Goal: Task Accomplishment & Management: Complete application form

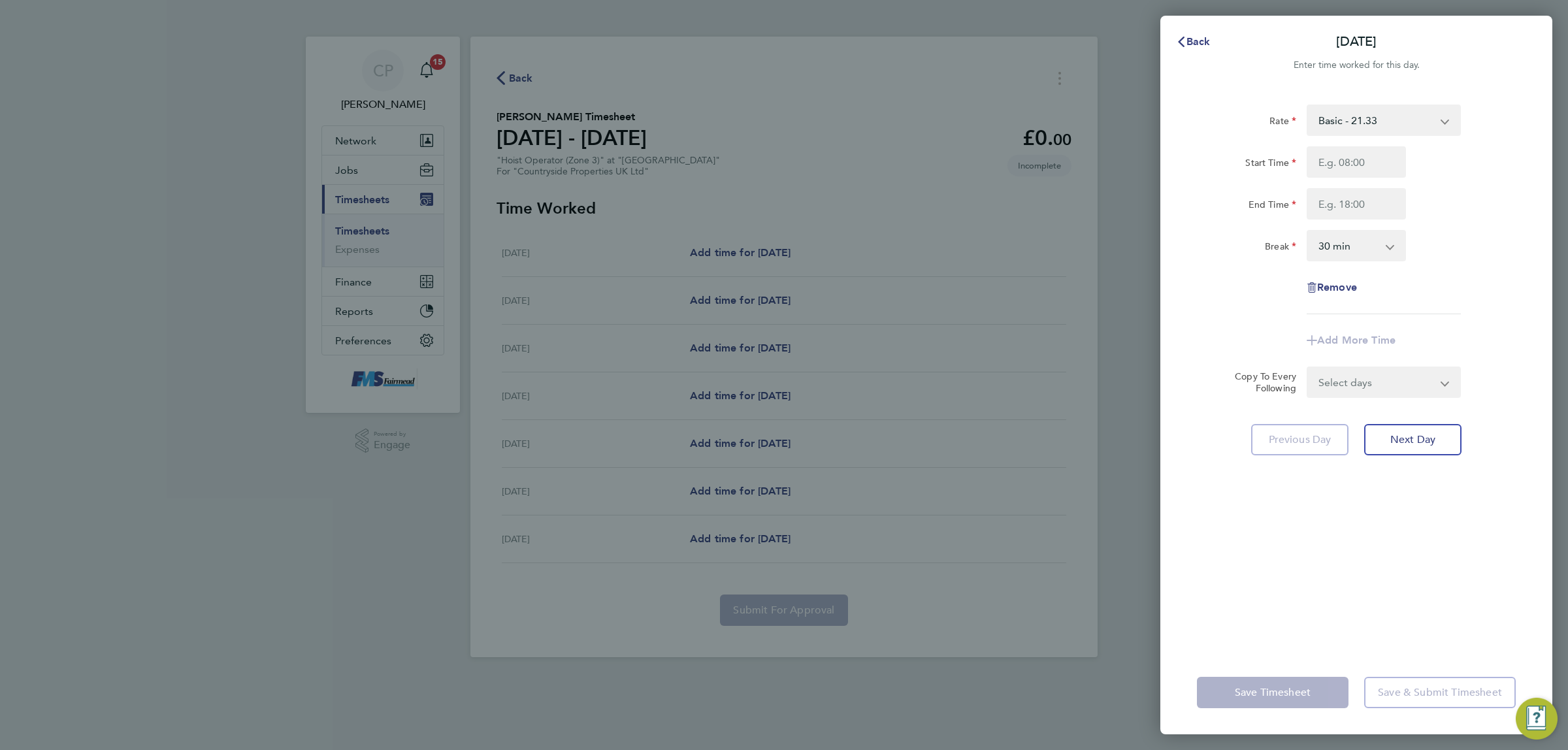
select select "30"
click at [686, 137] on div "Back Mon 11 Aug Enter time worked for this day. Rate Basic - 21.33 Start Time E…" at bounding box center [784, 375] width 1568 height 750
click at [1220, 42] on button "Back" at bounding box center [1193, 41] width 61 height 26
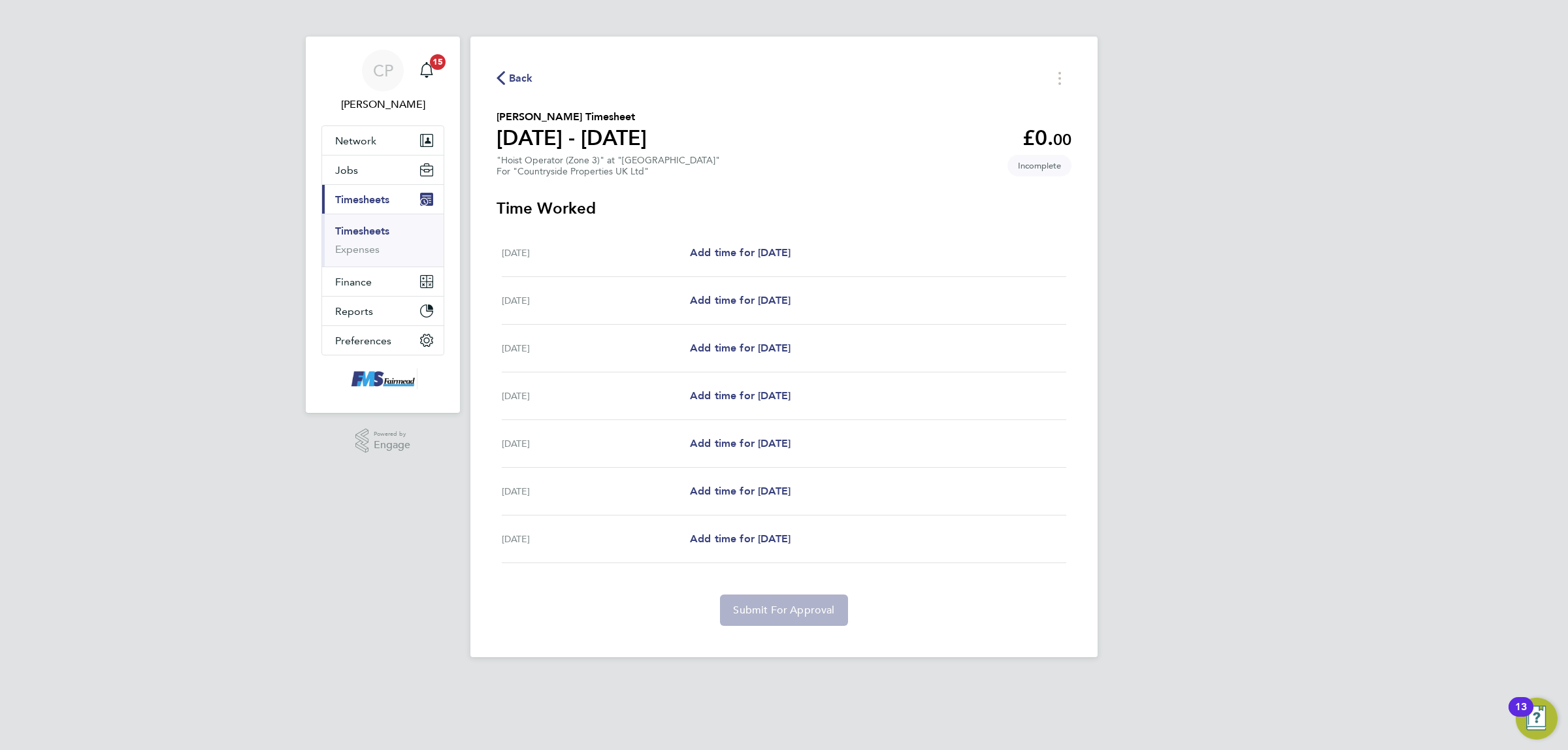
click at [1214, 40] on div "CP Callum Pridmore Notifications 15 Applications: Network Team Members Business…" at bounding box center [784, 339] width 1568 height 678
click at [383, 232] on link "Timesheets" at bounding box center [362, 231] width 54 height 13
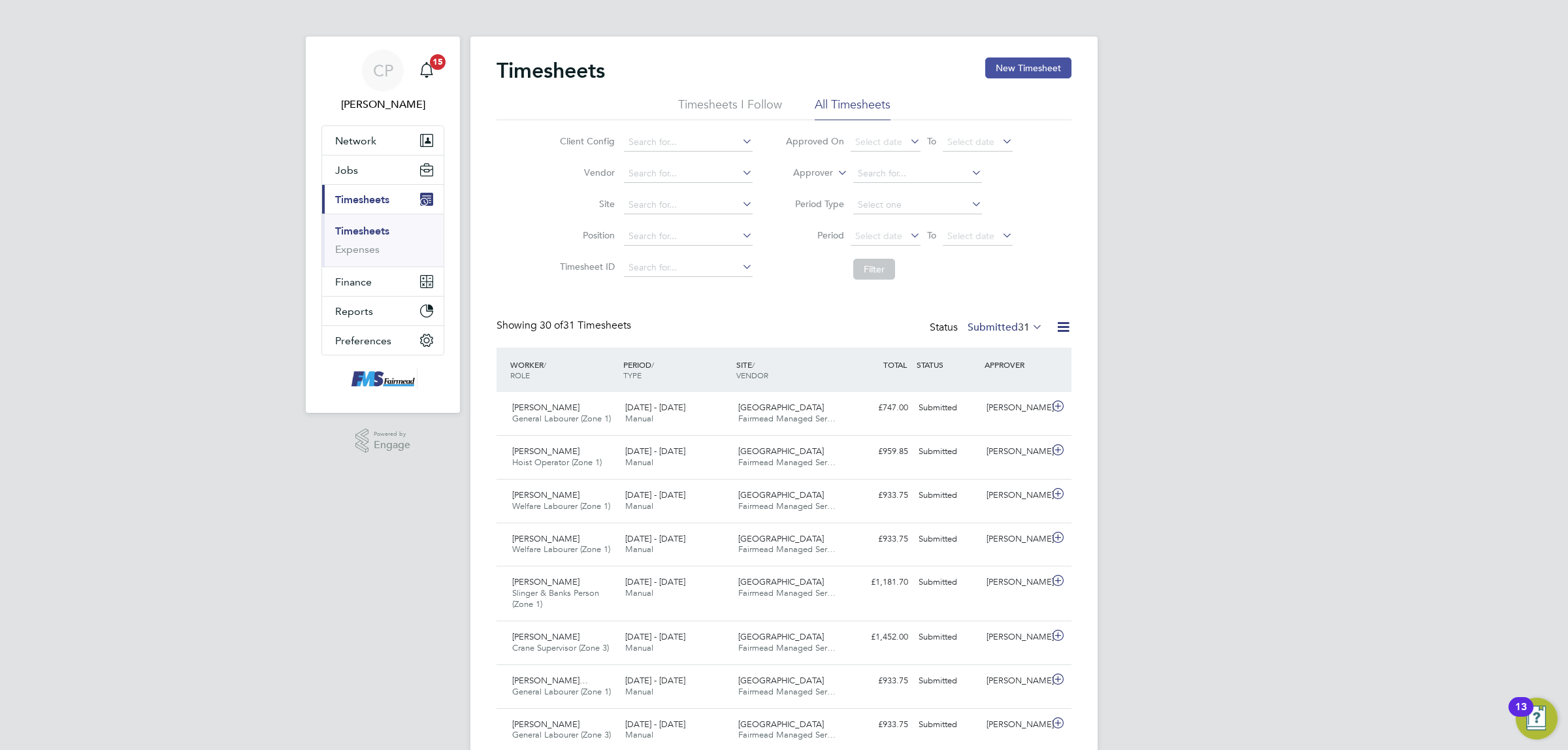
click at [1010, 60] on button "New Timesheet" at bounding box center [1028, 68] width 87 height 21
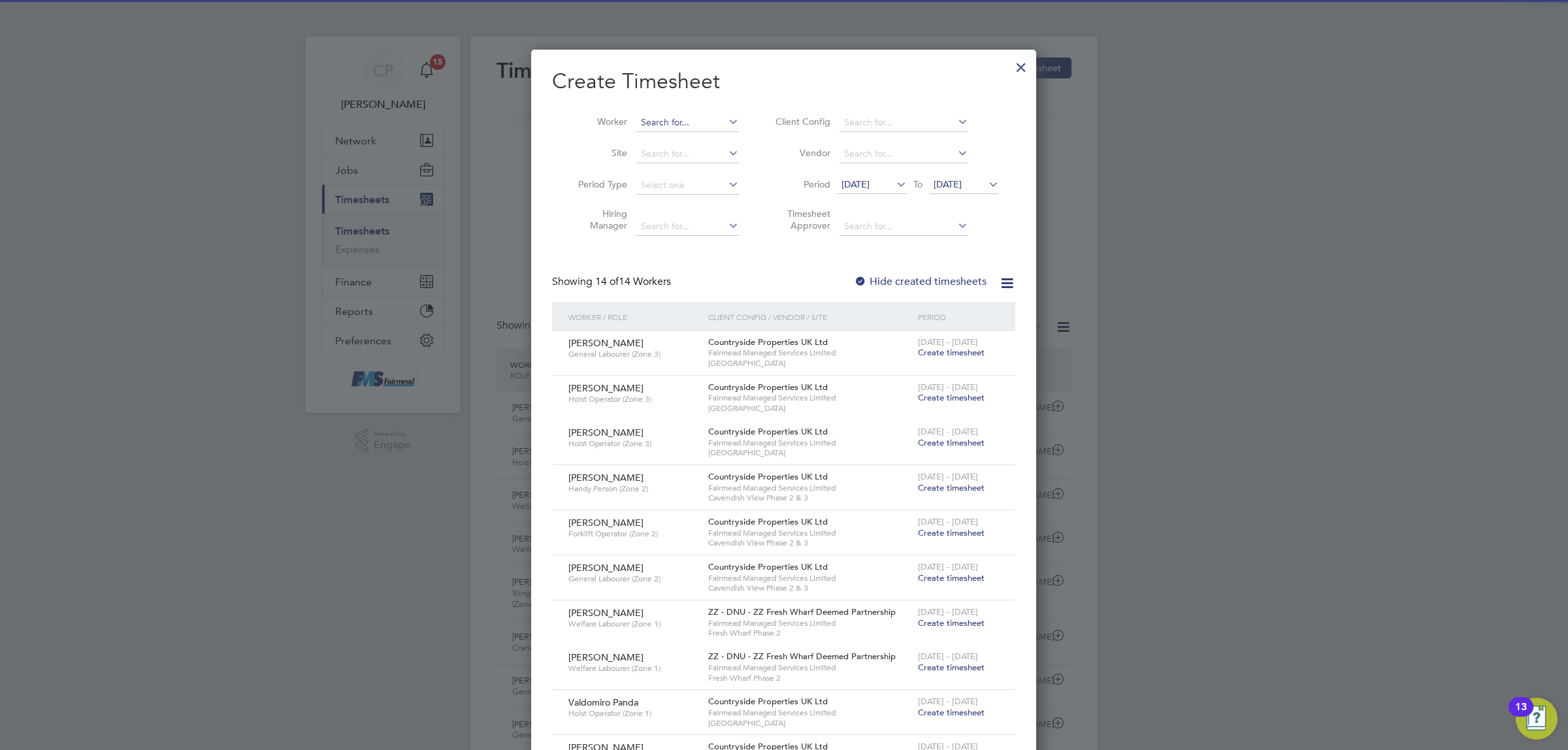
click at [699, 122] on input at bounding box center [687, 123] width 103 height 18
click at [861, 178] on span "12 Aug 2025" at bounding box center [856, 184] width 28 height 12
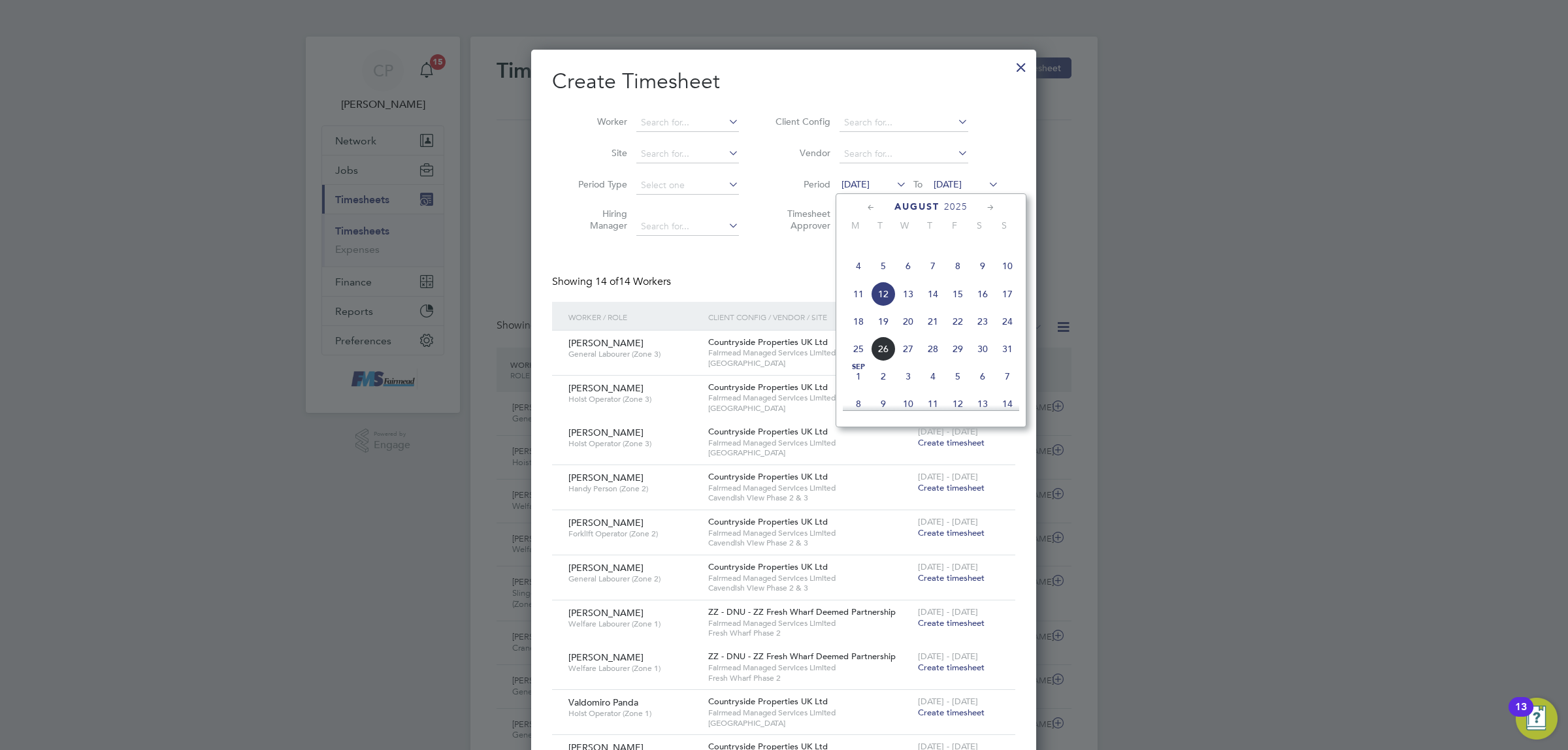
click at [854, 334] on span "18" at bounding box center [859, 322] width 25 height 25
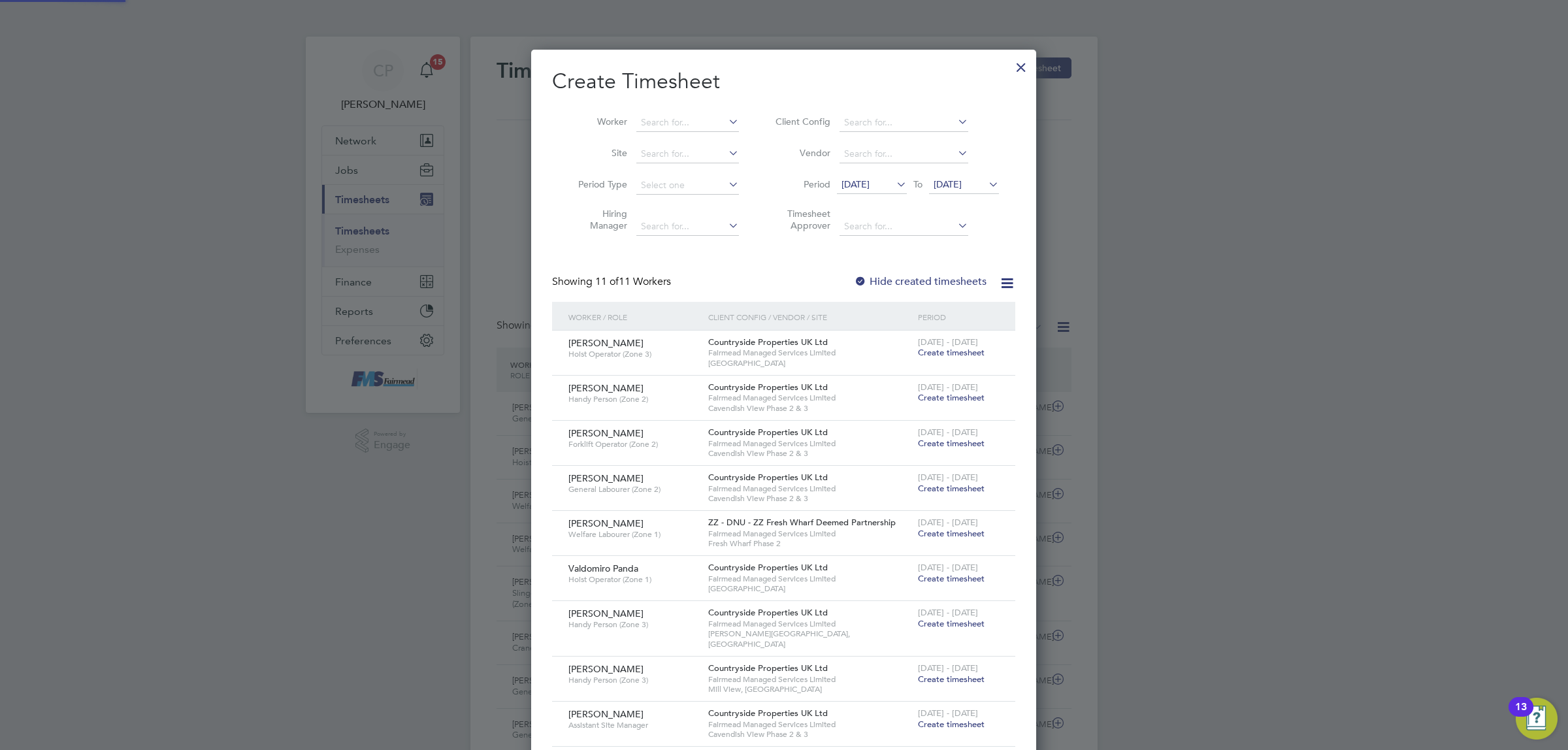
click at [949, 185] on span "19 Aug 2025" at bounding box center [947, 184] width 28 height 12
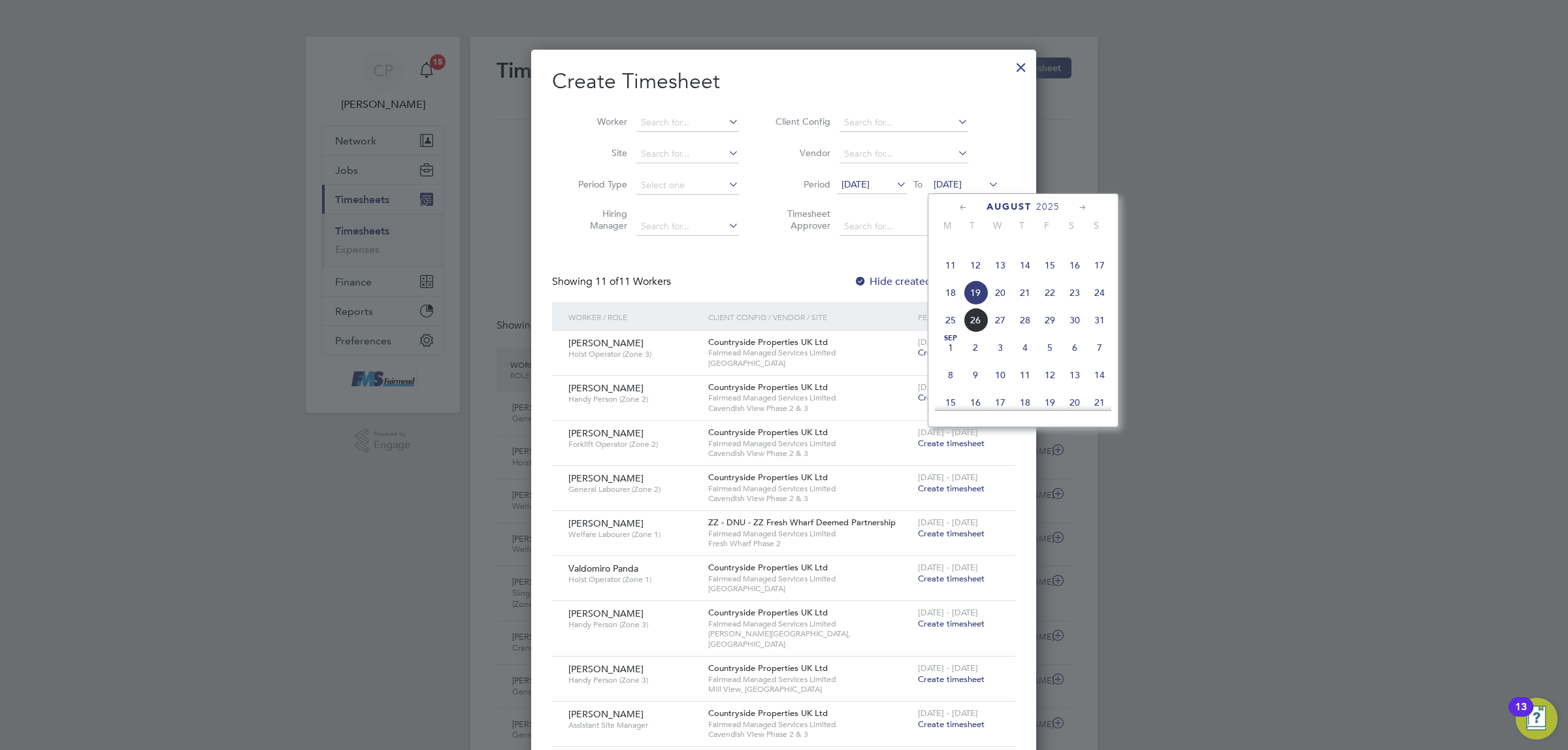
click at [1098, 305] on span "24" at bounding box center [1100, 293] width 25 height 25
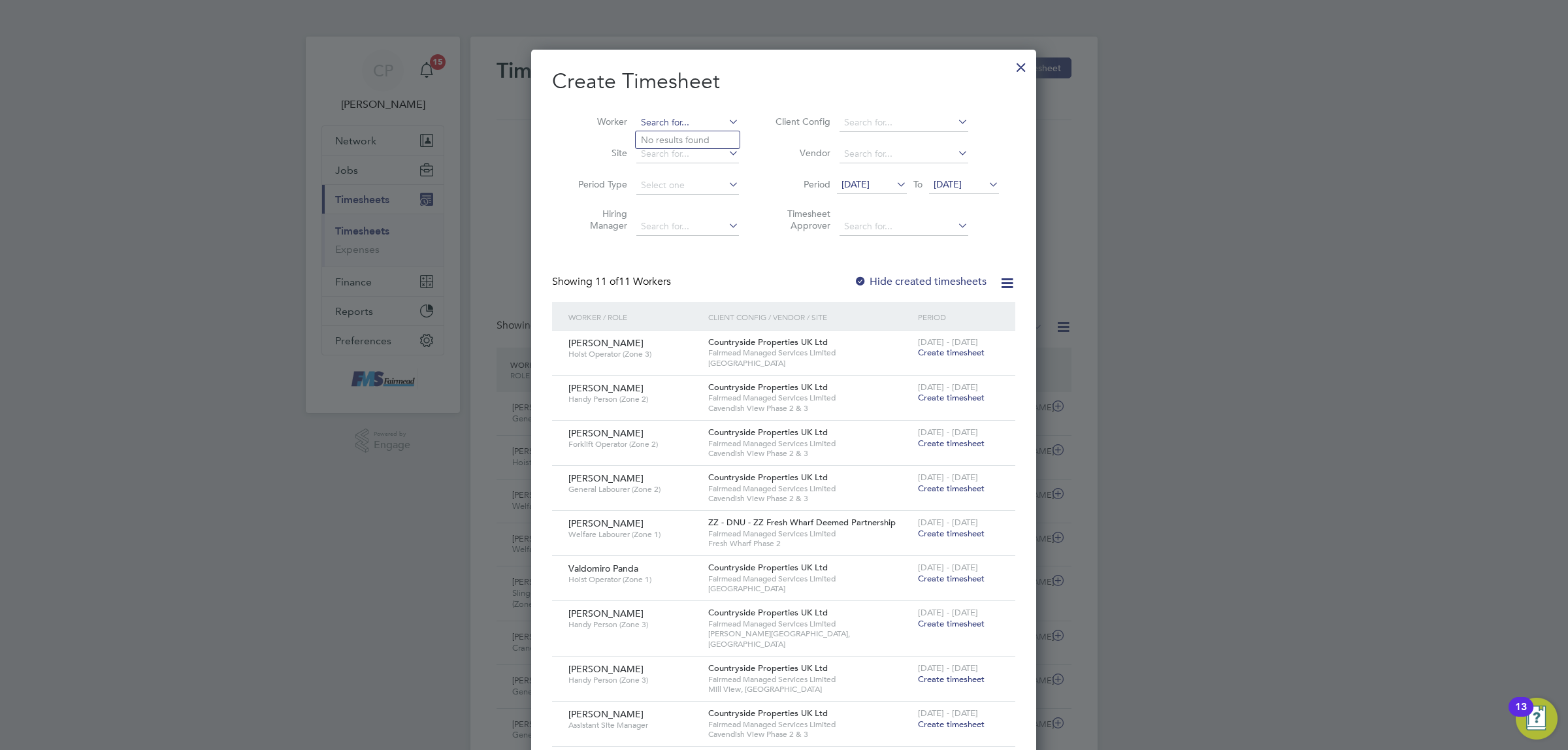
click at [667, 118] on input at bounding box center [687, 123] width 103 height 18
click at [647, 124] on input at bounding box center [687, 123] width 103 height 18
click at [691, 163] on li "Io nut Rusu" at bounding box center [687, 158] width 104 height 18
type input "Ionut Rusu"
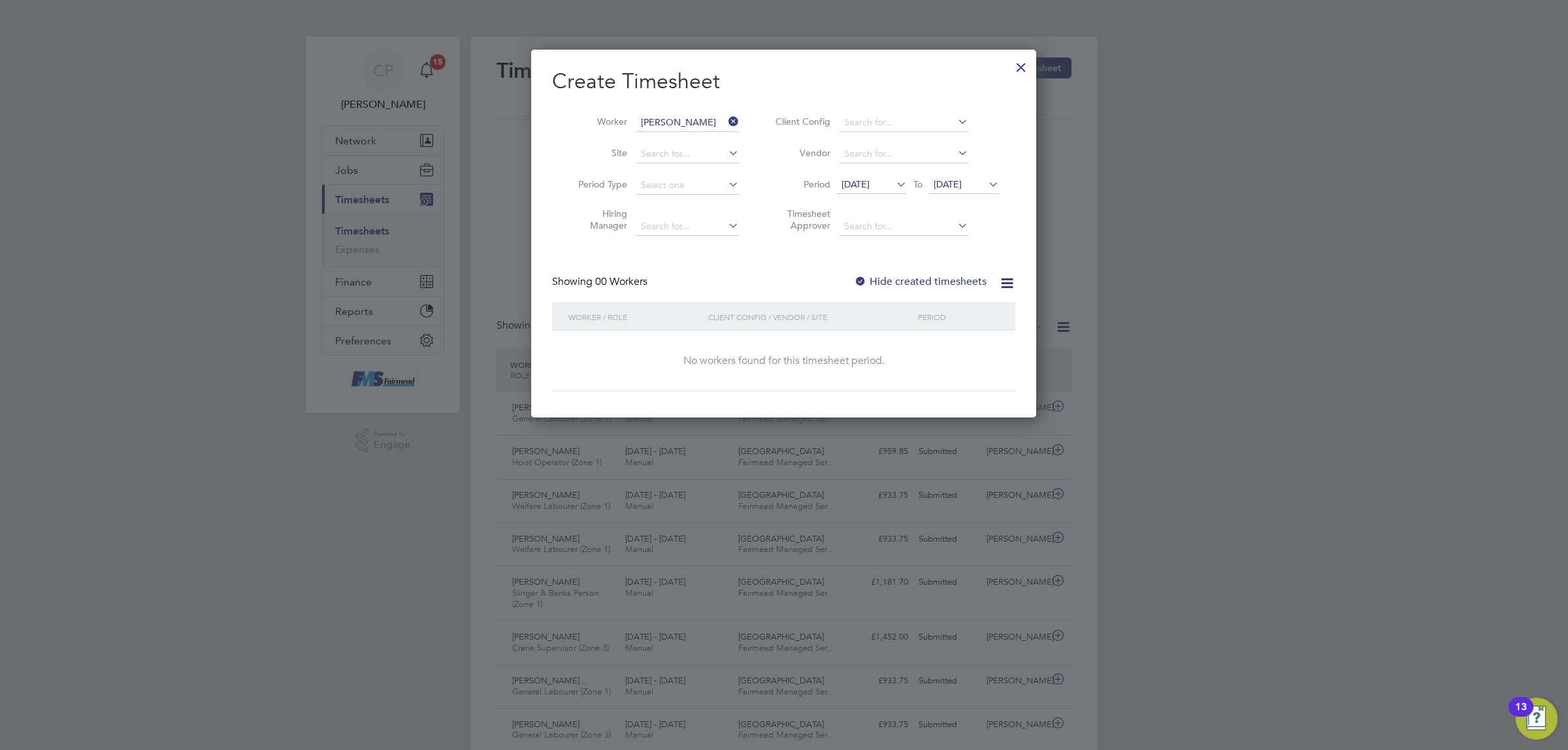
click at [893, 275] on label "Hide created timesheets" at bounding box center [919, 282] width 132 height 13
click at [870, 187] on span "18 Aug 2025" at bounding box center [856, 184] width 28 height 12
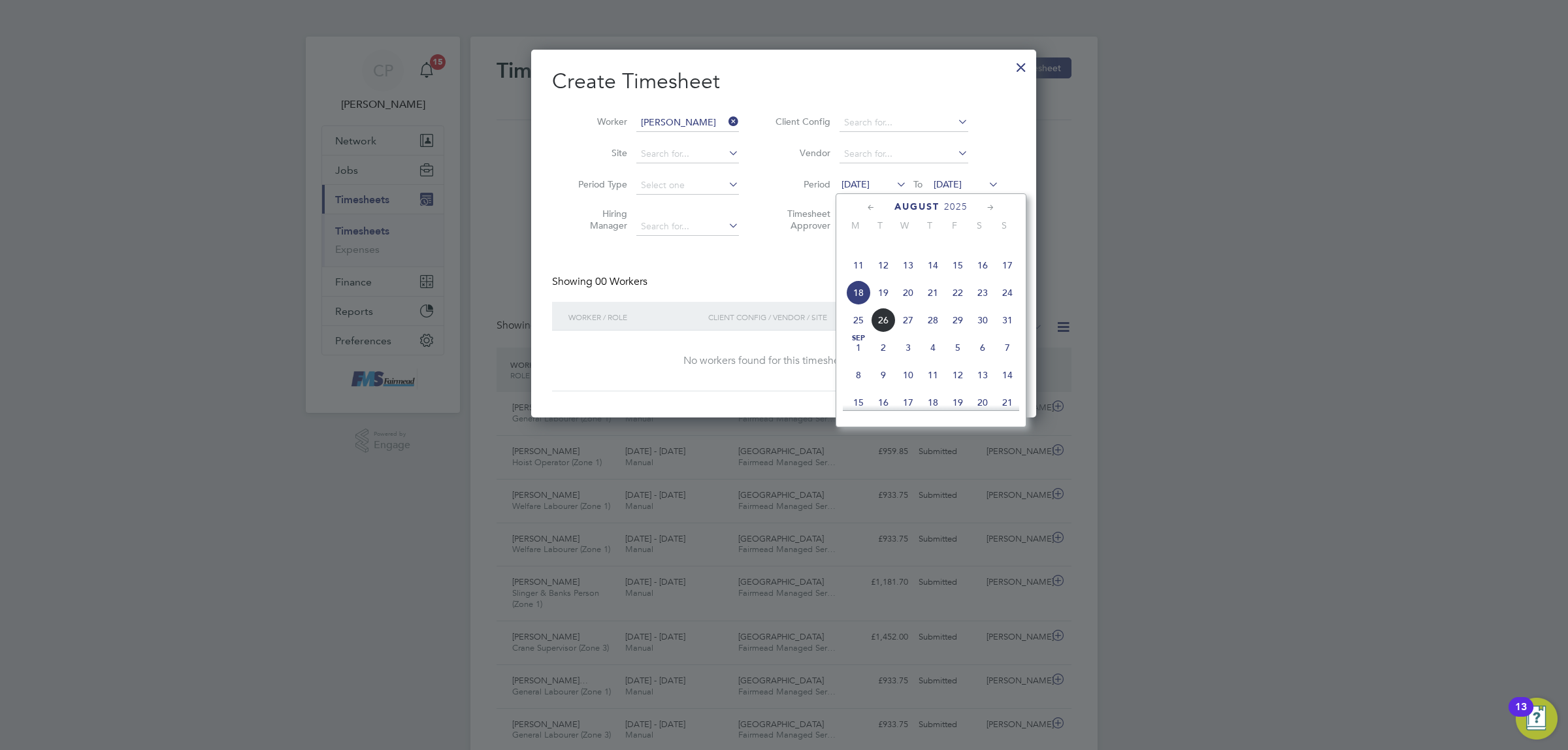
click at [856, 305] on span "18" at bounding box center [859, 293] width 25 height 25
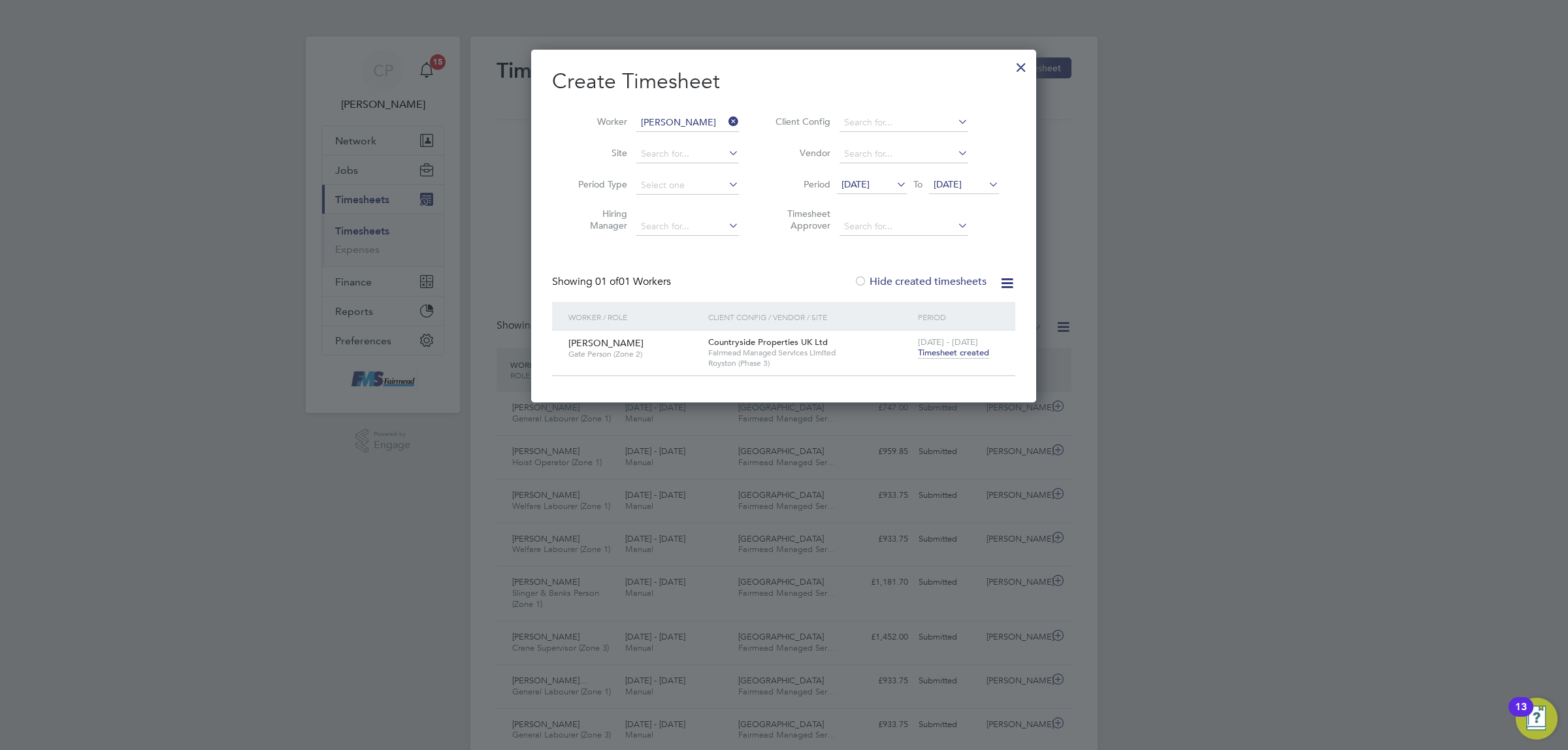
click at [941, 351] on span "Timesheet created" at bounding box center [953, 353] width 71 height 12
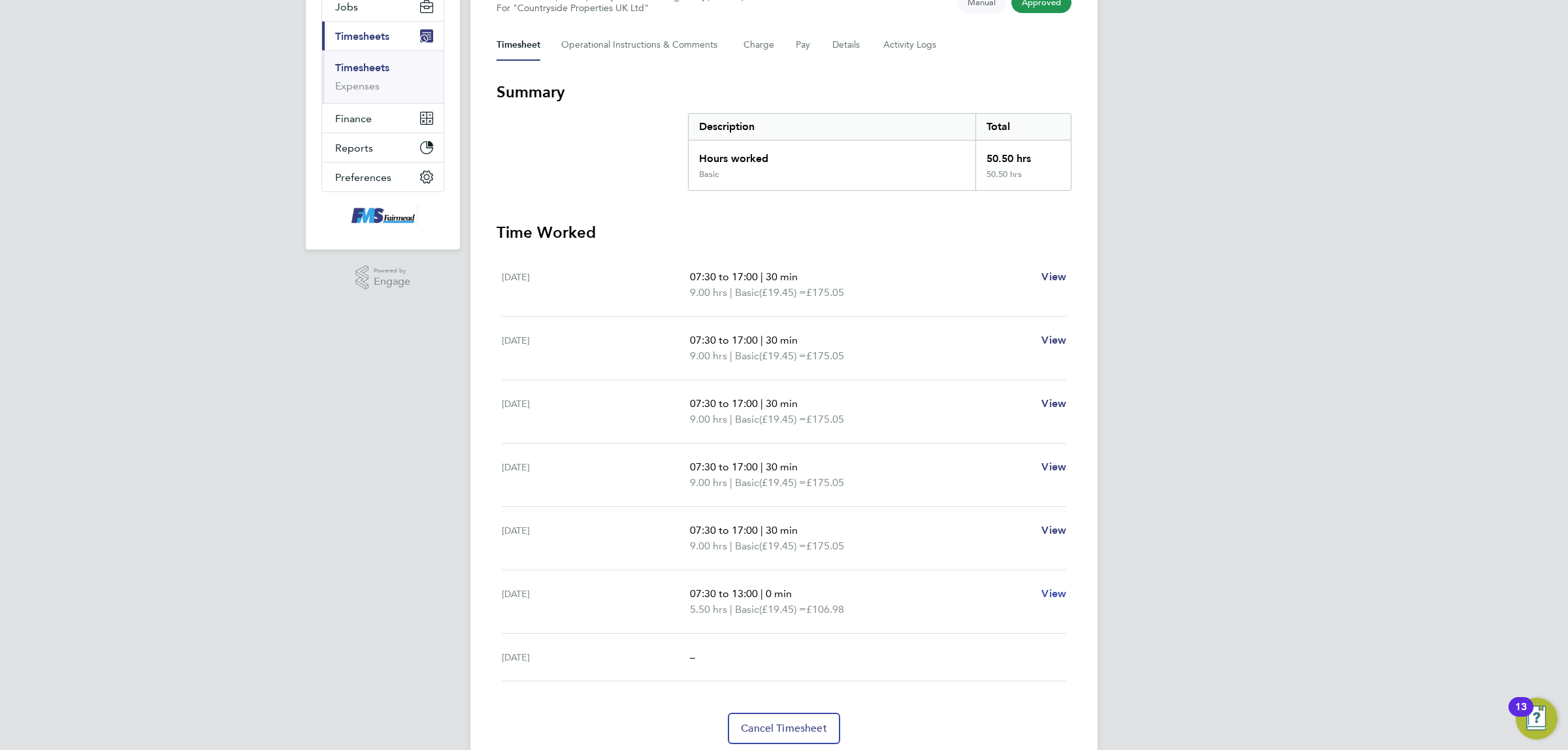
click at [1050, 592] on span "View" at bounding box center [1054, 593] width 25 height 13
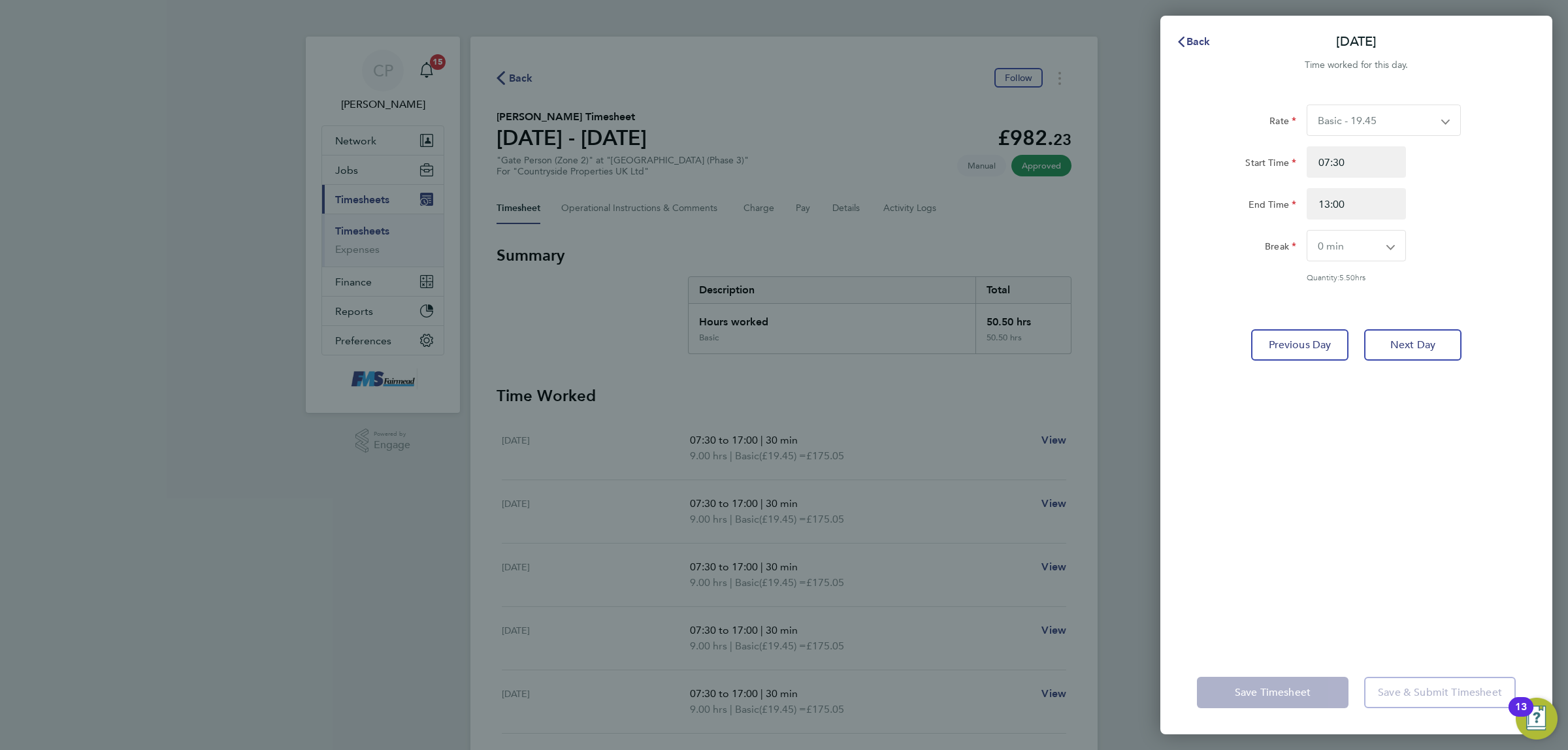
click at [350, 226] on div "Back Sat 23 Aug Time worked for this day. Rate Basic - 19.45 Start Time 07:30 E…" at bounding box center [784, 375] width 1568 height 750
click at [358, 231] on div "Back Sat 23 Aug Time worked for this day. Rate Basic - 19.45 Start Time 07:30 E…" at bounding box center [784, 375] width 1568 height 750
click at [353, 230] on div "Back Sat 23 Aug Time worked for this day. Rate Basic - 19.45 Start Time 07:30 E…" at bounding box center [784, 375] width 1568 height 750
click at [351, 231] on div "Back Sat 23 Aug Time worked for this day. Rate Basic - 19.45 Start Time 07:30 E…" at bounding box center [784, 375] width 1568 height 750
click at [351, 232] on div "Back Sat 23 Aug Time worked for this day. Rate Basic - 19.45 Start Time 07:30 E…" at bounding box center [784, 375] width 1568 height 750
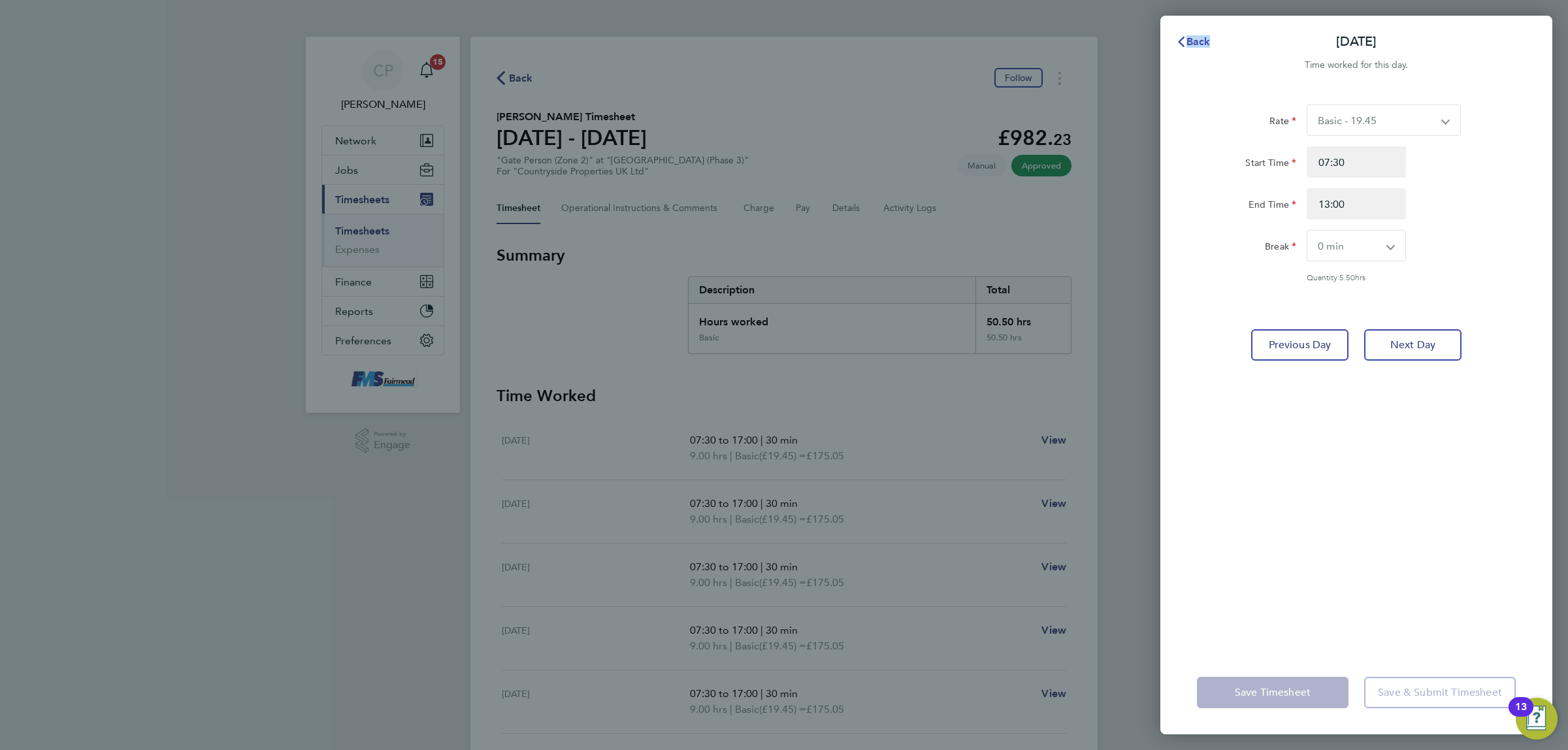
click at [1192, 46] on span "Back" at bounding box center [1198, 41] width 24 height 13
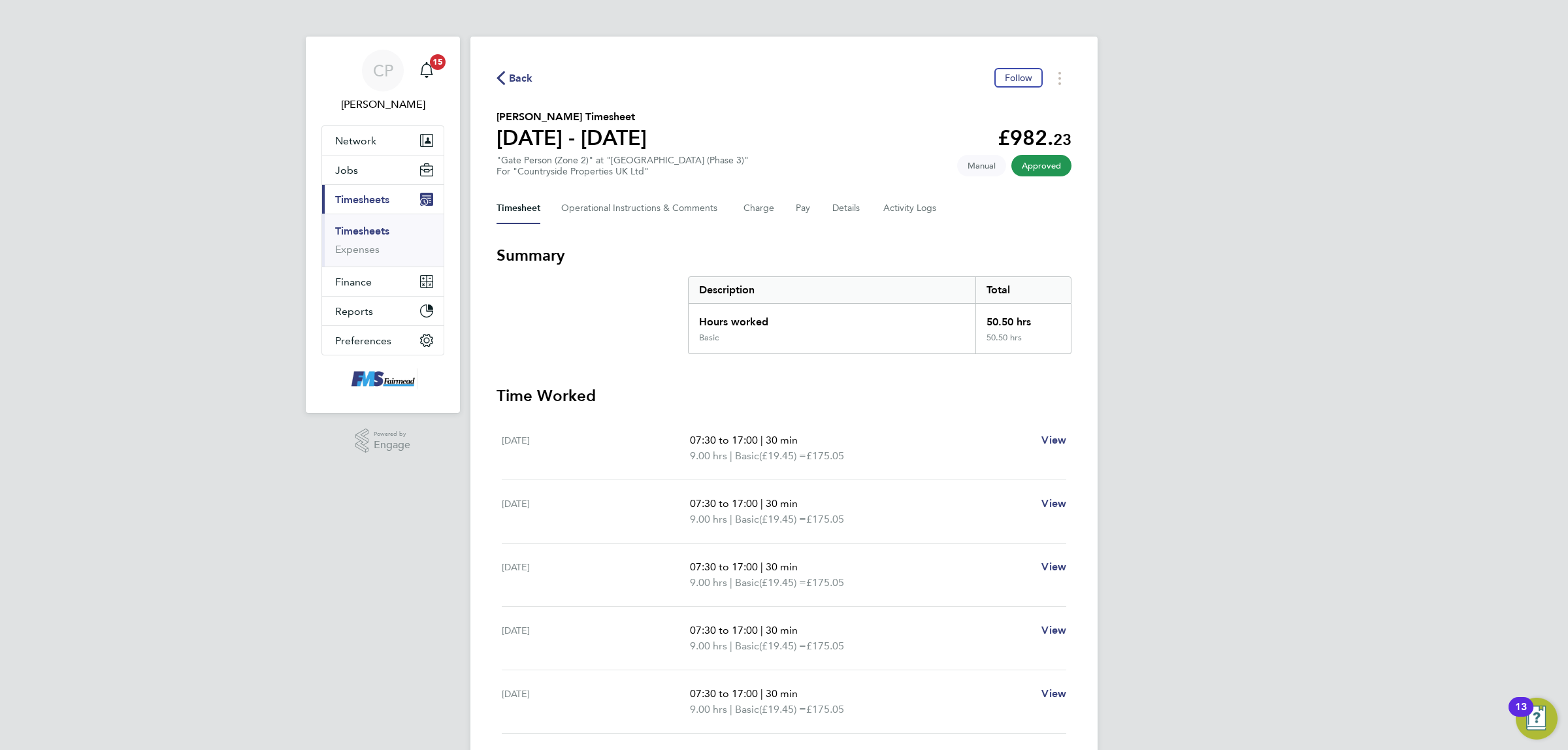
click at [369, 226] on link "Timesheets" at bounding box center [362, 231] width 54 height 13
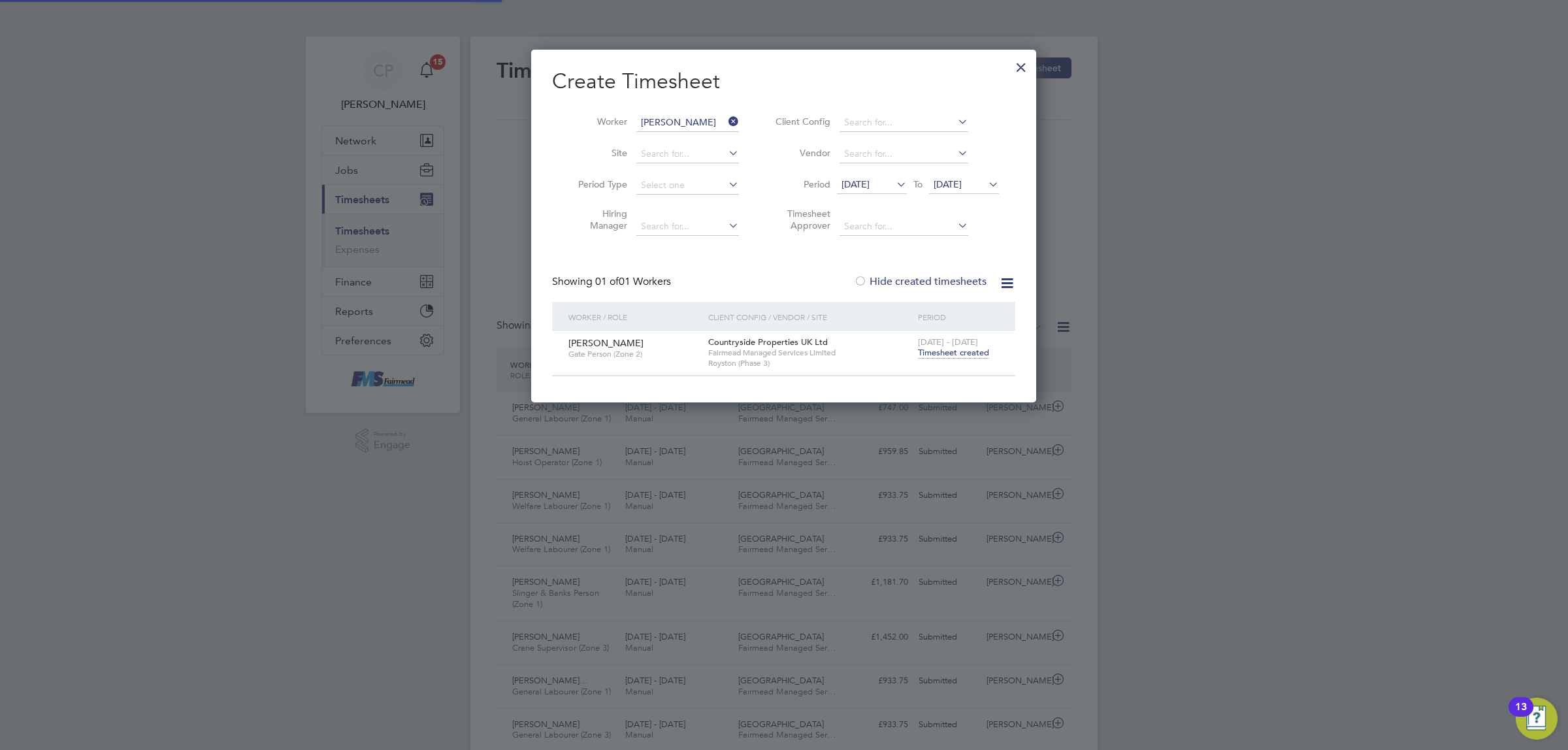
scroll to position [33, 113]
click at [726, 115] on icon at bounding box center [726, 121] width 0 height 18
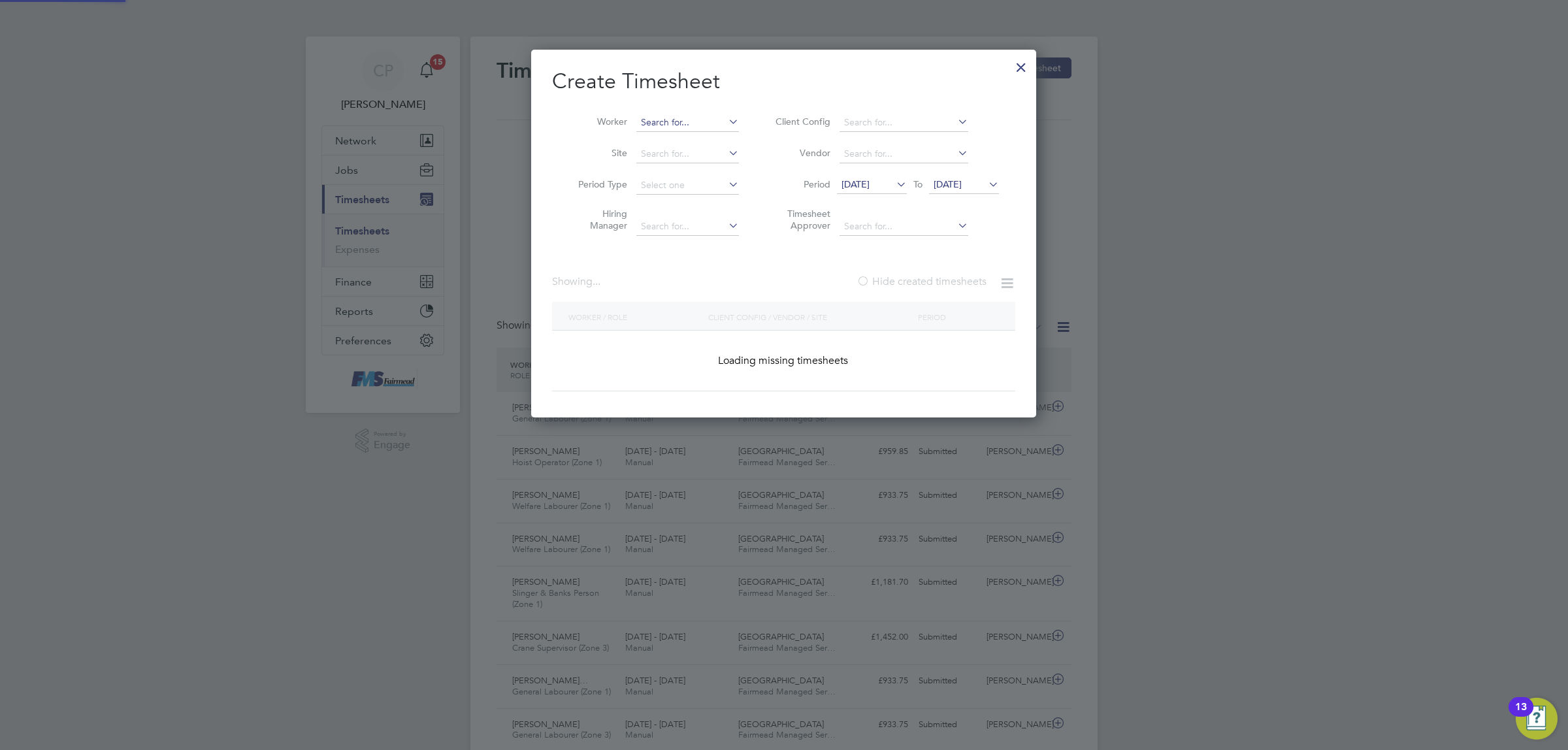
click at [691, 121] on input at bounding box center [687, 123] width 103 height 18
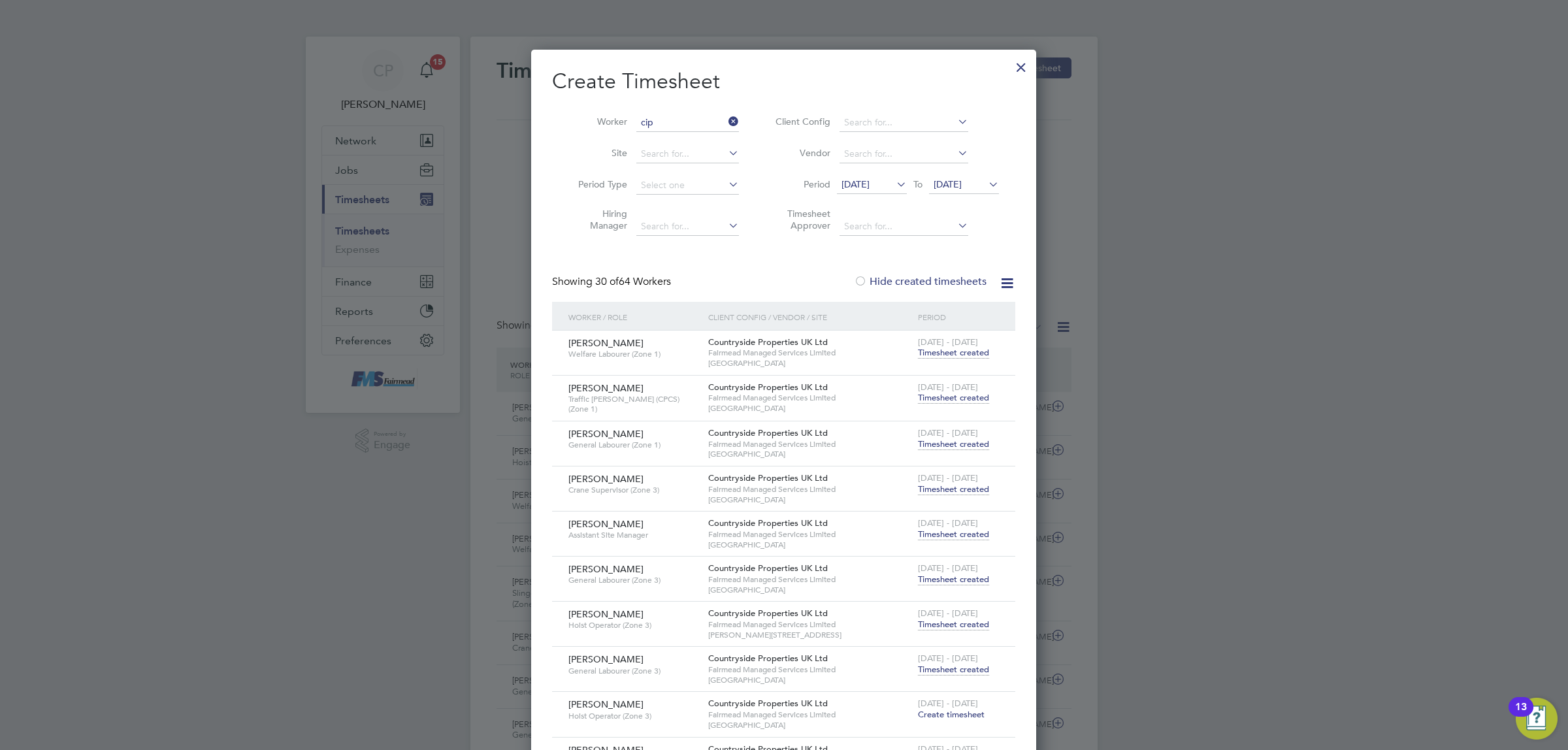
click at [685, 136] on li "Cip rian Jurca" at bounding box center [687, 141] width 104 height 18
type input "[PERSON_NAME]"
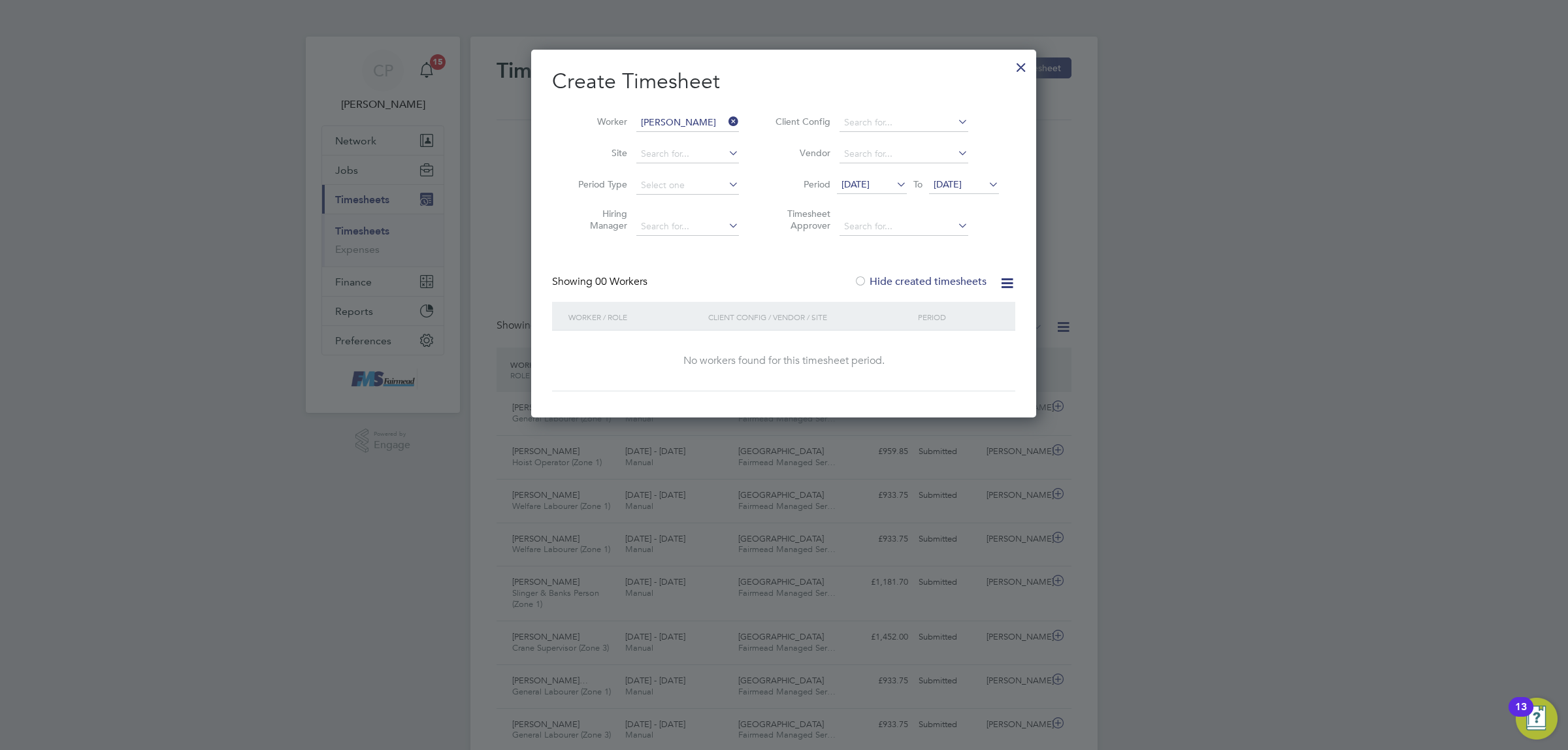
click at [842, 186] on span "18 Aug 2025" at bounding box center [856, 184] width 28 height 12
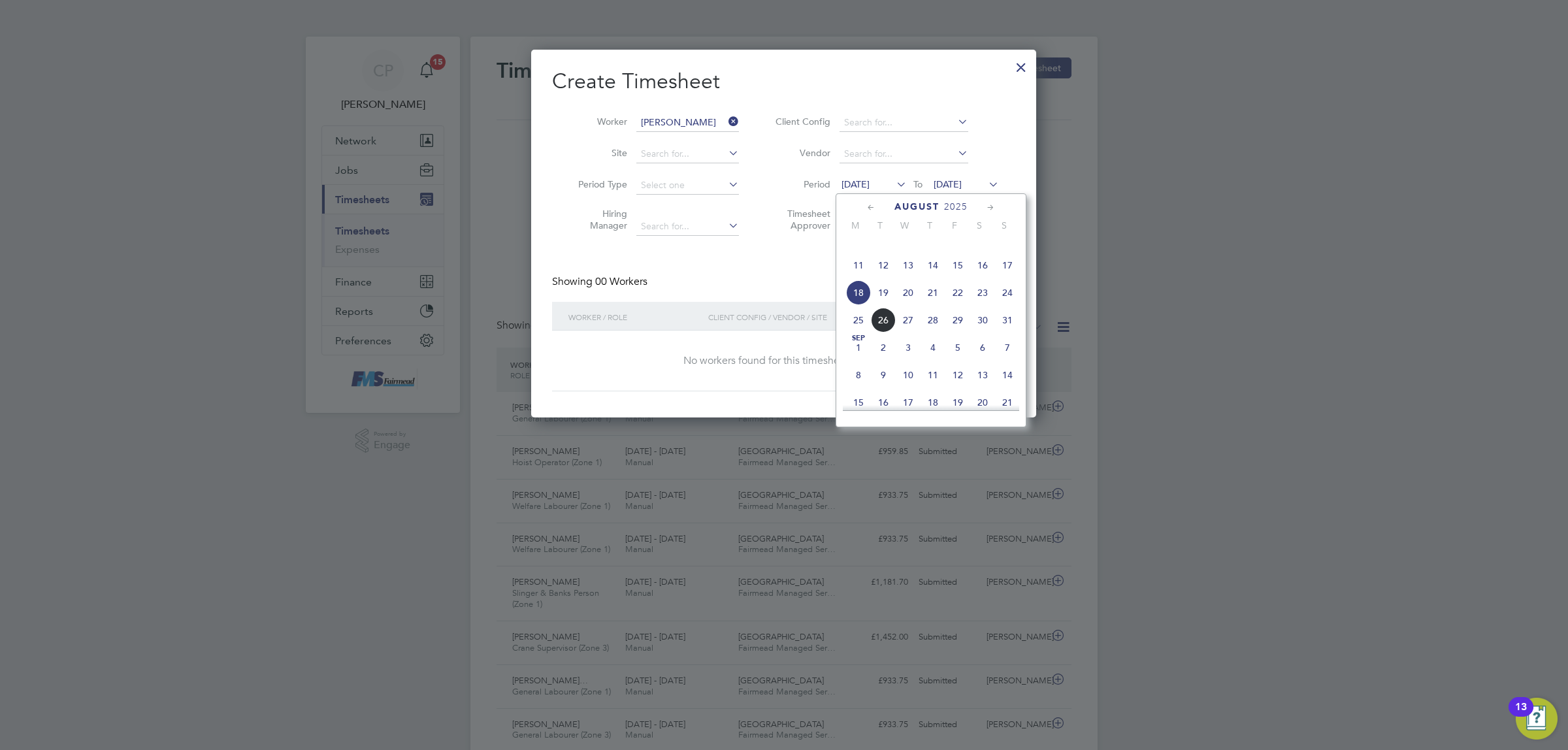
click at [859, 305] on span "18" at bounding box center [859, 293] width 25 height 25
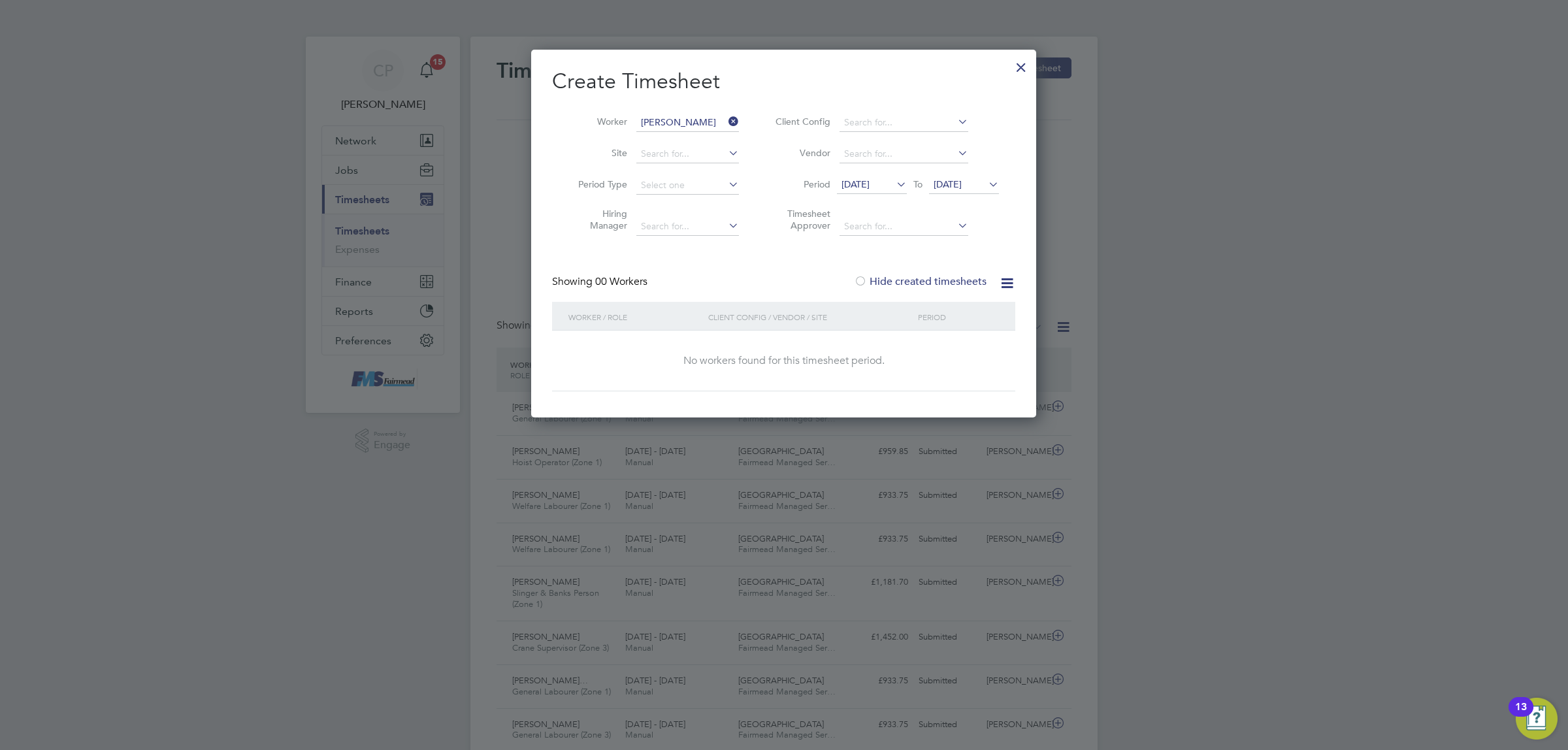
click at [948, 193] on span "24 Aug 2025" at bounding box center [964, 185] width 70 height 18
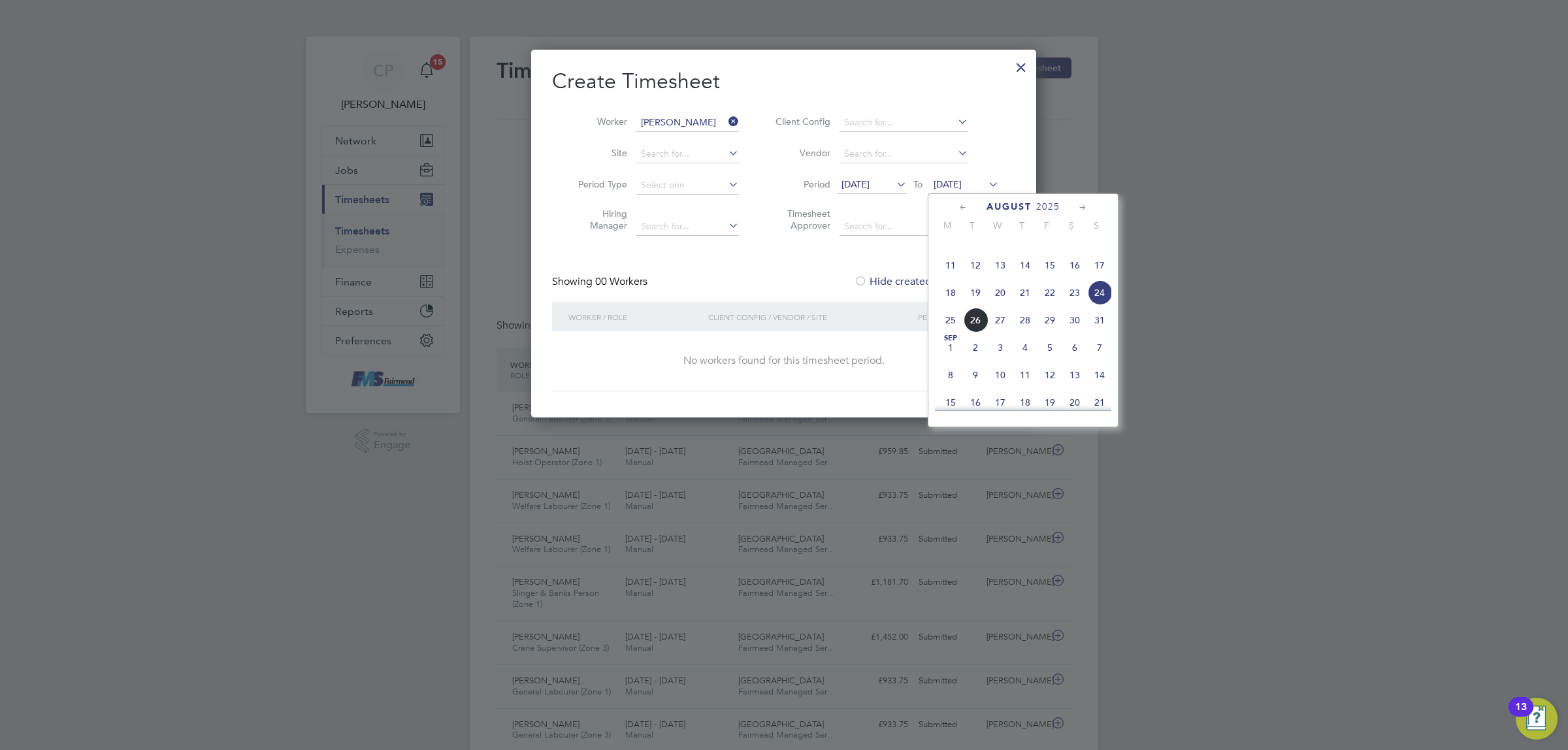
click at [1104, 305] on span "24" at bounding box center [1100, 293] width 25 height 25
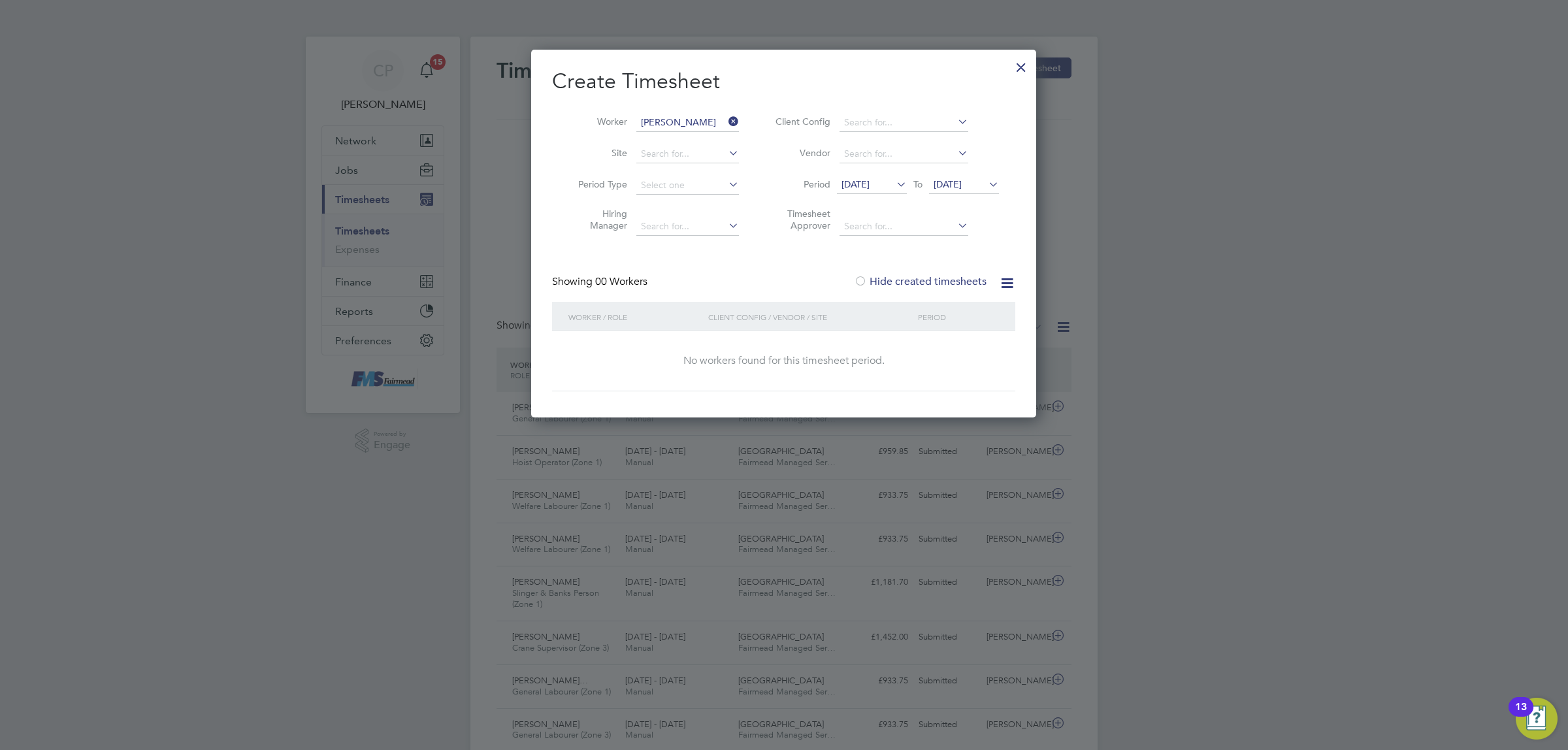
click at [909, 282] on label "Hide created timesheets" at bounding box center [919, 282] width 132 height 13
click at [887, 278] on label "Hide created timesheets" at bounding box center [919, 282] width 132 height 13
click at [700, 120] on input at bounding box center [687, 123] width 103 height 18
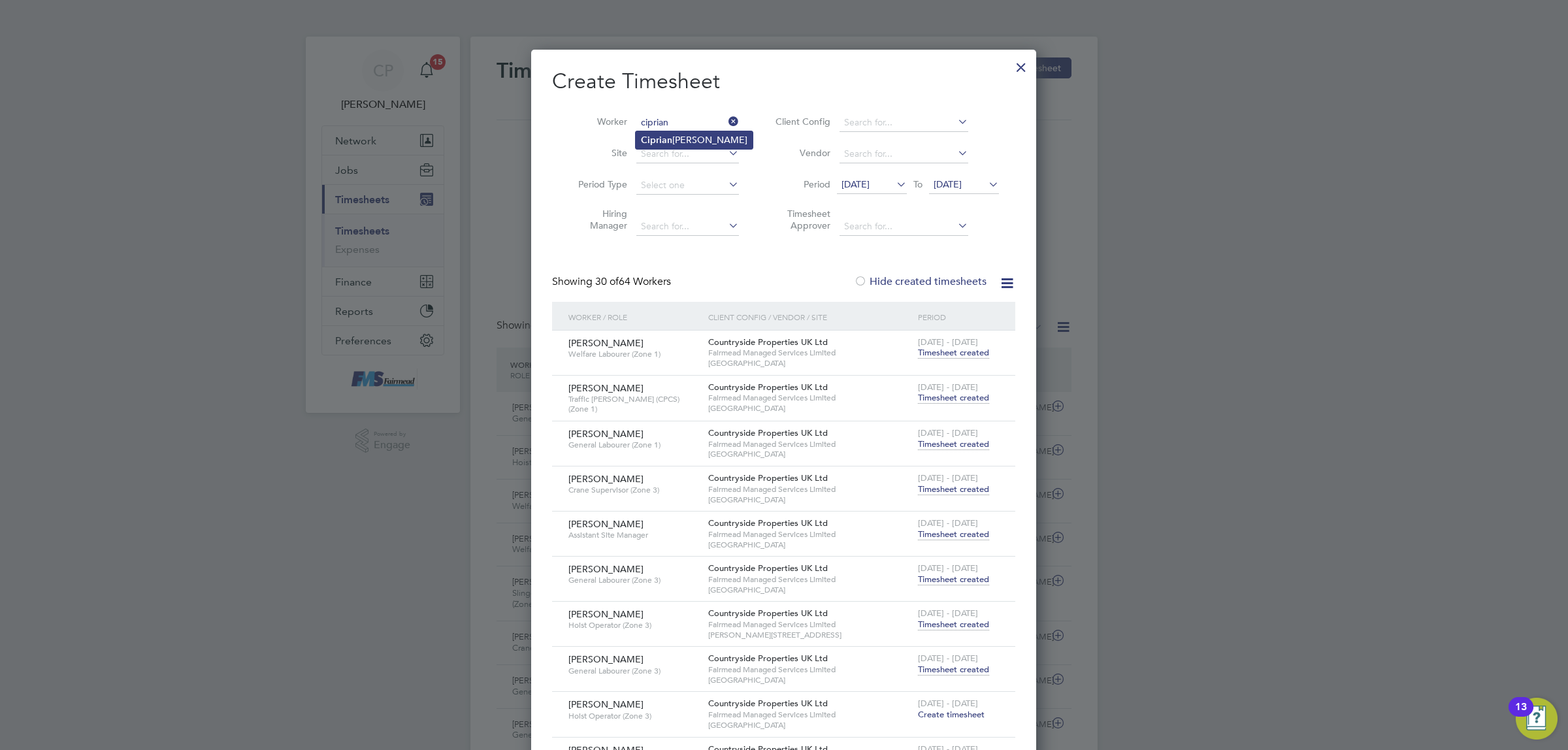
click at [686, 134] on li "Ciprian Jurca" at bounding box center [694, 141] width 117 height 18
type input "[PERSON_NAME]"
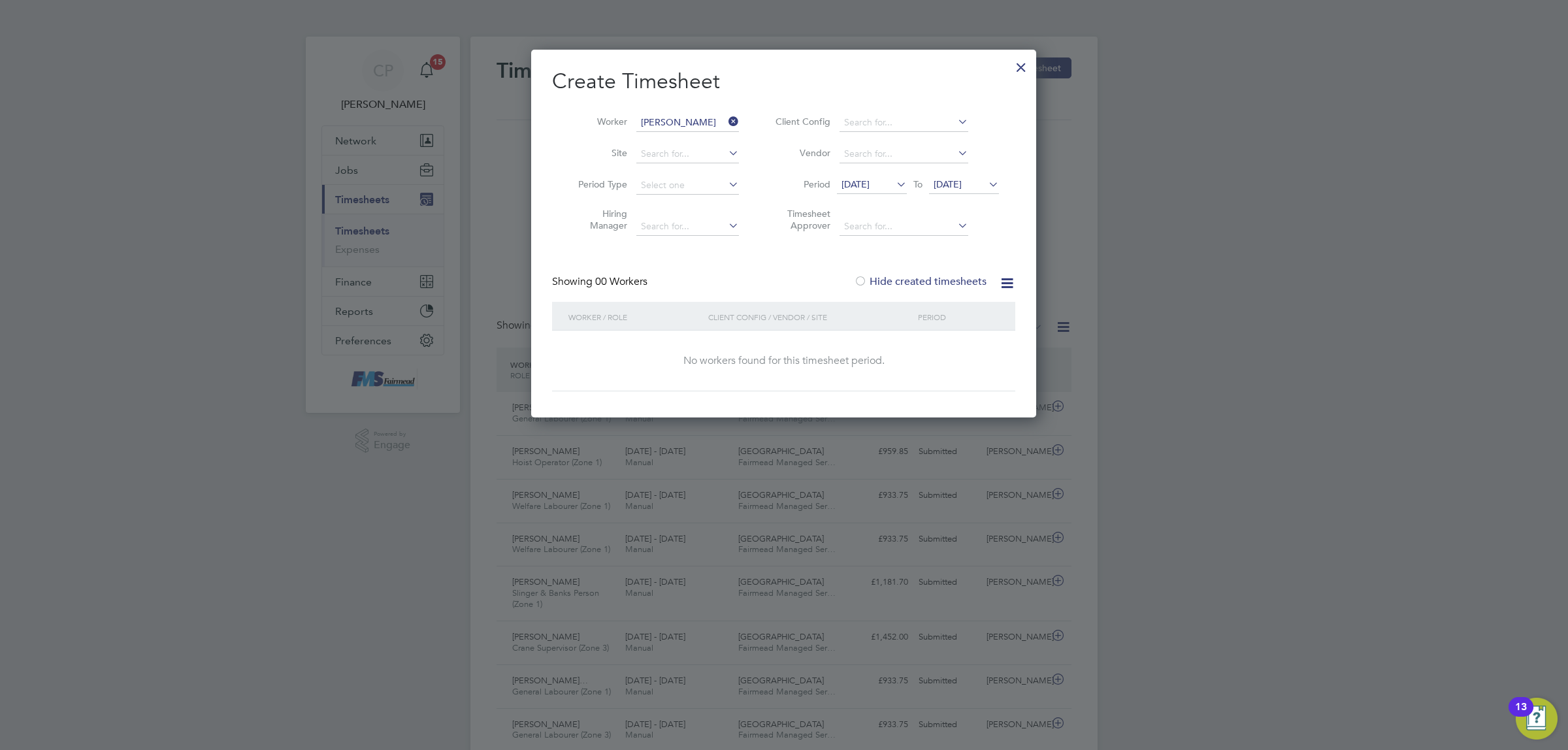
drag, startPoint x: 727, startPoint y: 121, endPoint x: 749, endPoint y: 115, distance: 22.8
click at [726, 120] on icon at bounding box center [726, 121] width 0 height 18
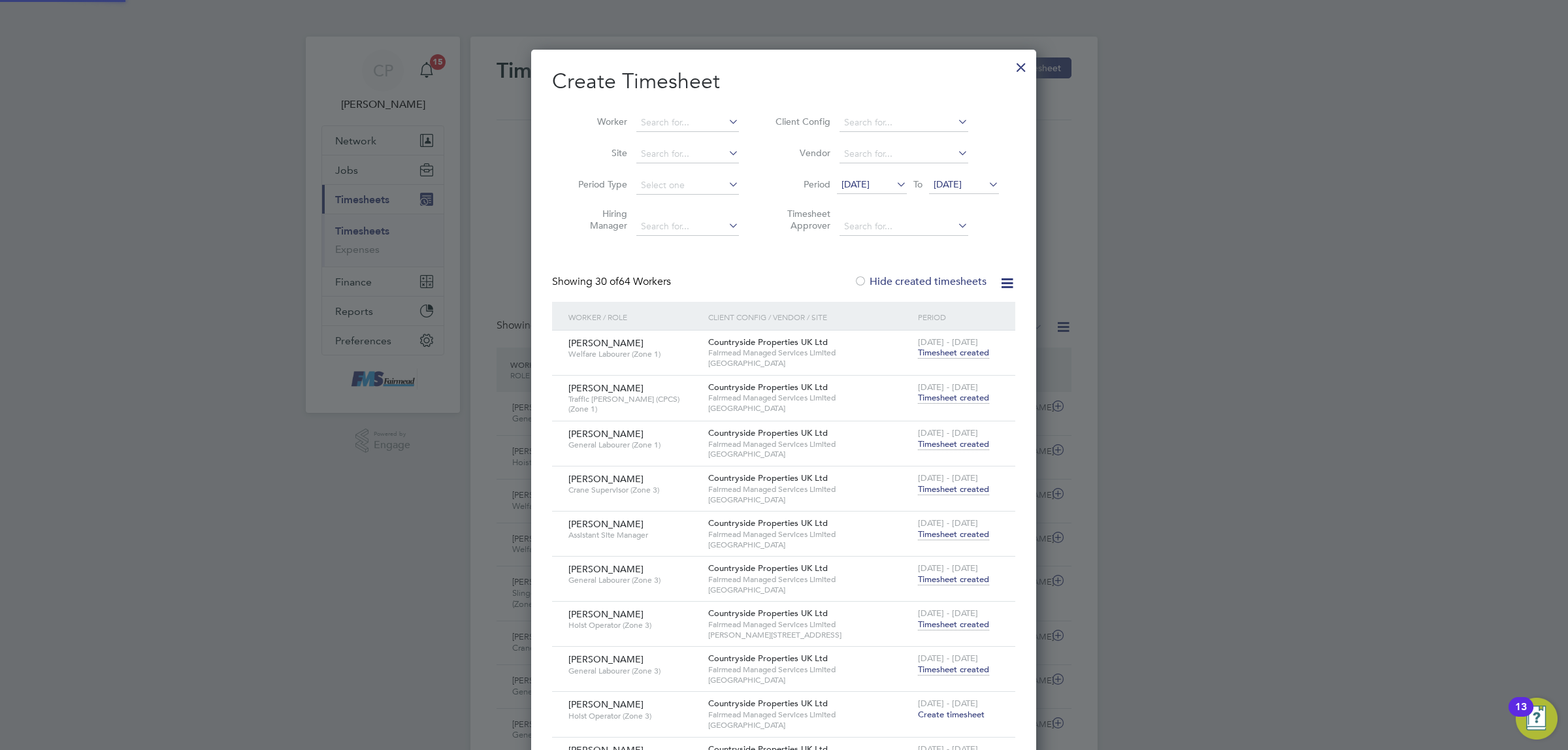
click at [1026, 67] on div at bounding box center [1021, 64] width 24 height 24
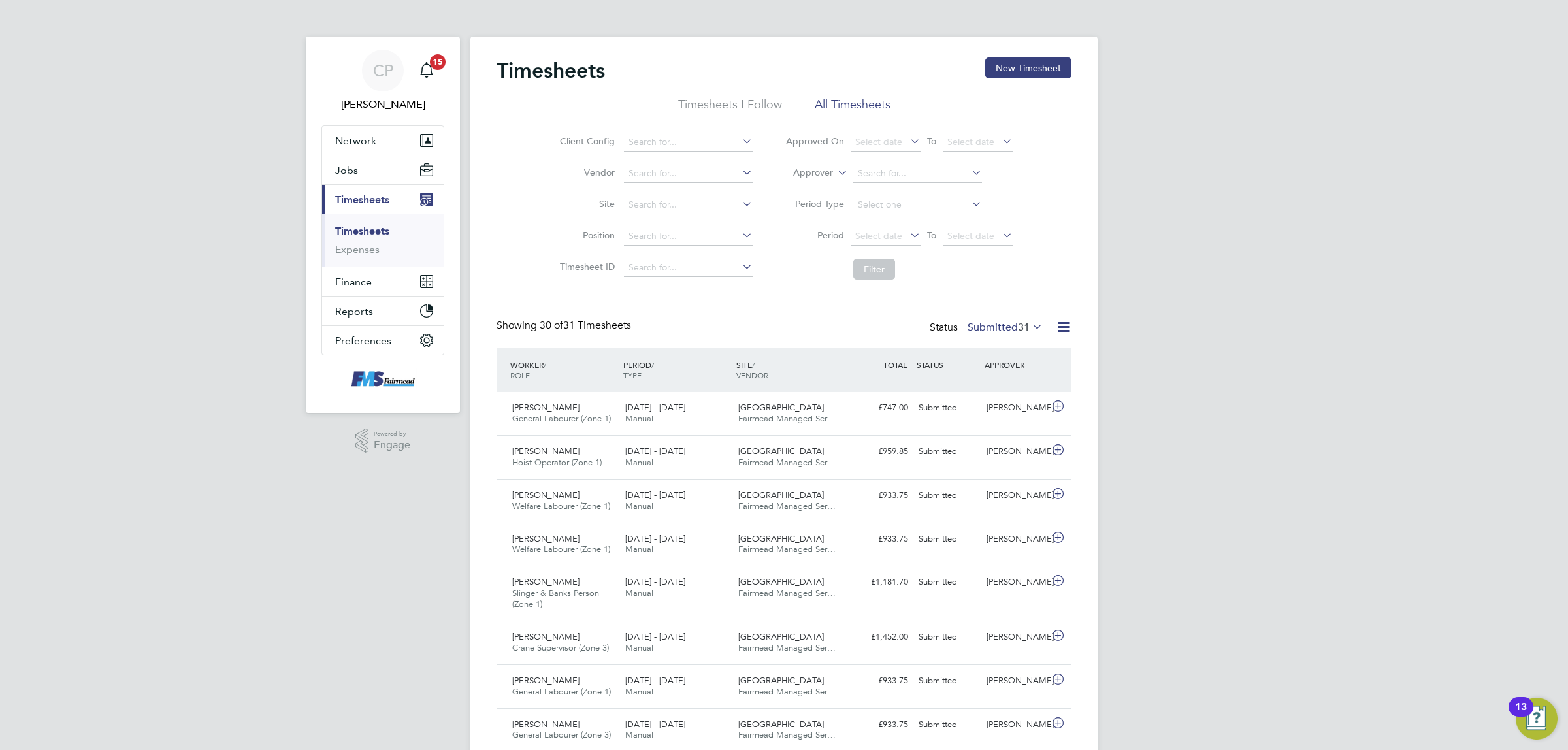
click at [377, 192] on button "Current page: Timesheets" at bounding box center [382, 199] width 121 height 29
click at [378, 176] on button "Jobs" at bounding box center [382, 169] width 121 height 29
click at [357, 268] on span "Timesheets" at bounding box center [362, 271] width 54 height 13
click at [363, 226] on link "Timesheets" at bounding box center [362, 231] width 54 height 13
click at [367, 171] on button "Jobs" at bounding box center [382, 169] width 121 height 29
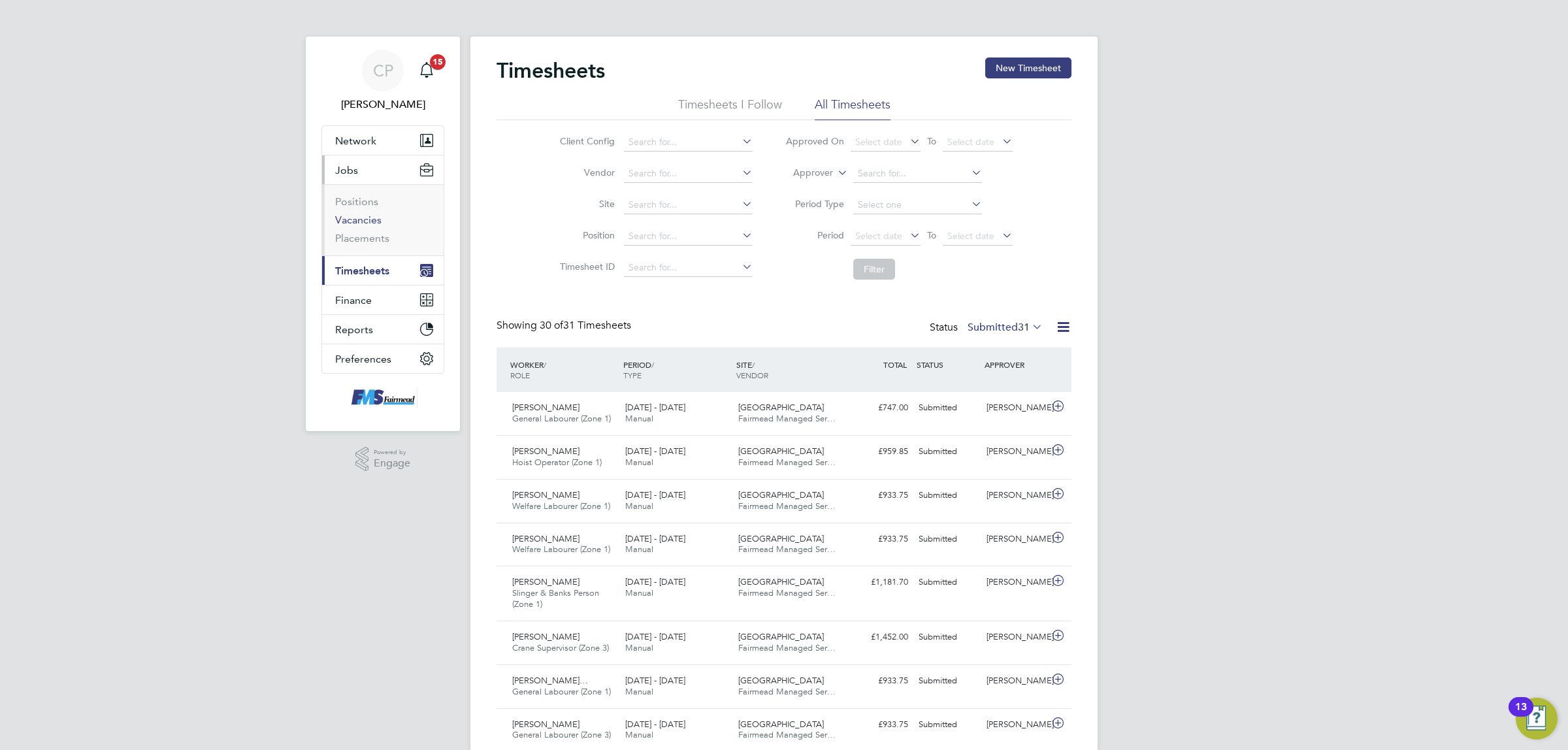
click at [357, 219] on link "Vacancies" at bounding box center [358, 220] width 47 height 13
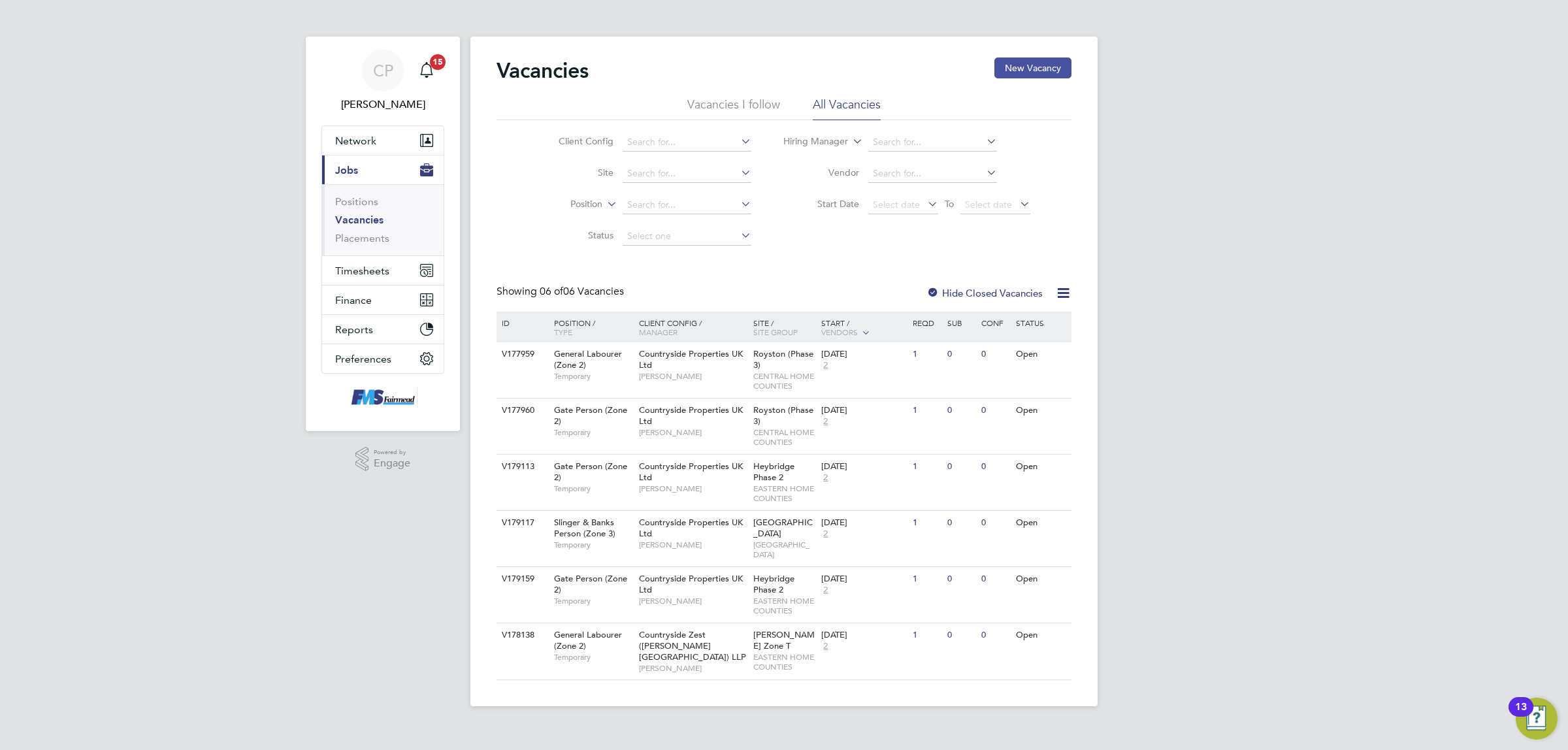
click at [1018, 67] on button "New Vacancy" at bounding box center [1033, 68] width 77 height 21
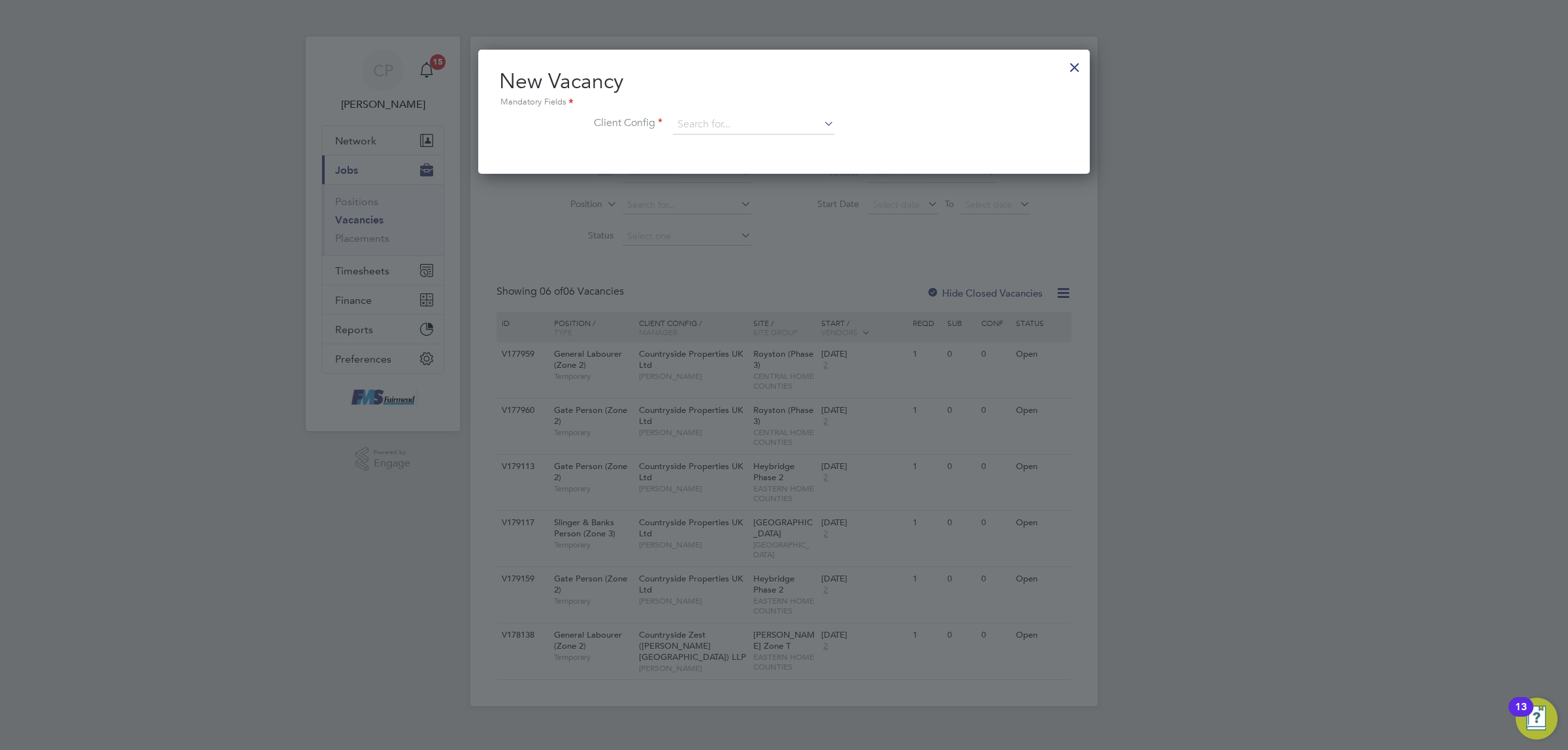
click at [411, 203] on div at bounding box center [784, 375] width 1568 height 750
click at [1069, 63] on div at bounding box center [1075, 64] width 24 height 24
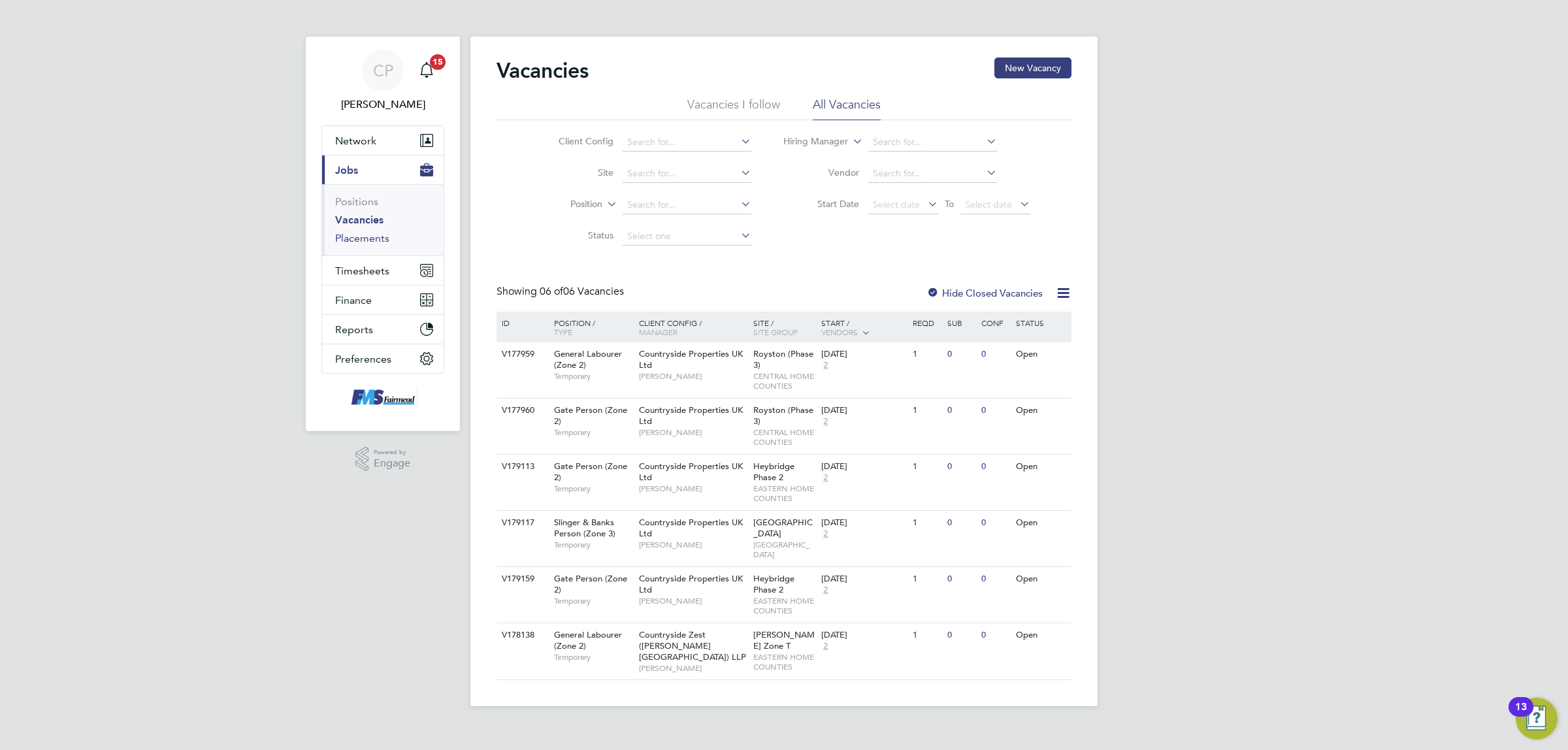
click at [350, 237] on link "Placements" at bounding box center [362, 238] width 54 height 13
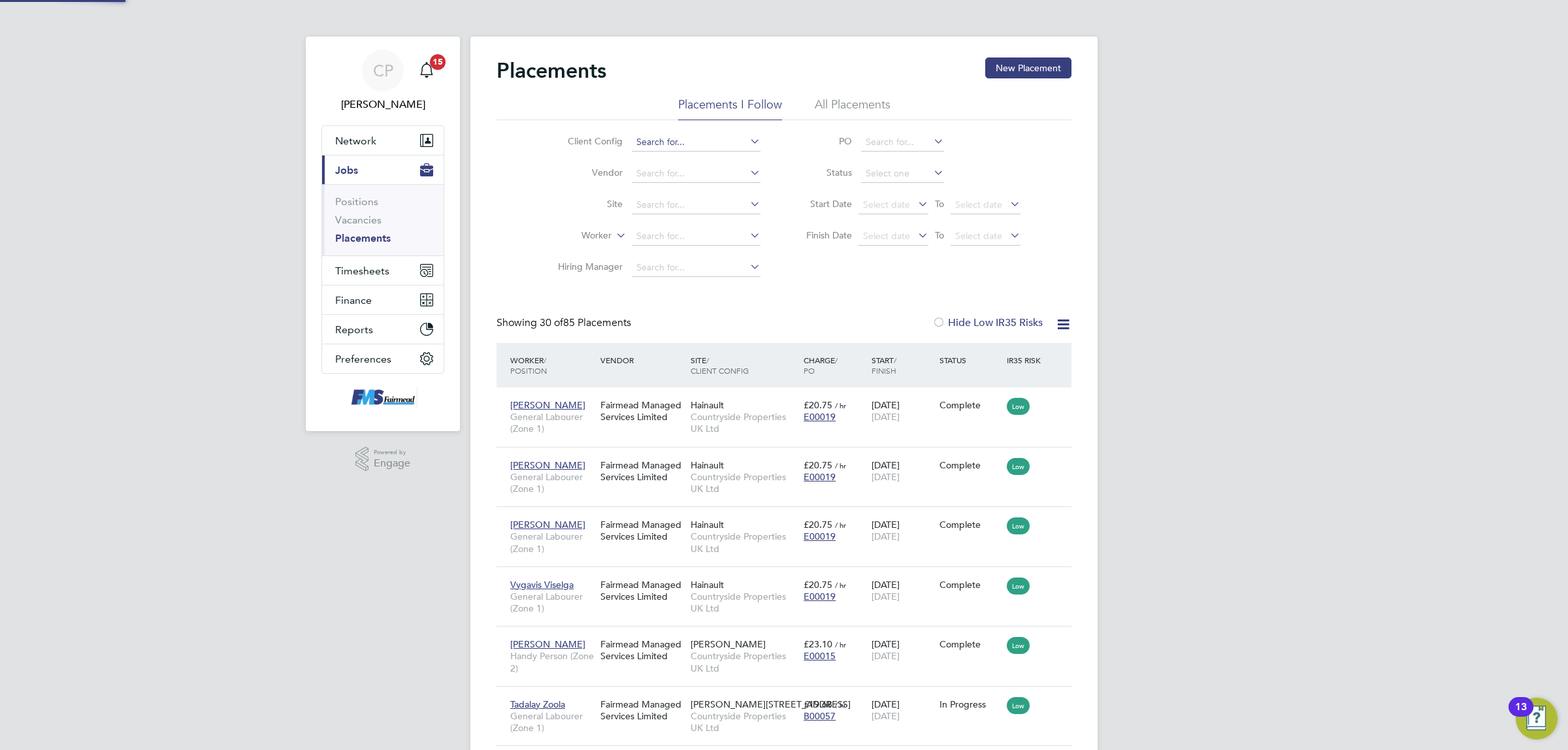
click at [675, 135] on input at bounding box center [696, 142] width 129 height 18
type input "ciprian"
click at [1000, 65] on button "New Placement" at bounding box center [1028, 68] width 87 height 21
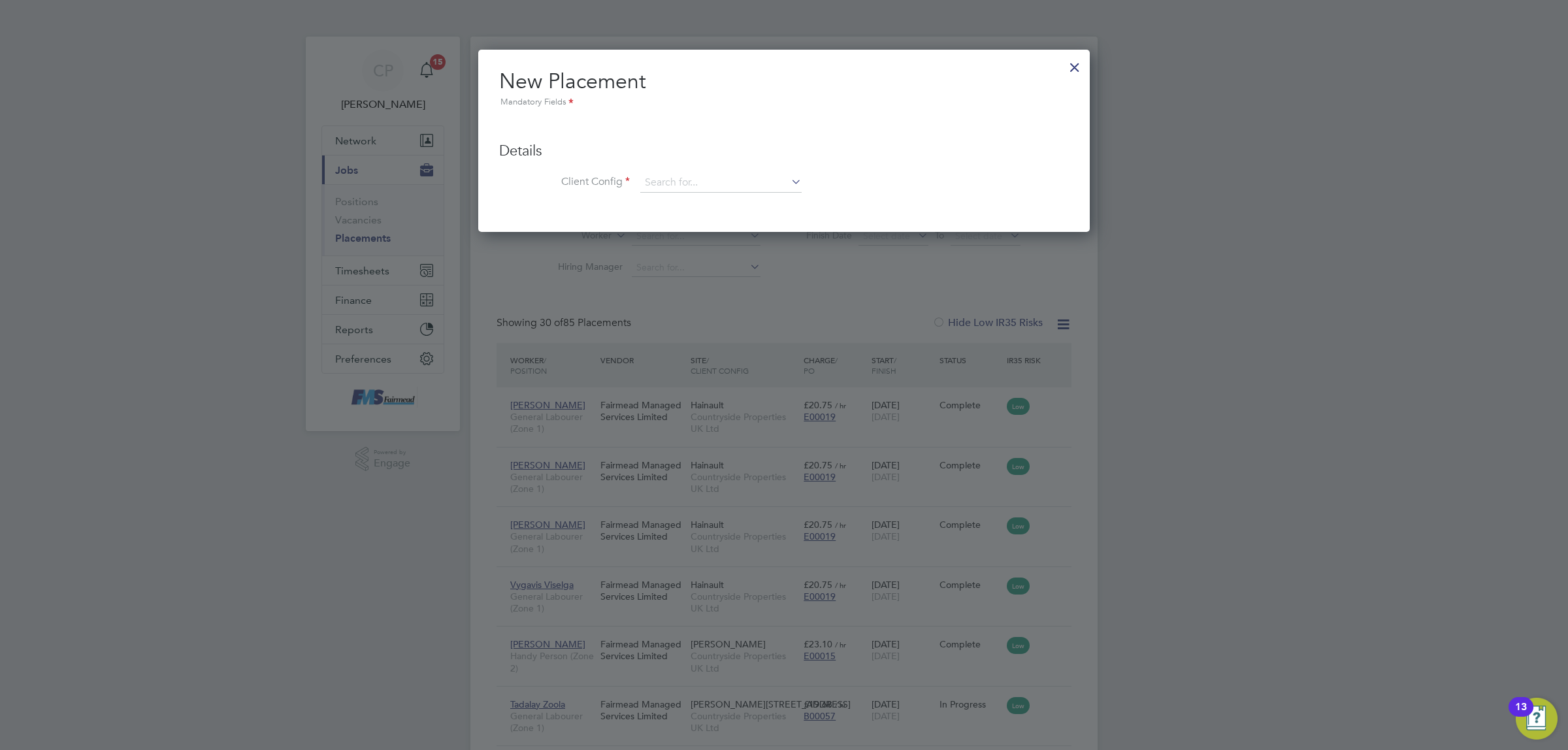
click at [1064, 61] on div at bounding box center [1075, 64] width 24 height 24
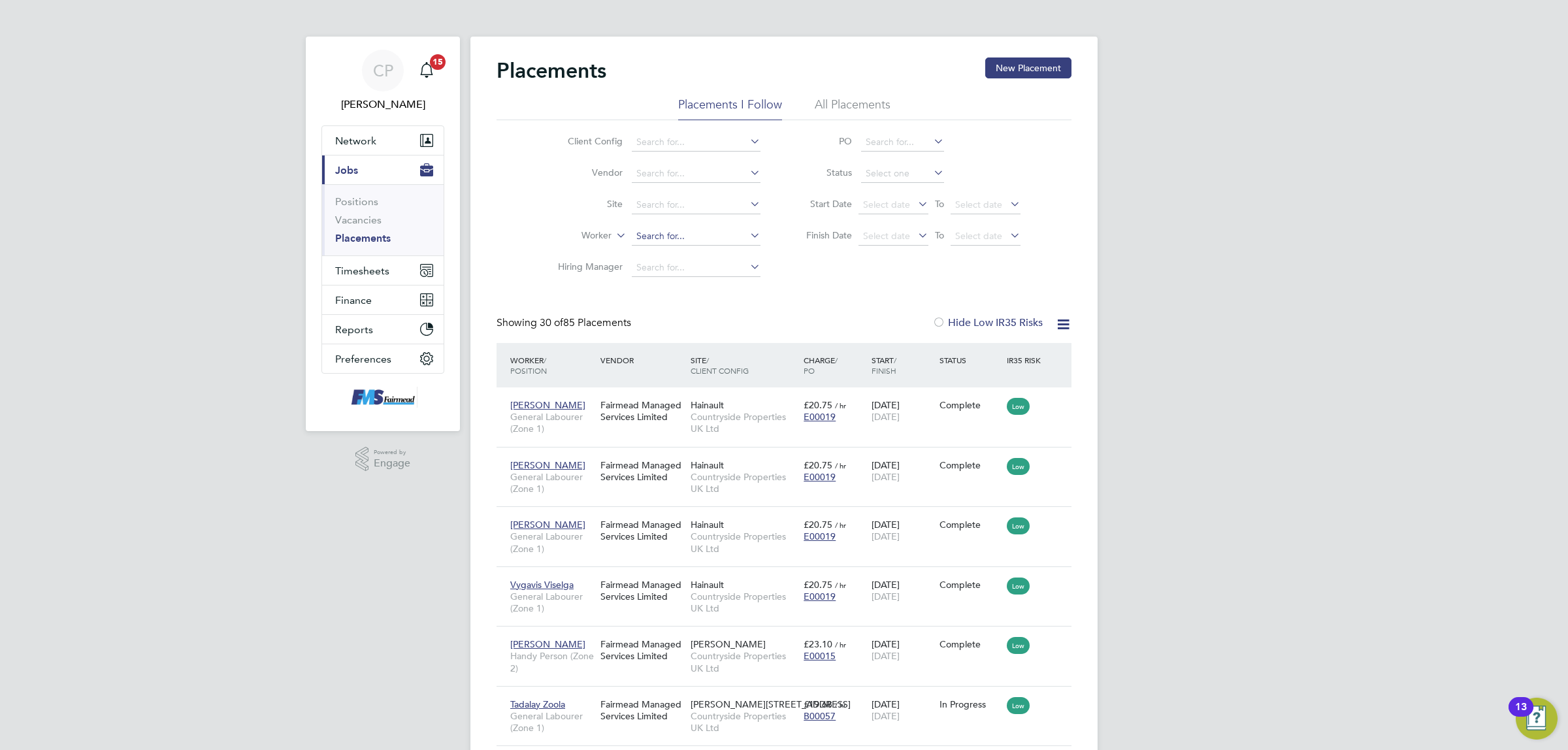
click at [672, 227] on input at bounding box center [696, 236] width 129 height 18
click at [695, 257] on li "Cip rian Jurca" at bounding box center [696, 254] width 130 height 18
type input "[PERSON_NAME]"
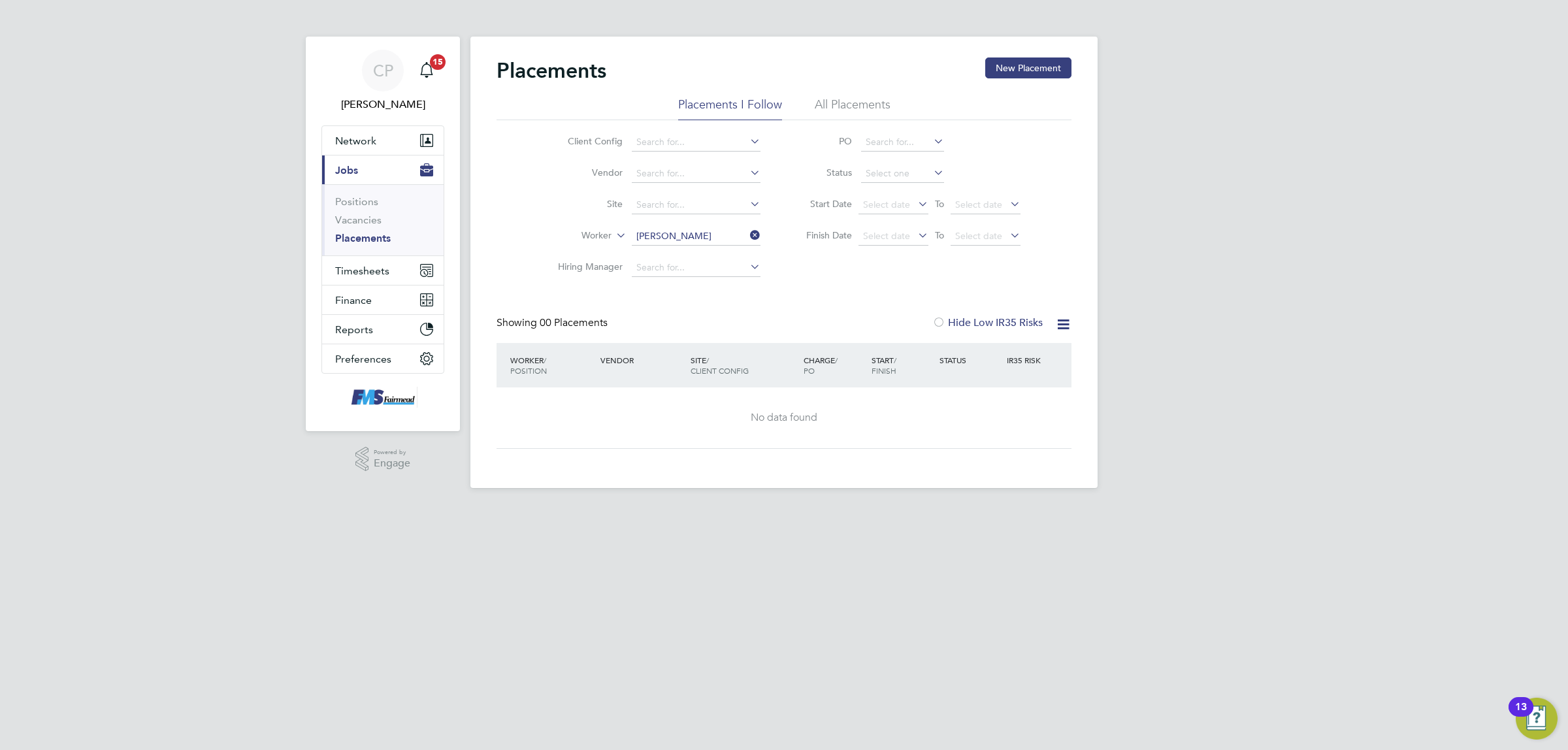
click at [834, 101] on li "All Placements" at bounding box center [852, 109] width 75 height 24
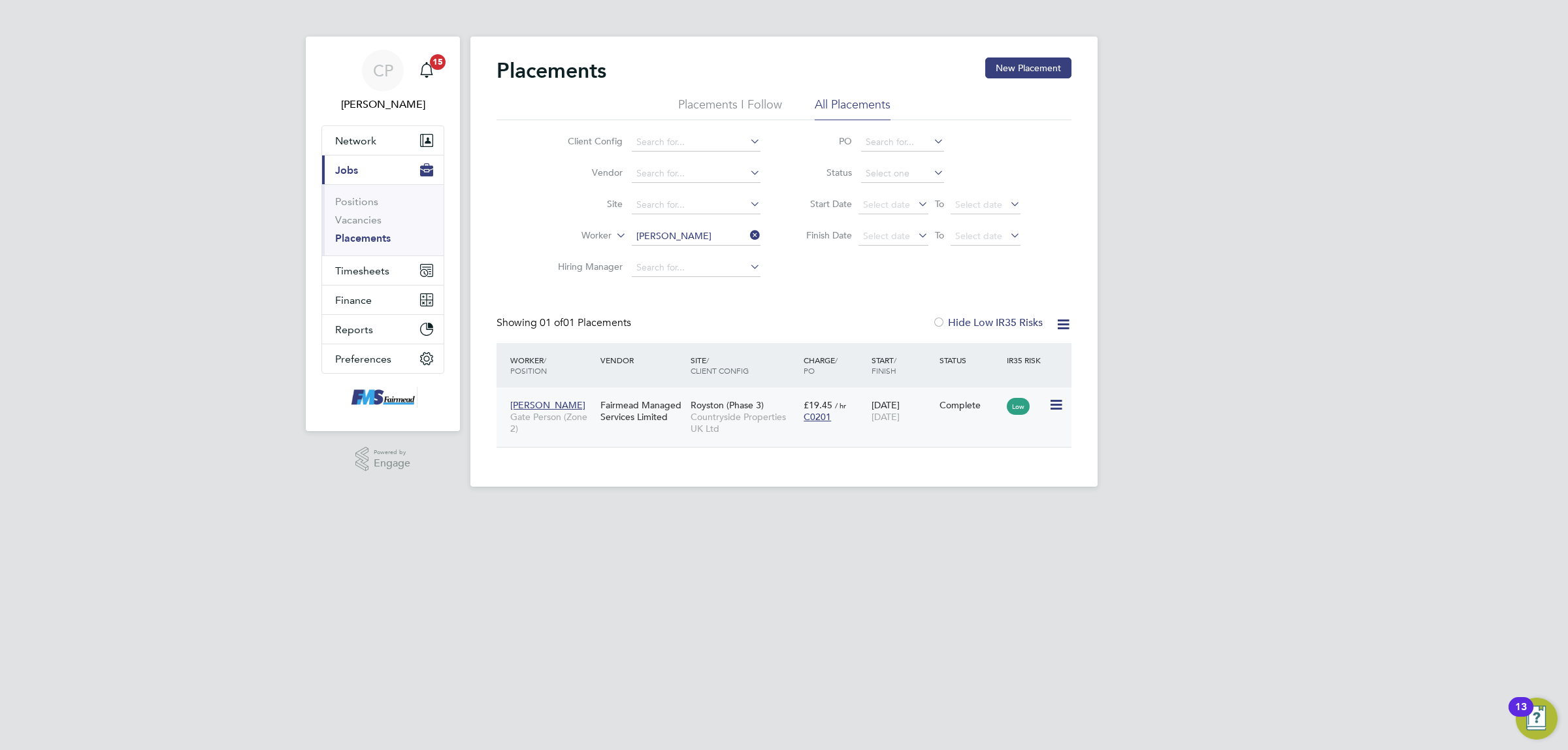
click at [773, 428] on span "Countryside Properties UK Ltd" at bounding box center [744, 423] width 107 height 24
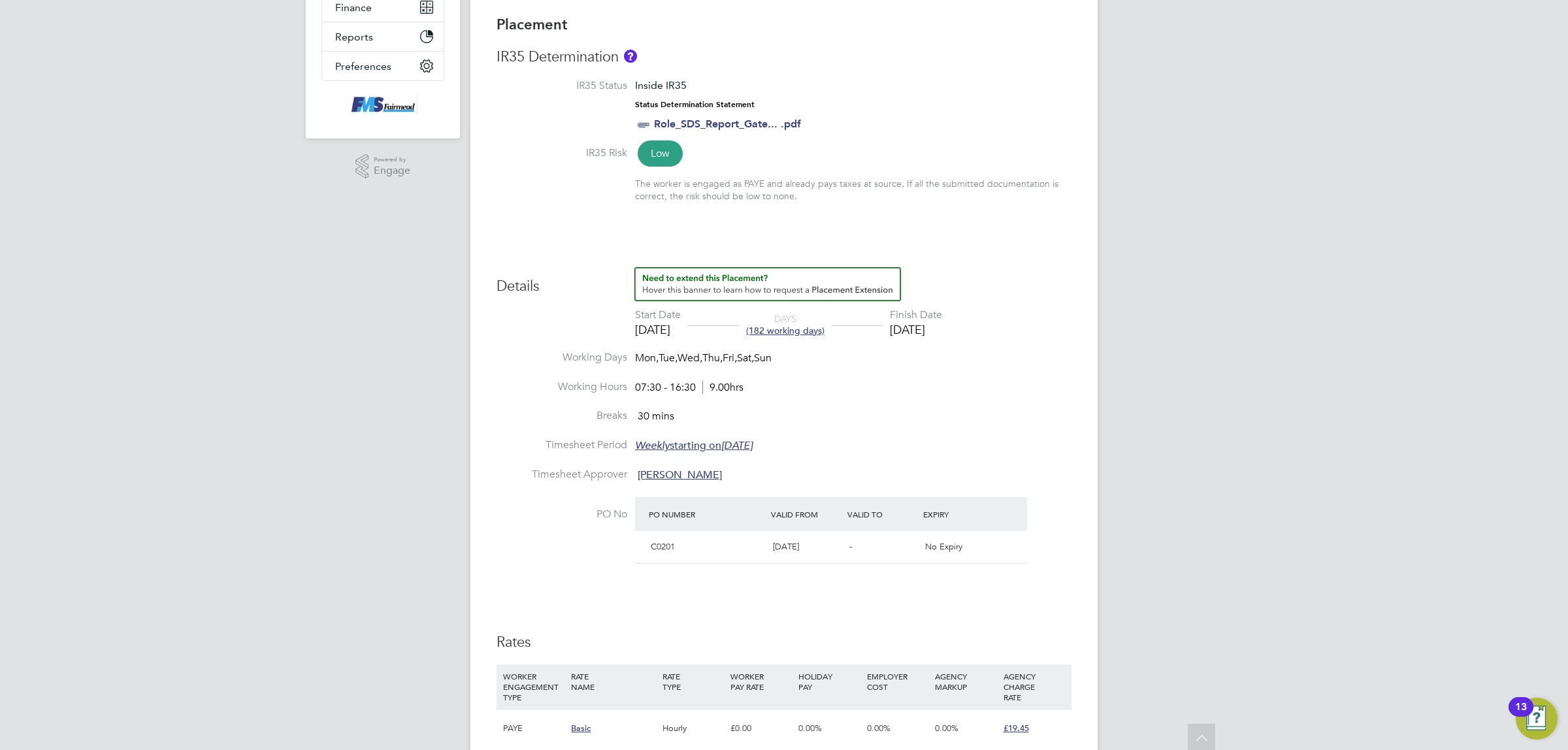
scroll to position [327, 0]
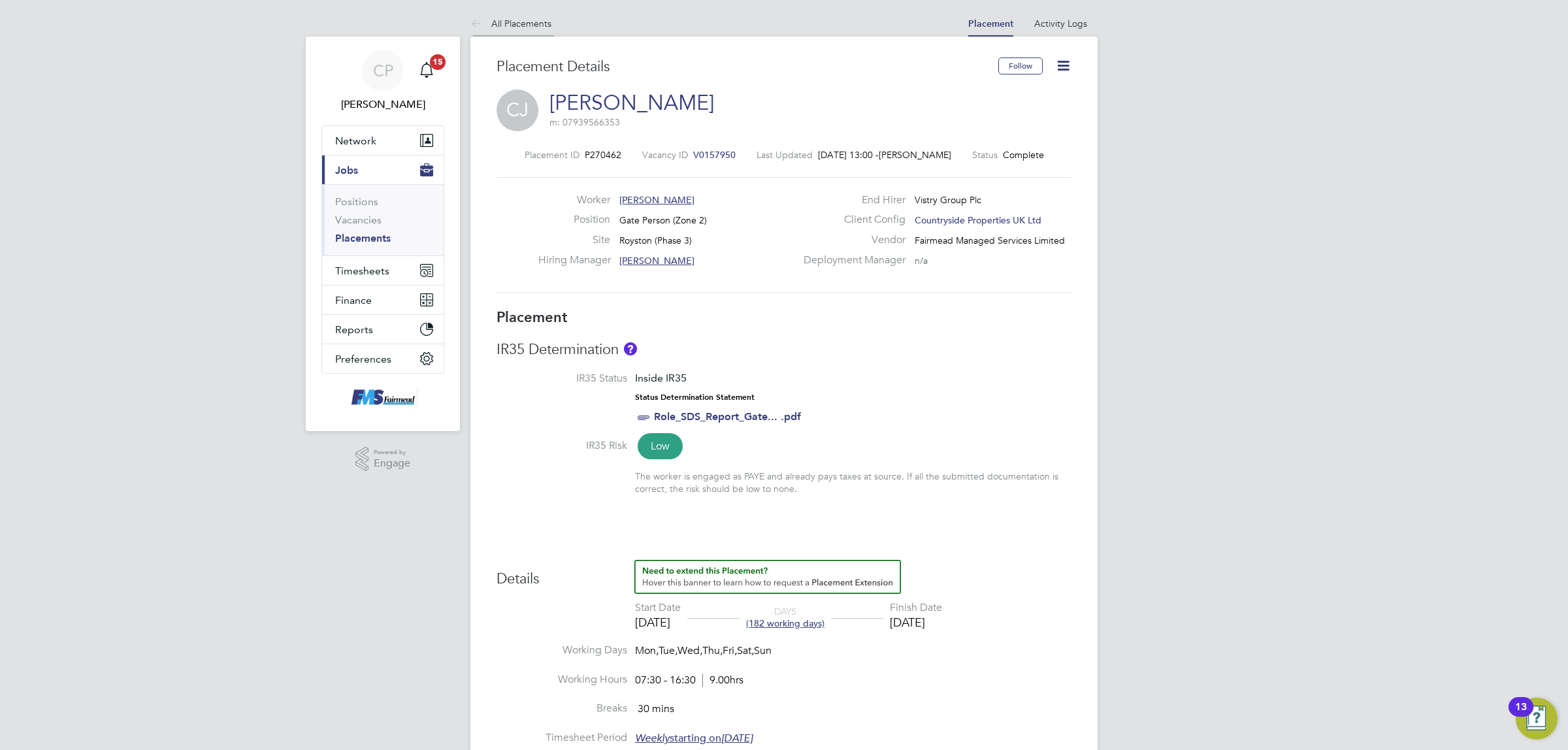
click at [477, 24] on icon at bounding box center [479, 24] width 16 height 16
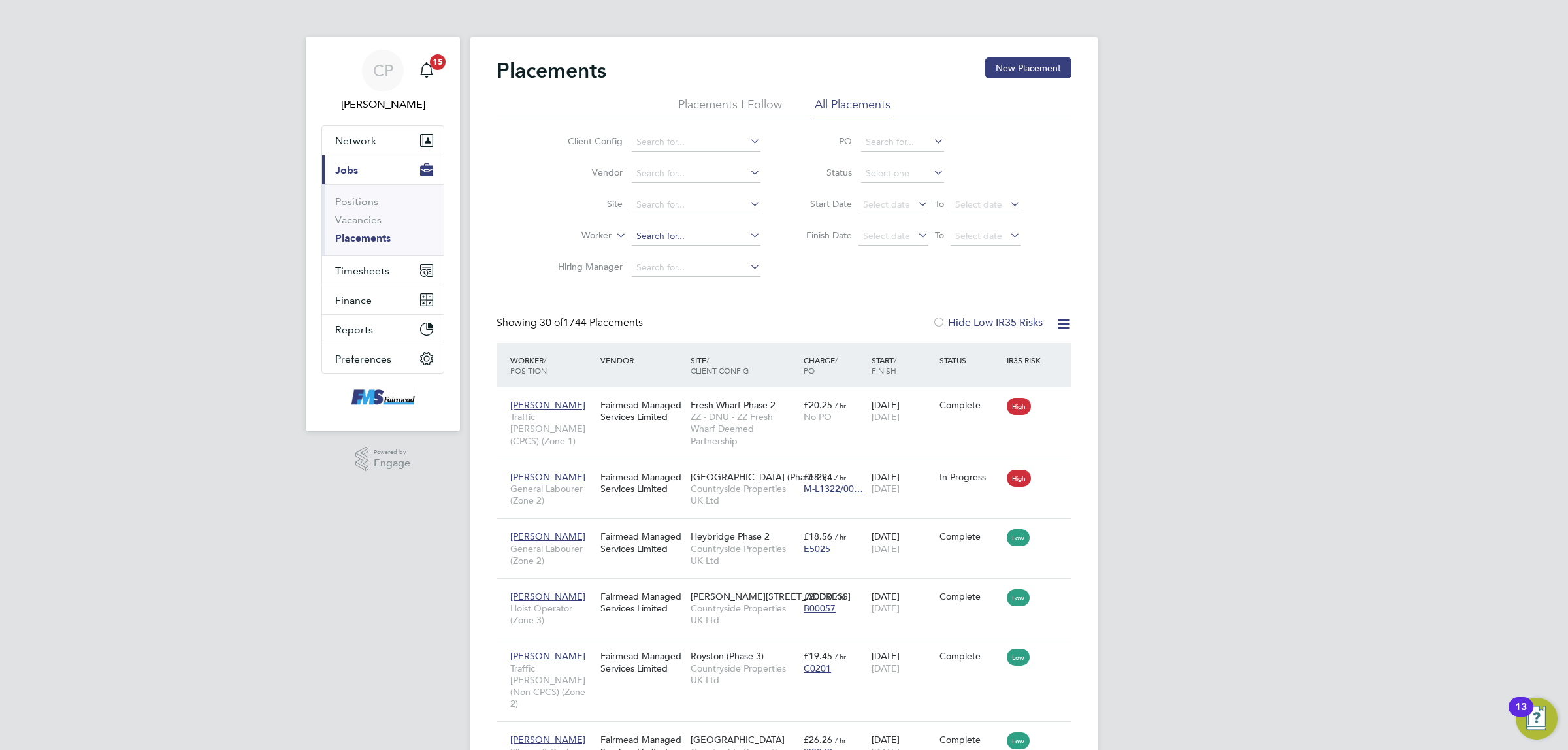
drag, startPoint x: 675, startPoint y: 238, endPoint x: 671, endPoint y: 232, distance: 7.2
click at [675, 238] on input at bounding box center [696, 236] width 129 height 18
click at [664, 260] on li "Cip rian Jurca" at bounding box center [696, 254] width 130 height 18
type input "[PERSON_NAME]"
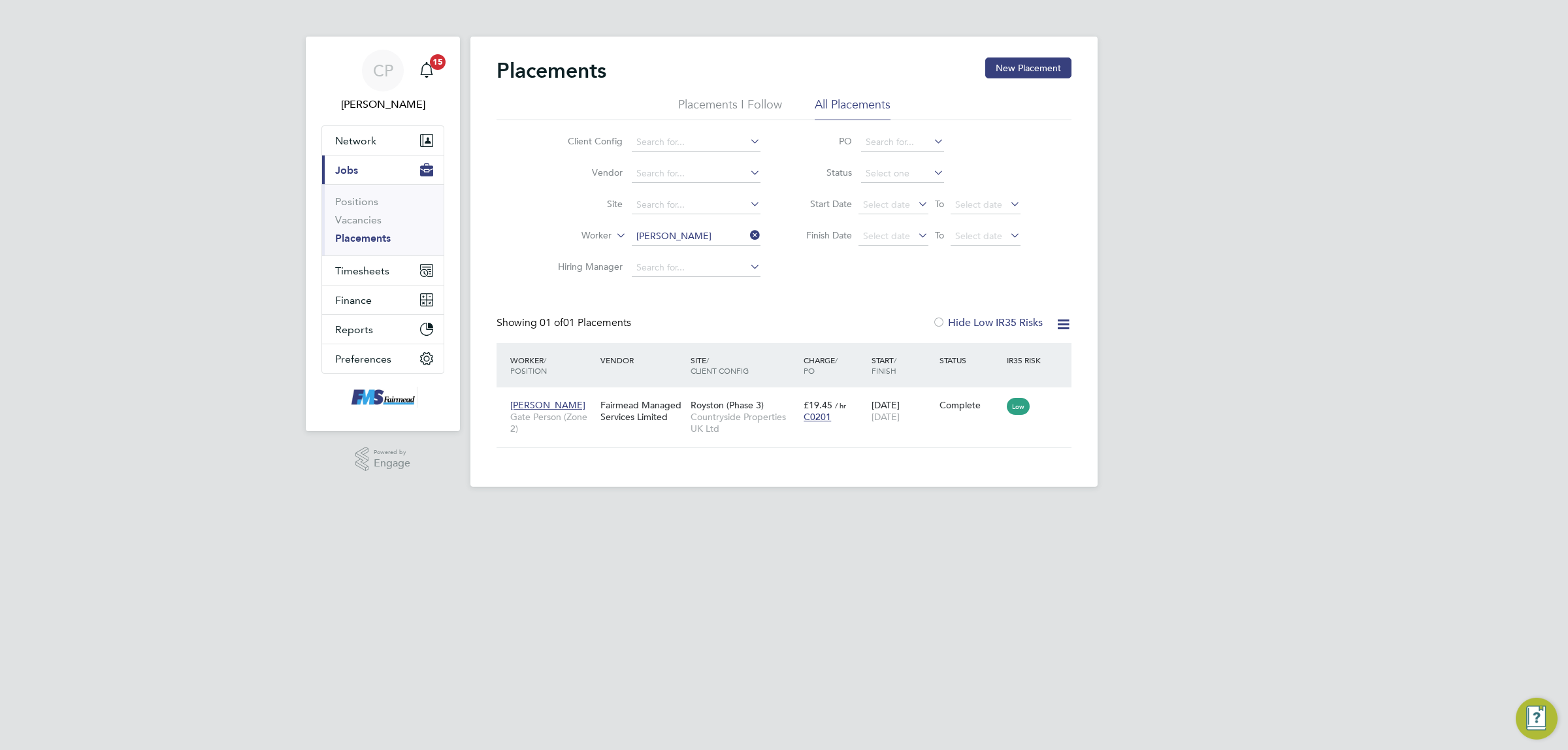
scroll to position [13, 61]
click at [730, 428] on span "Countryside Properties UK Ltd" at bounding box center [744, 423] width 107 height 24
click at [367, 236] on link "Placements" at bounding box center [362, 238] width 55 height 13
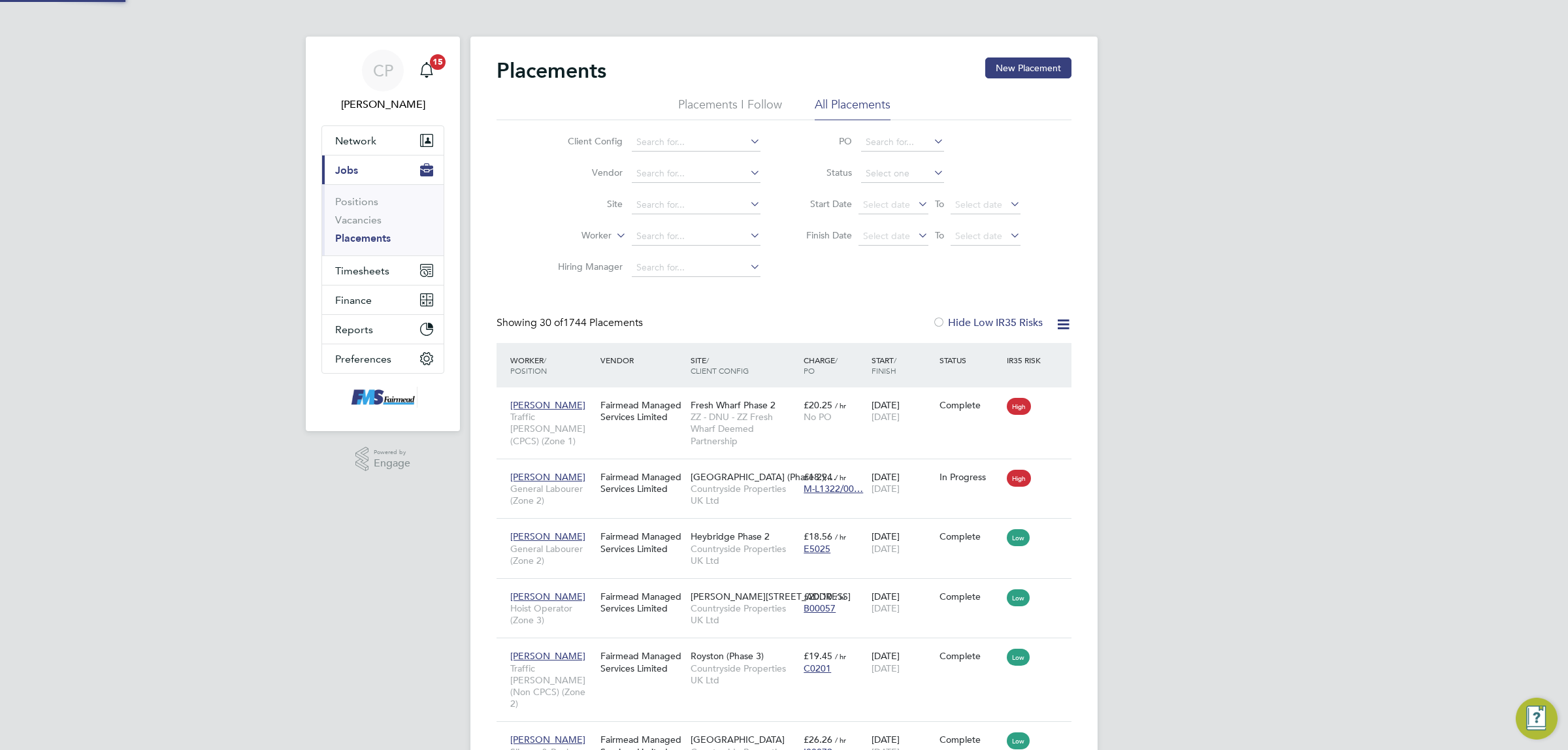
scroll to position [50, 92]
click at [1024, 65] on button "New Placement" at bounding box center [1028, 68] width 87 height 21
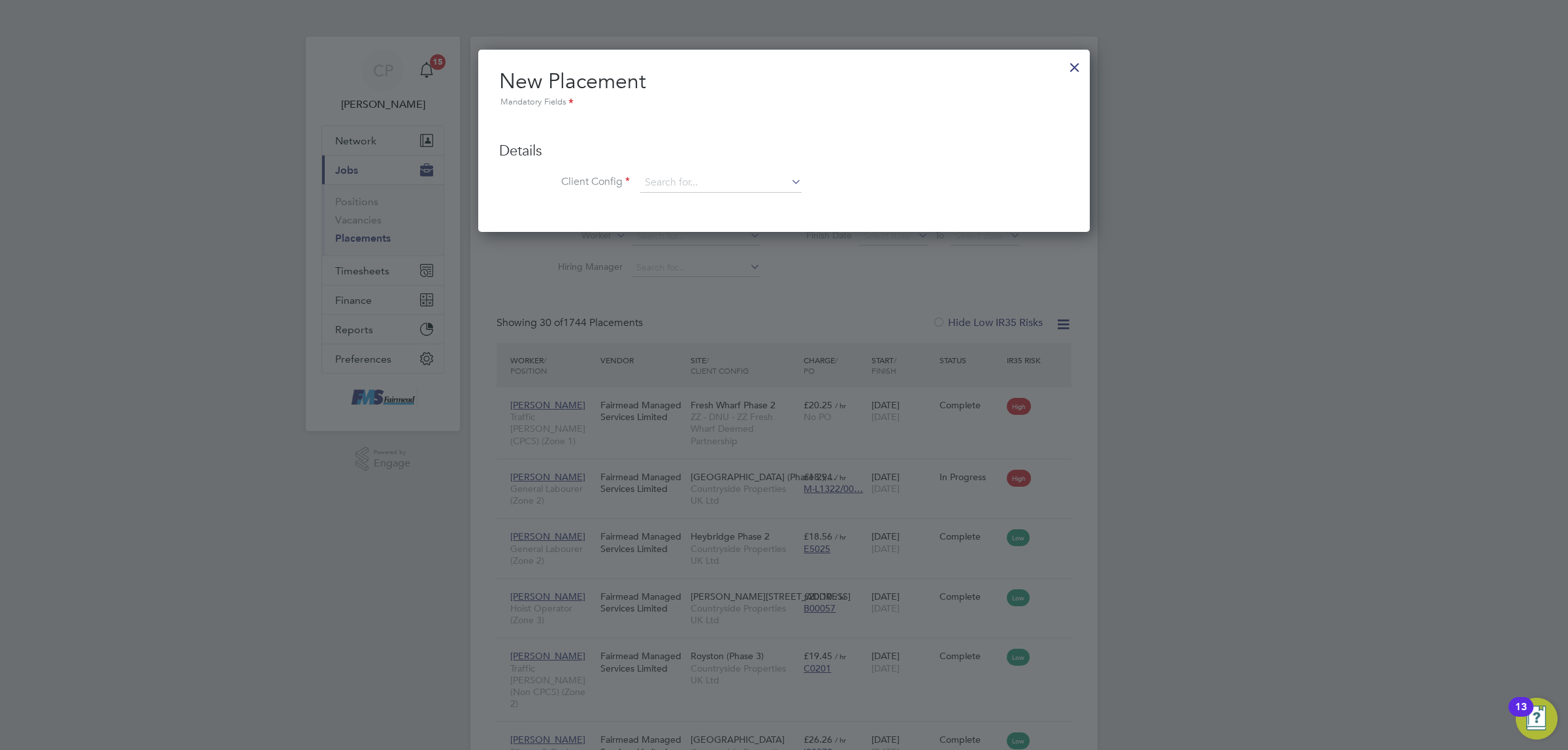
click at [1075, 67] on div at bounding box center [1075, 64] width 24 height 24
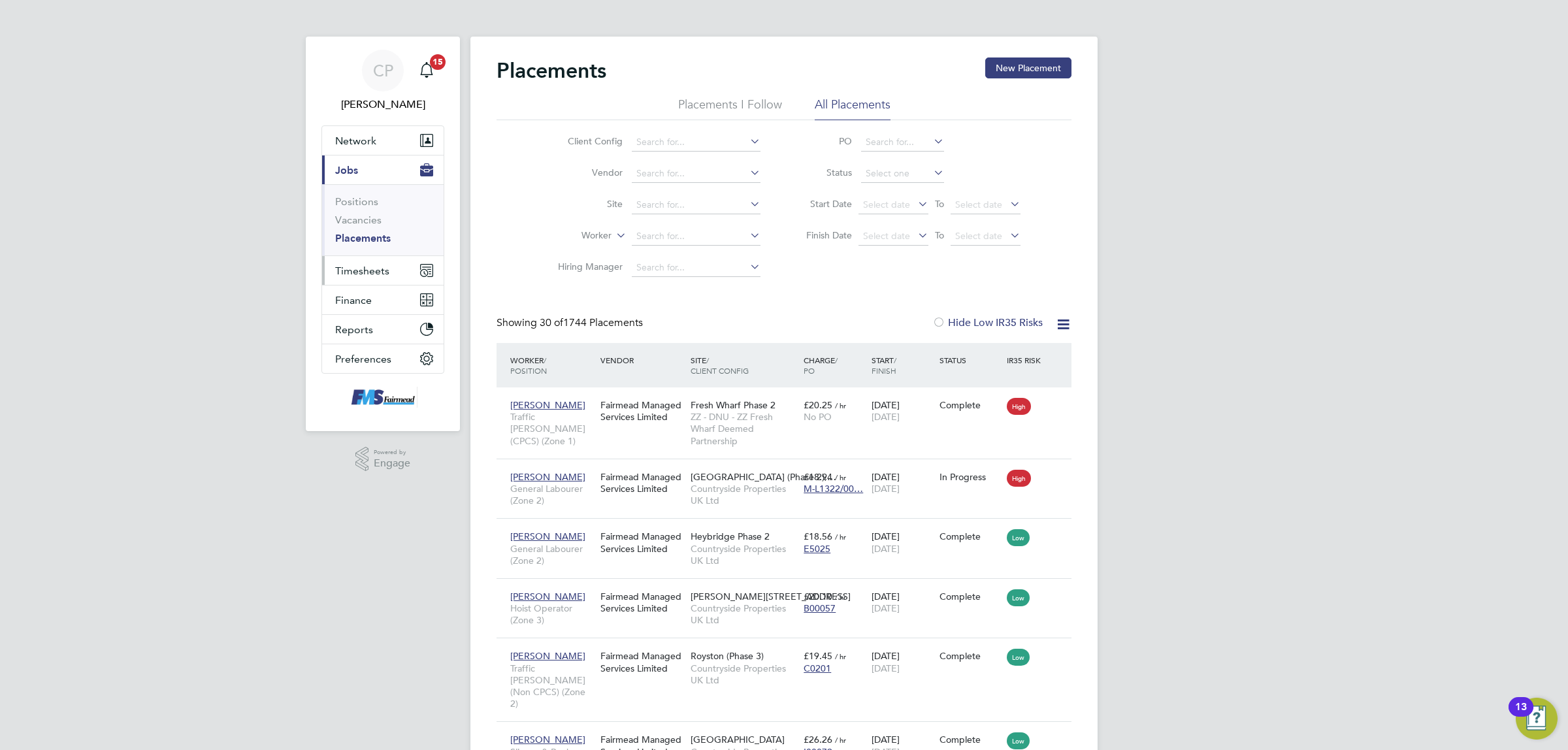
click at [390, 279] on button "Timesheets" at bounding box center [382, 270] width 121 height 29
click at [371, 235] on link "Timesheets" at bounding box center [362, 231] width 54 height 13
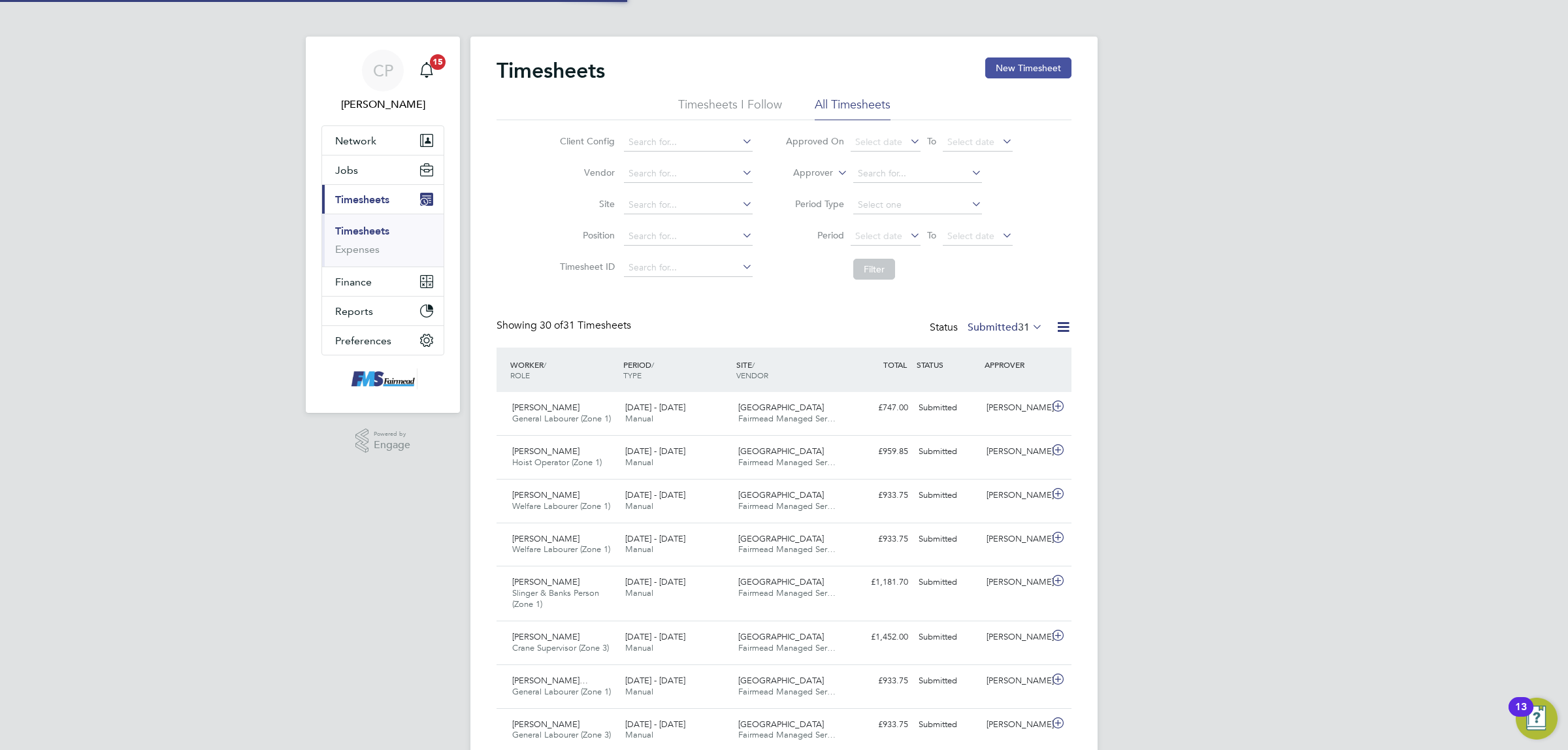
click at [1033, 59] on button "New Timesheet" at bounding box center [1028, 68] width 87 height 21
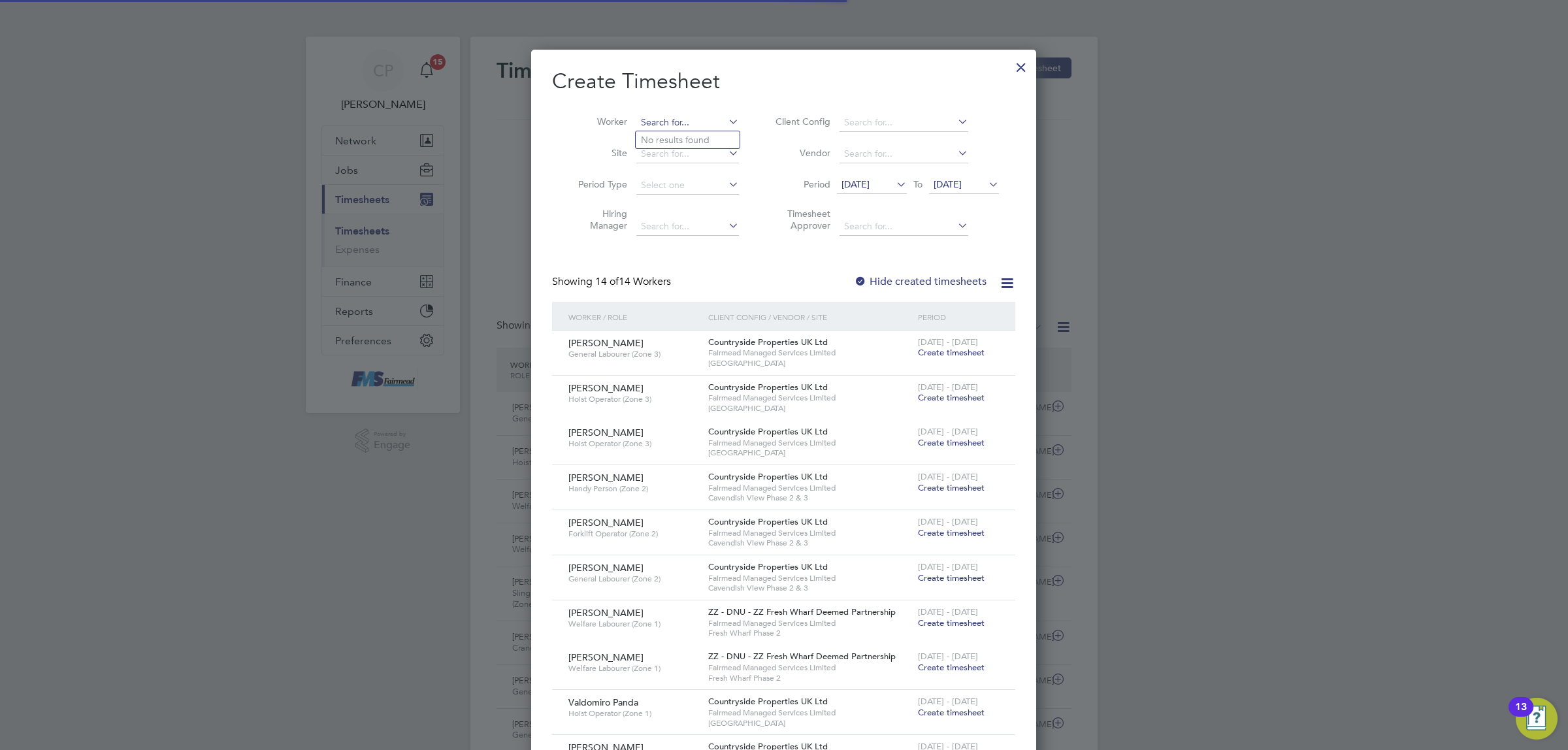
click at [674, 123] on input at bounding box center [687, 123] width 103 height 18
click at [669, 154] on li "Alan Neil" at bounding box center [716, 158] width 161 height 18
type input "Alan Neil"
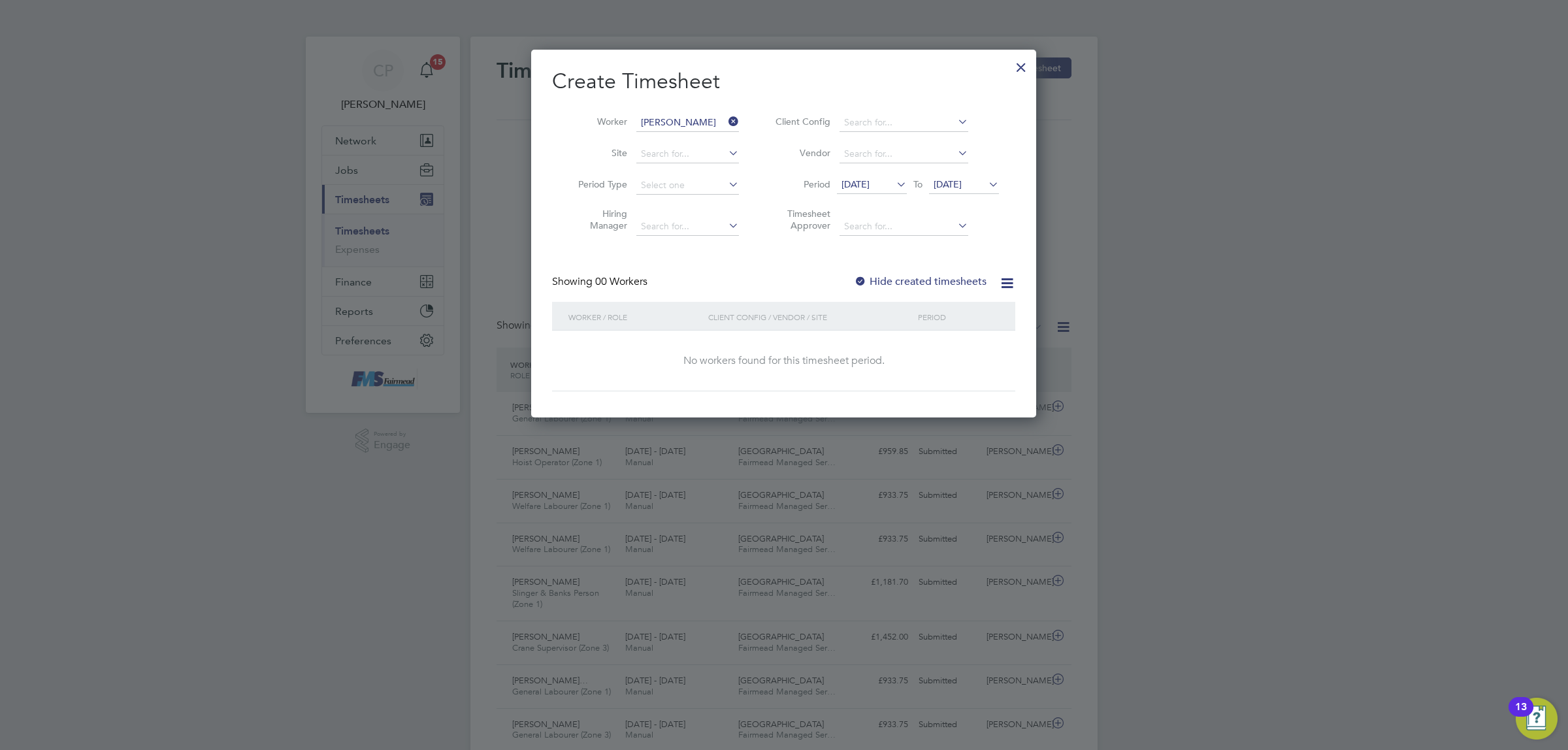
click at [953, 275] on label "Hide created timesheets" at bounding box center [919, 282] width 132 height 13
click at [856, 178] on span "12 Aug 2025" at bounding box center [856, 184] width 28 height 12
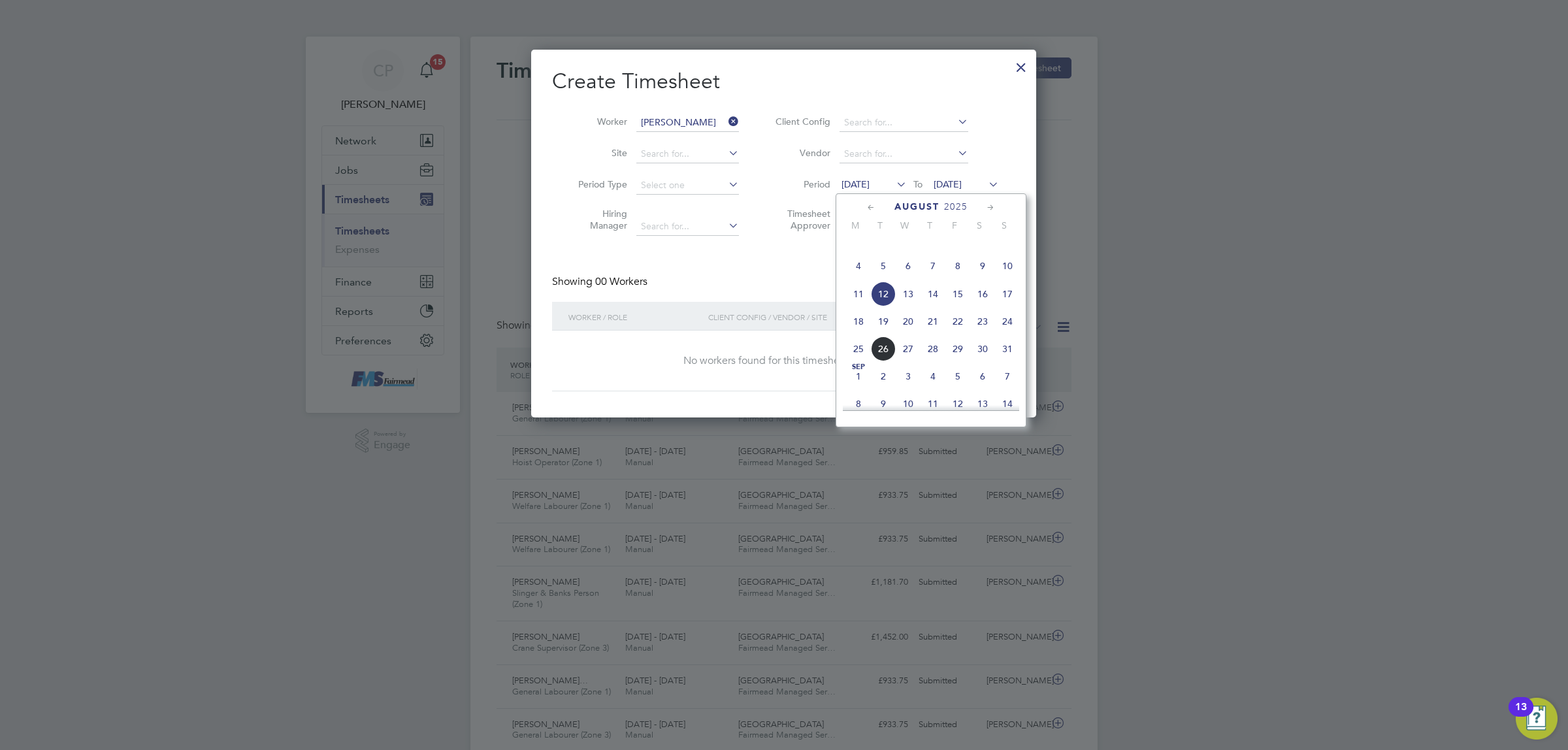
click at [861, 334] on span "18" at bounding box center [859, 322] width 25 height 25
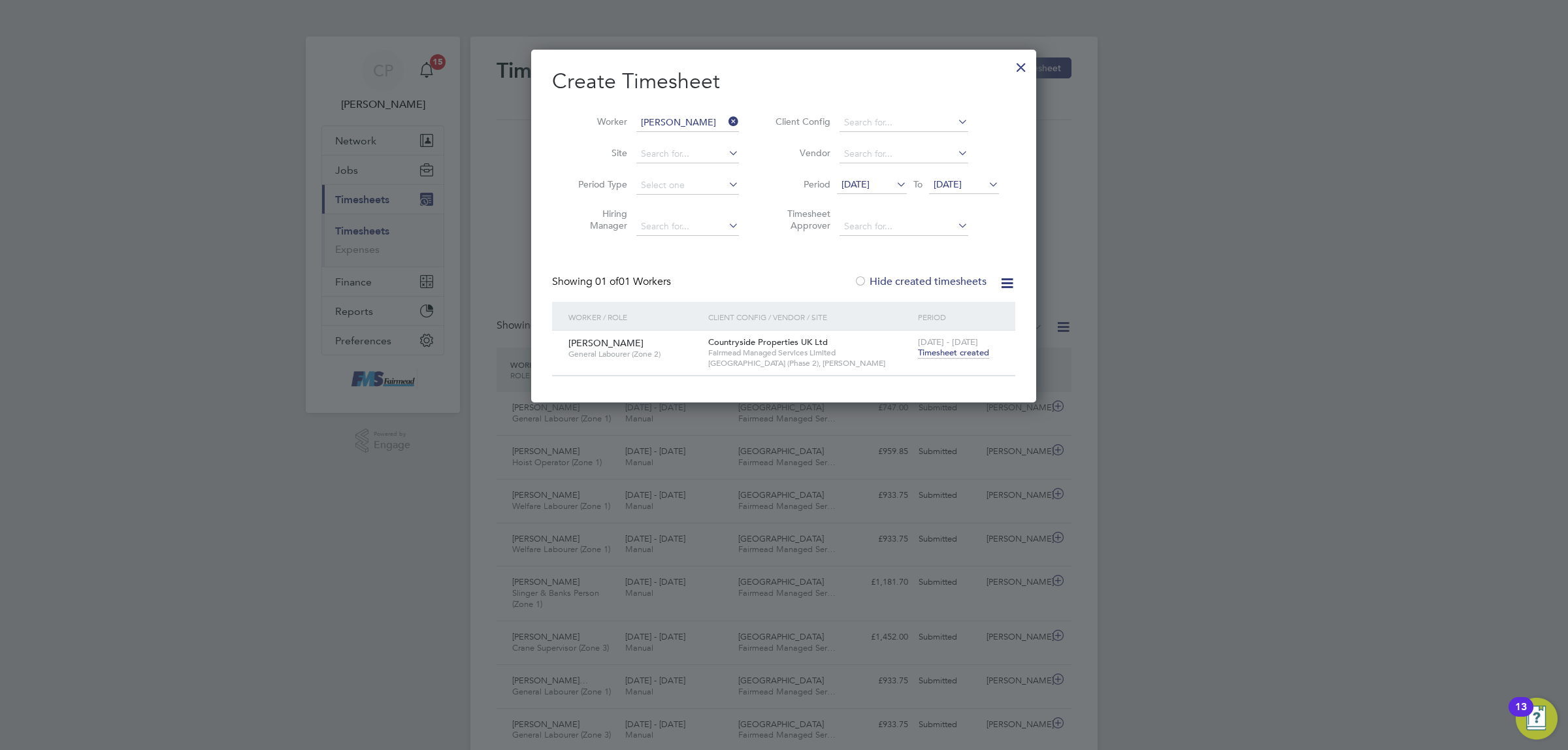
click at [926, 348] on span "Timesheet created" at bounding box center [953, 353] width 71 height 12
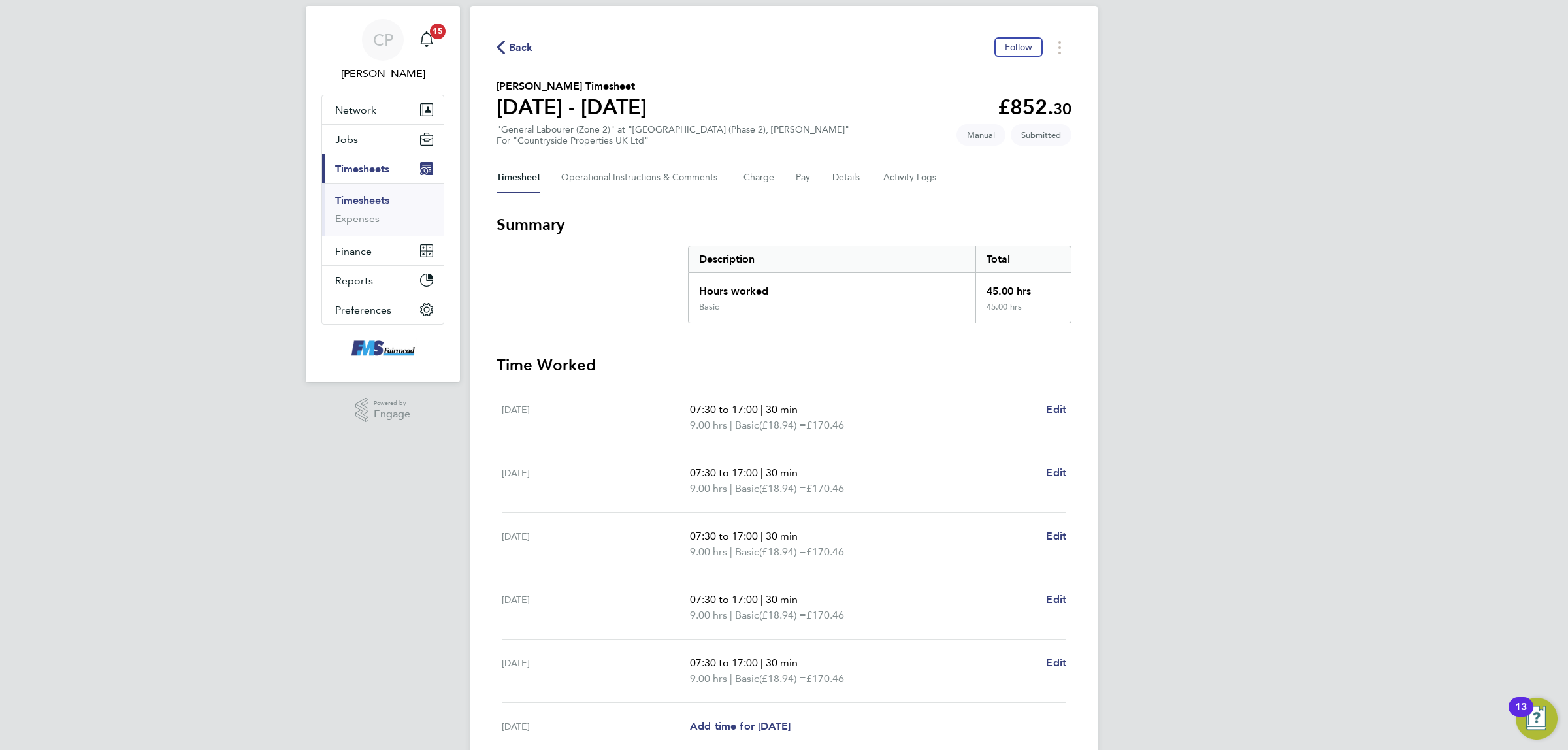
drag, startPoint x: 373, startPoint y: 193, endPoint x: 386, endPoint y: 192, distance: 13.0
click at [373, 193] on ul "Timesheets Expenses" at bounding box center [382, 209] width 121 height 53
click at [387, 204] on link "Timesheets" at bounding box center [362, 200] width 54 height 13
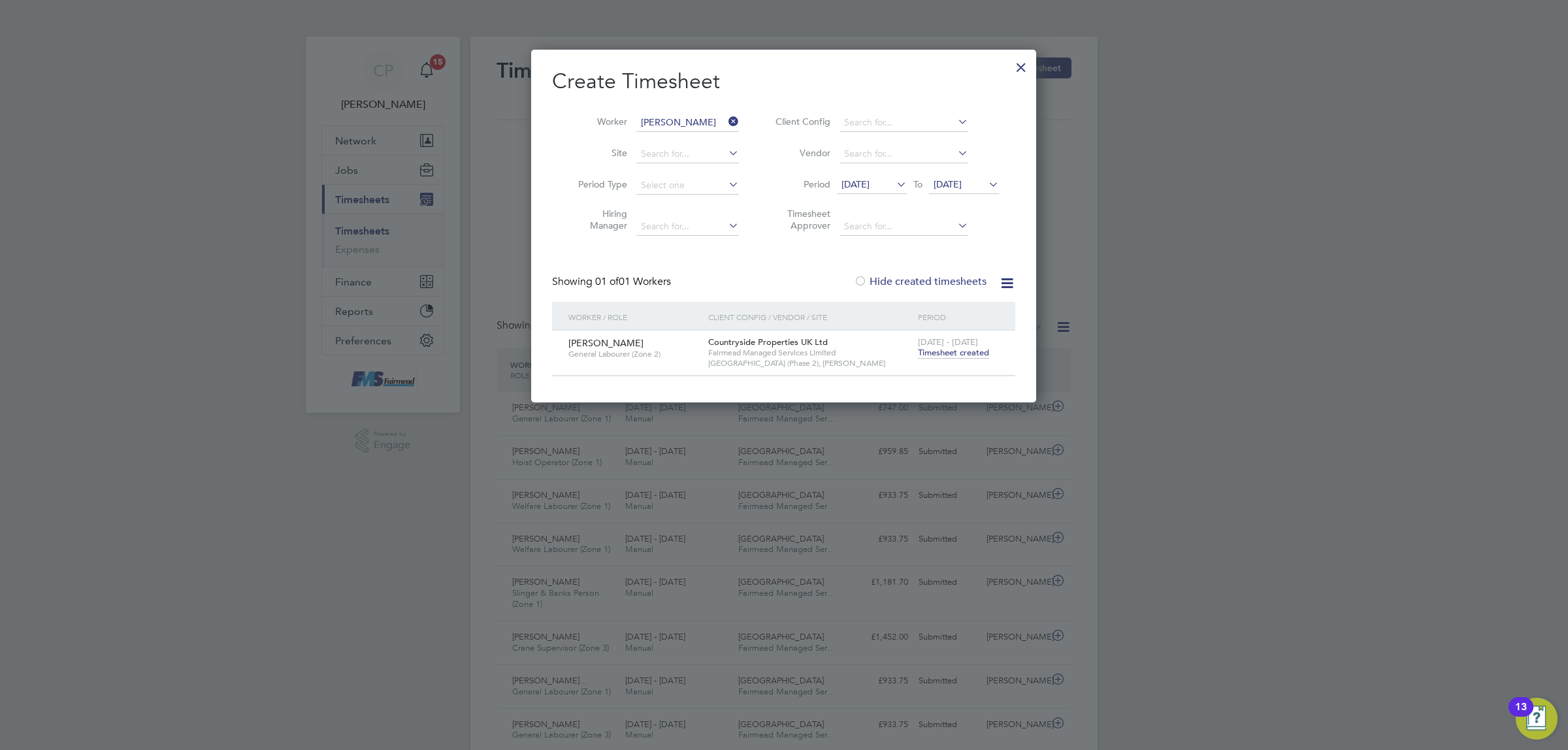
click at [726, 118] on icon at bounding box center [726, 121] width 0 height 18
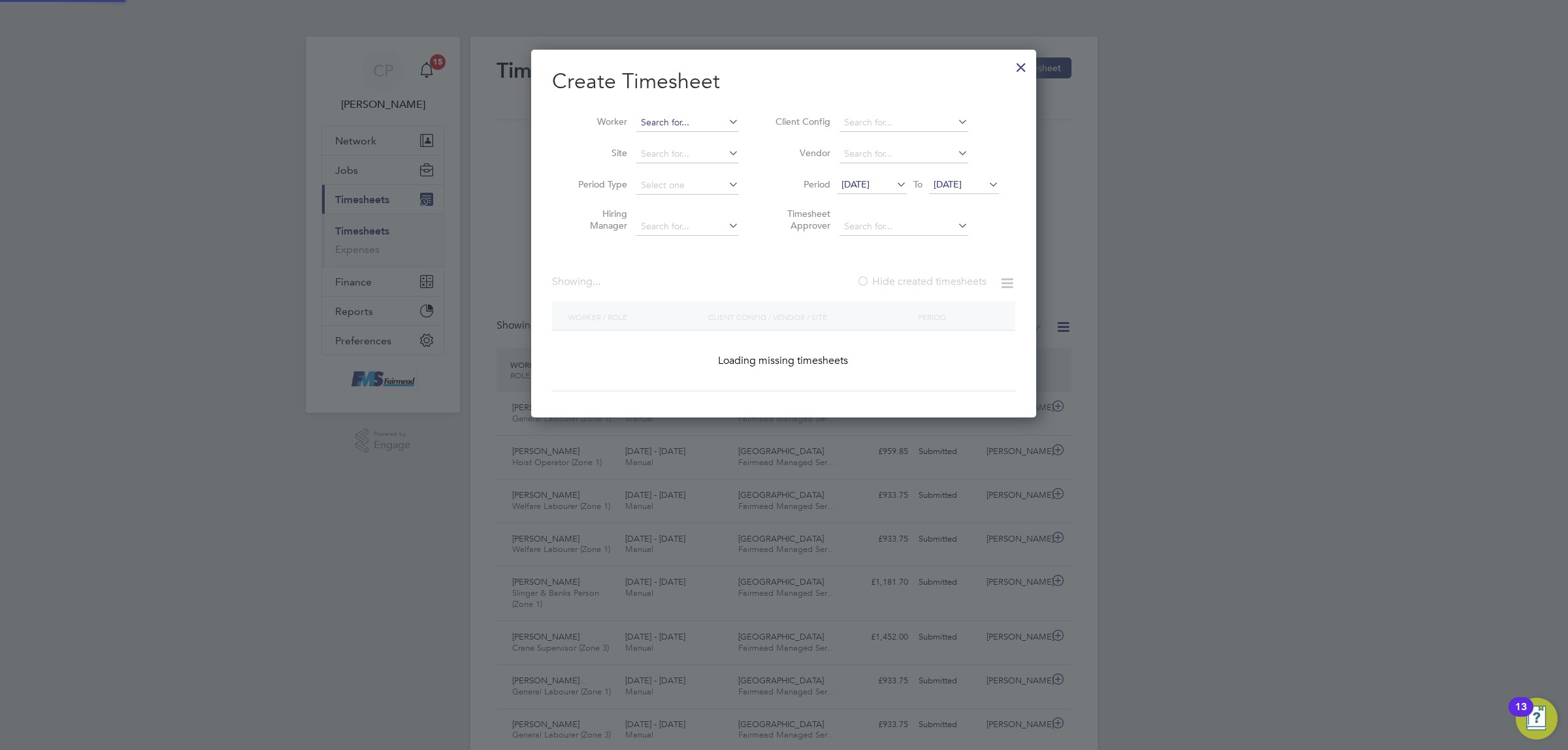
click at [654, 125] on input at bounding box center [687, 123] width 103 height 18
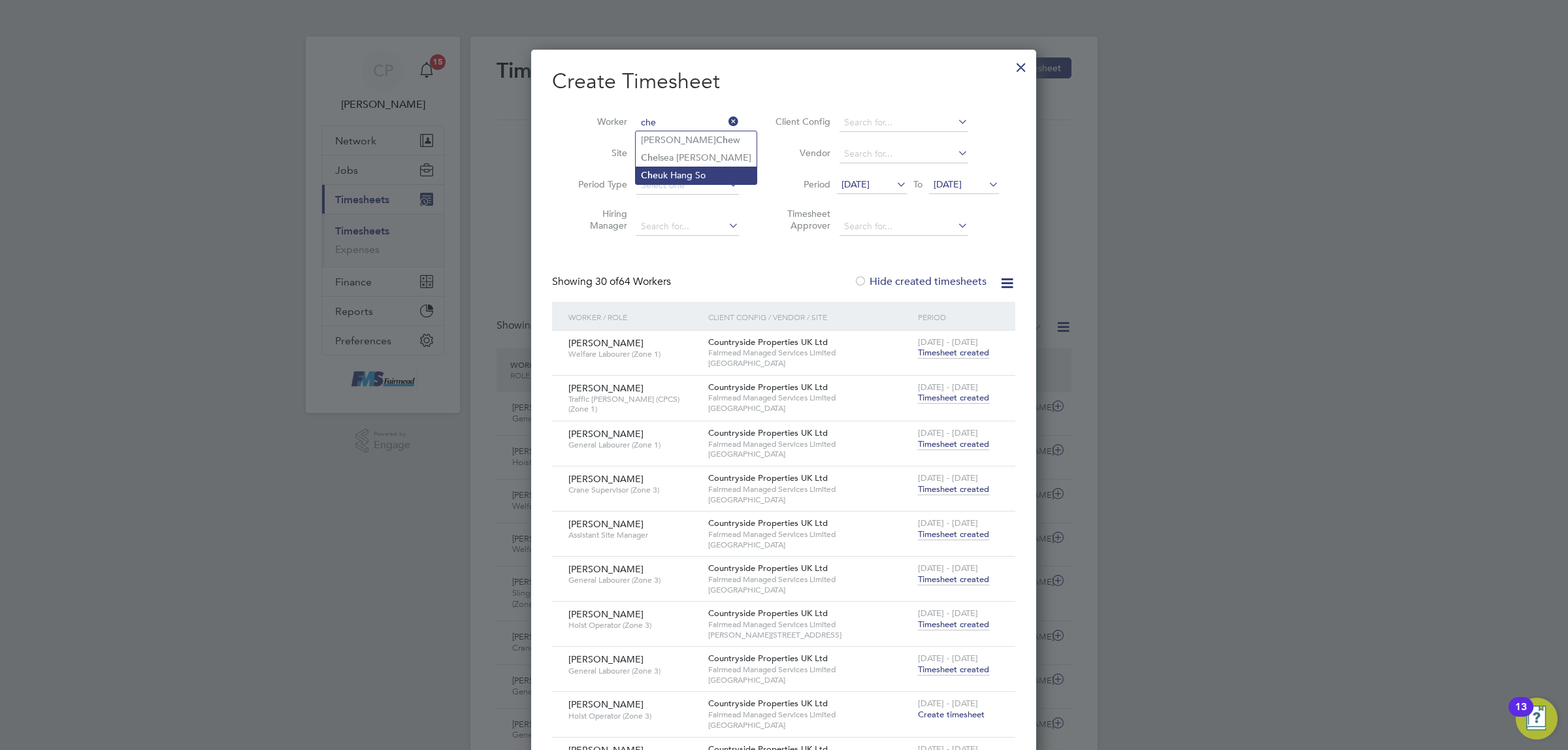
click at [691, 172] on li "Che uk Hang So" at bounding box center [695, 175] width 121 height 18
type input "Cheuk Hang So"
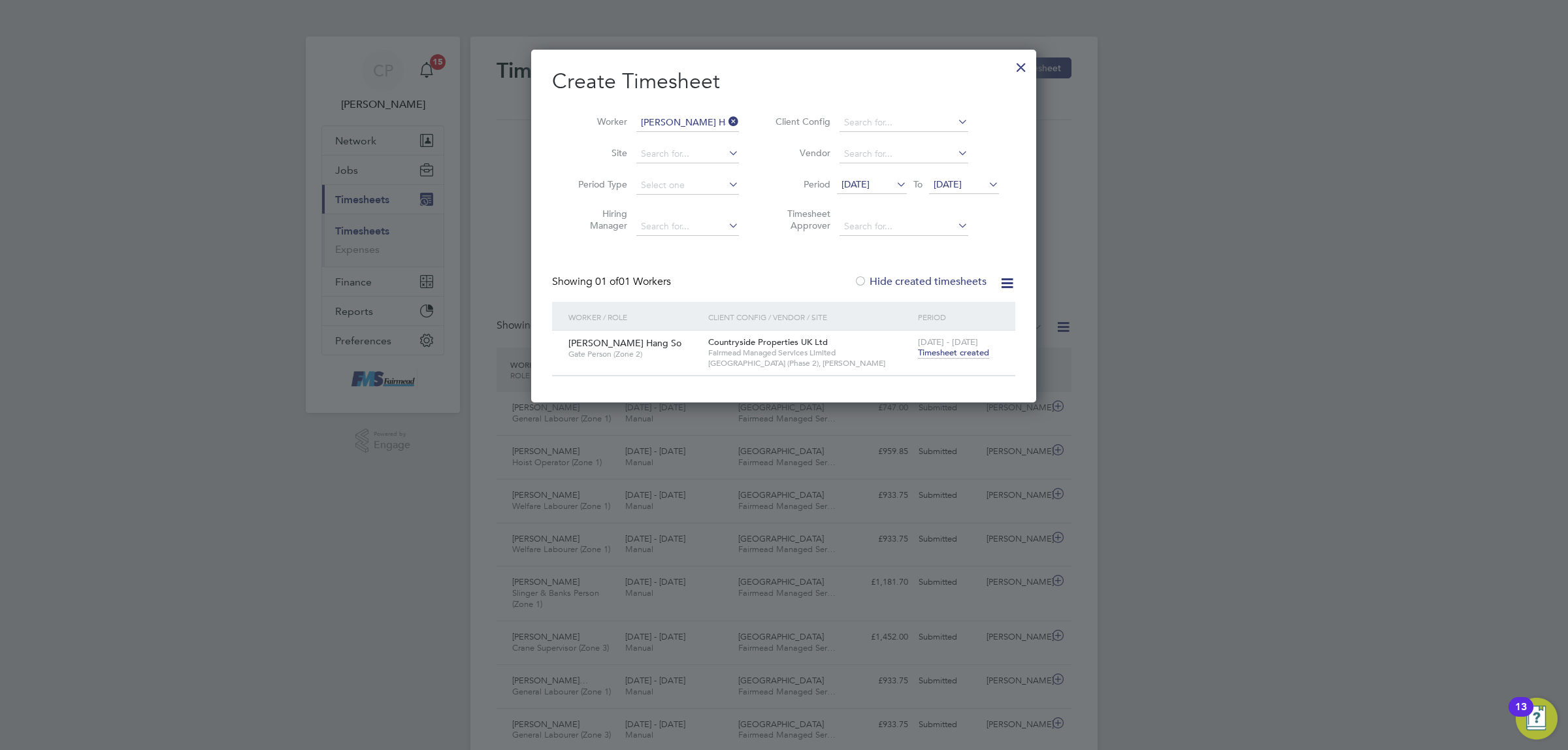
click at [951, 351] on span "Timesheet created" at bounding box center [953, 353] width 71 height 12
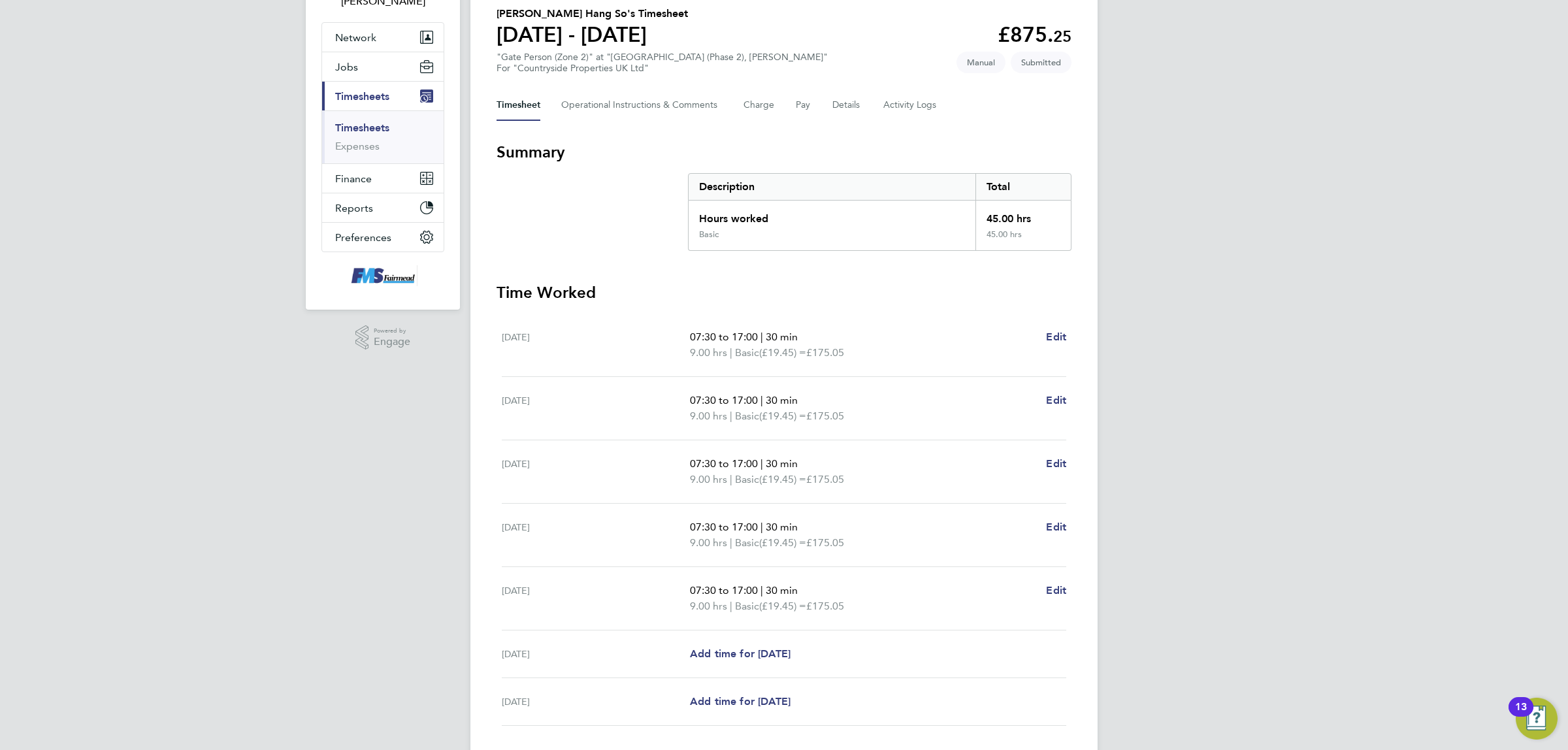
click at [381, 121] on link "Timesheets" at bounding box center [362, 127] width 54 height 13
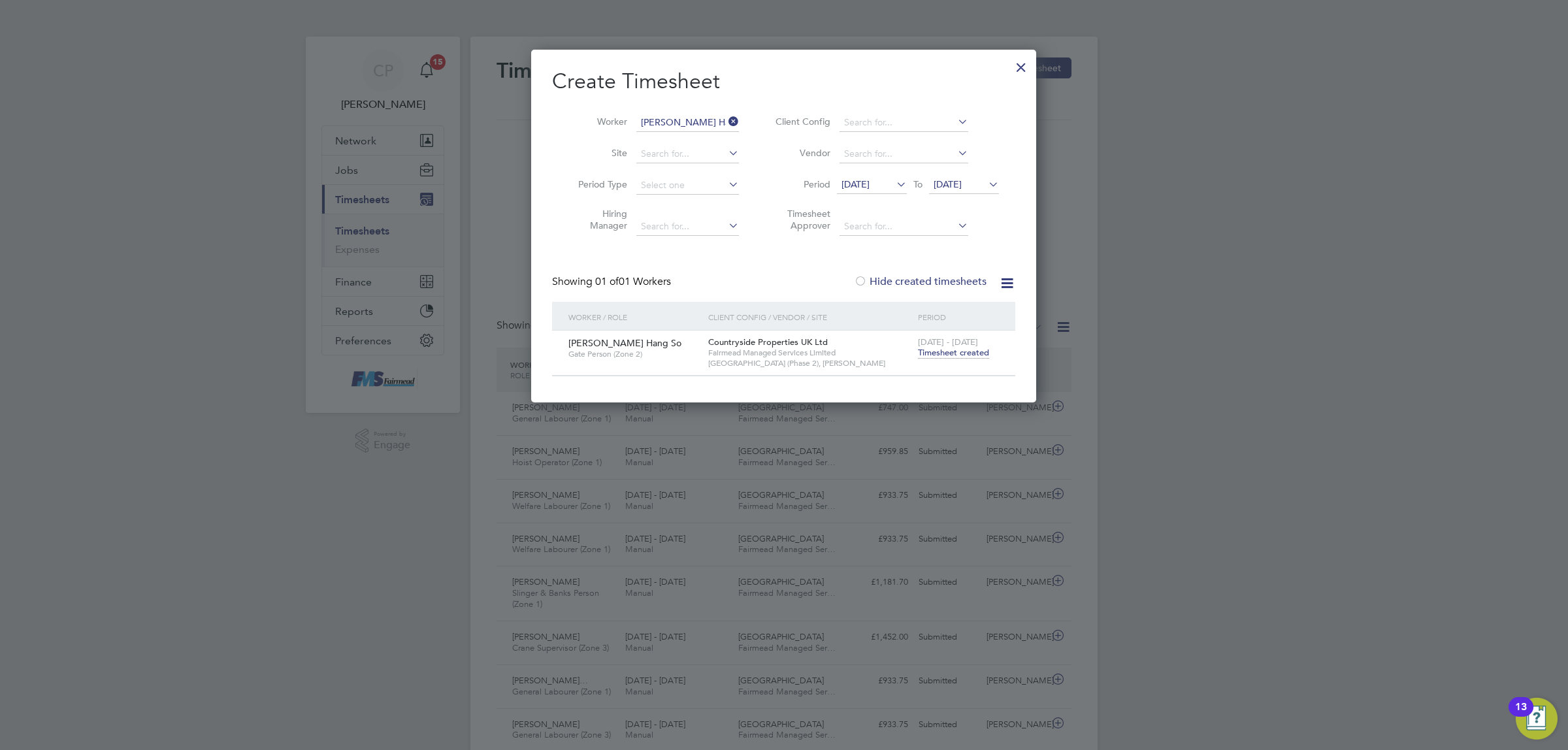
click at [726, 118] on icon at bounding box center [726, 121] width 0 height 18
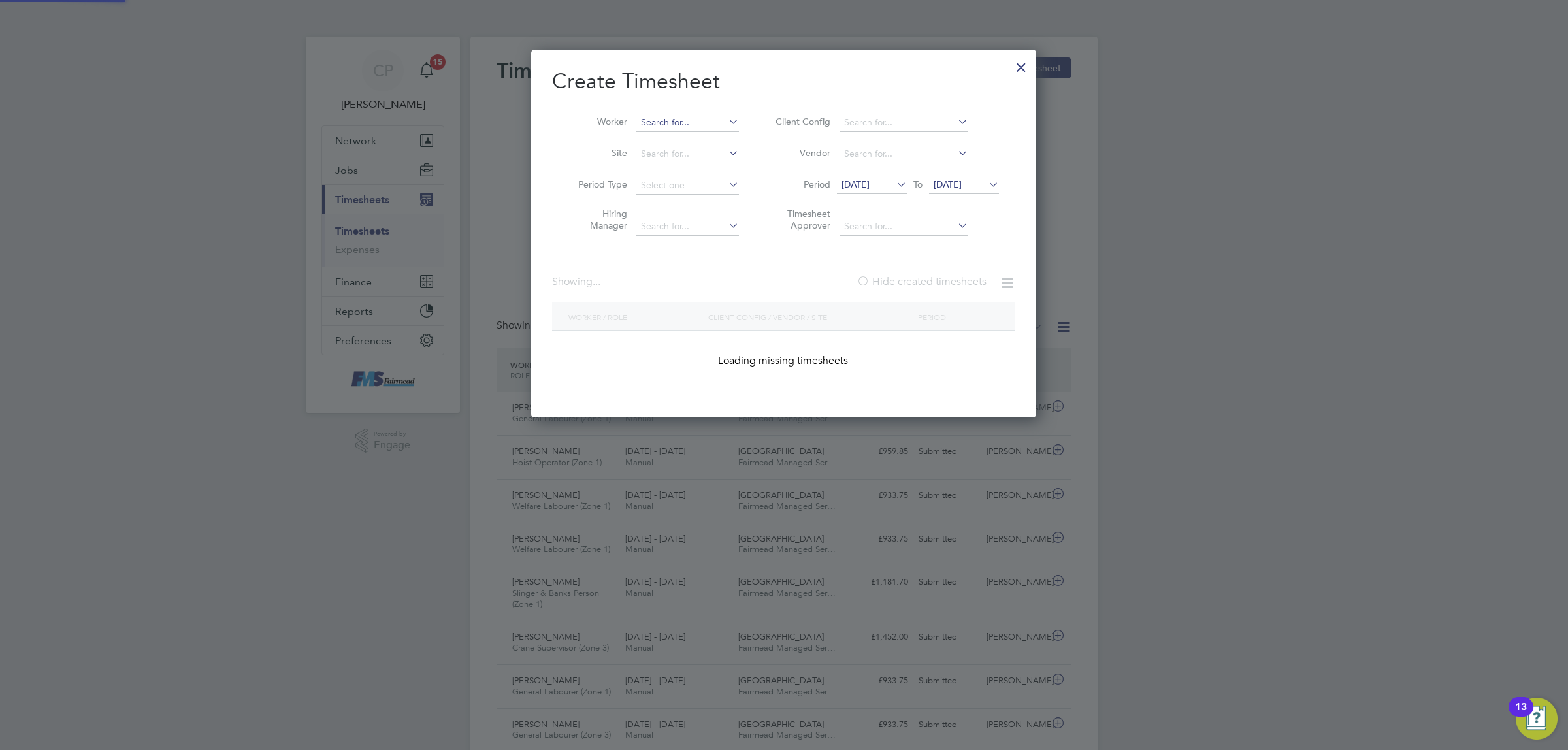
click at [668, 122] on input at bounding box center [687, 123] width 103 height 18
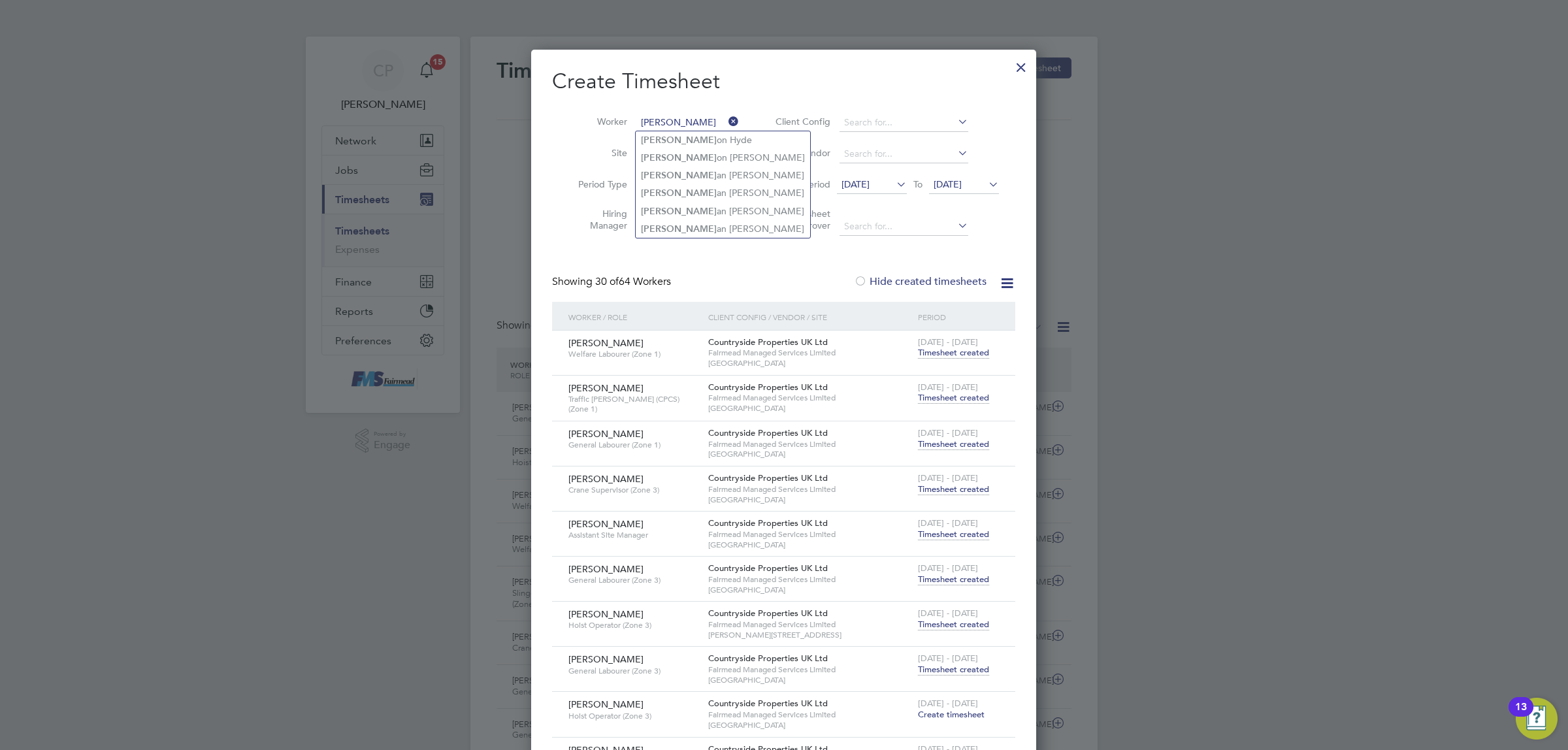
type input "kier"
click at [709, 240] on li "Hiring Manager" at bounding box center [653, 222] width 203 height 41
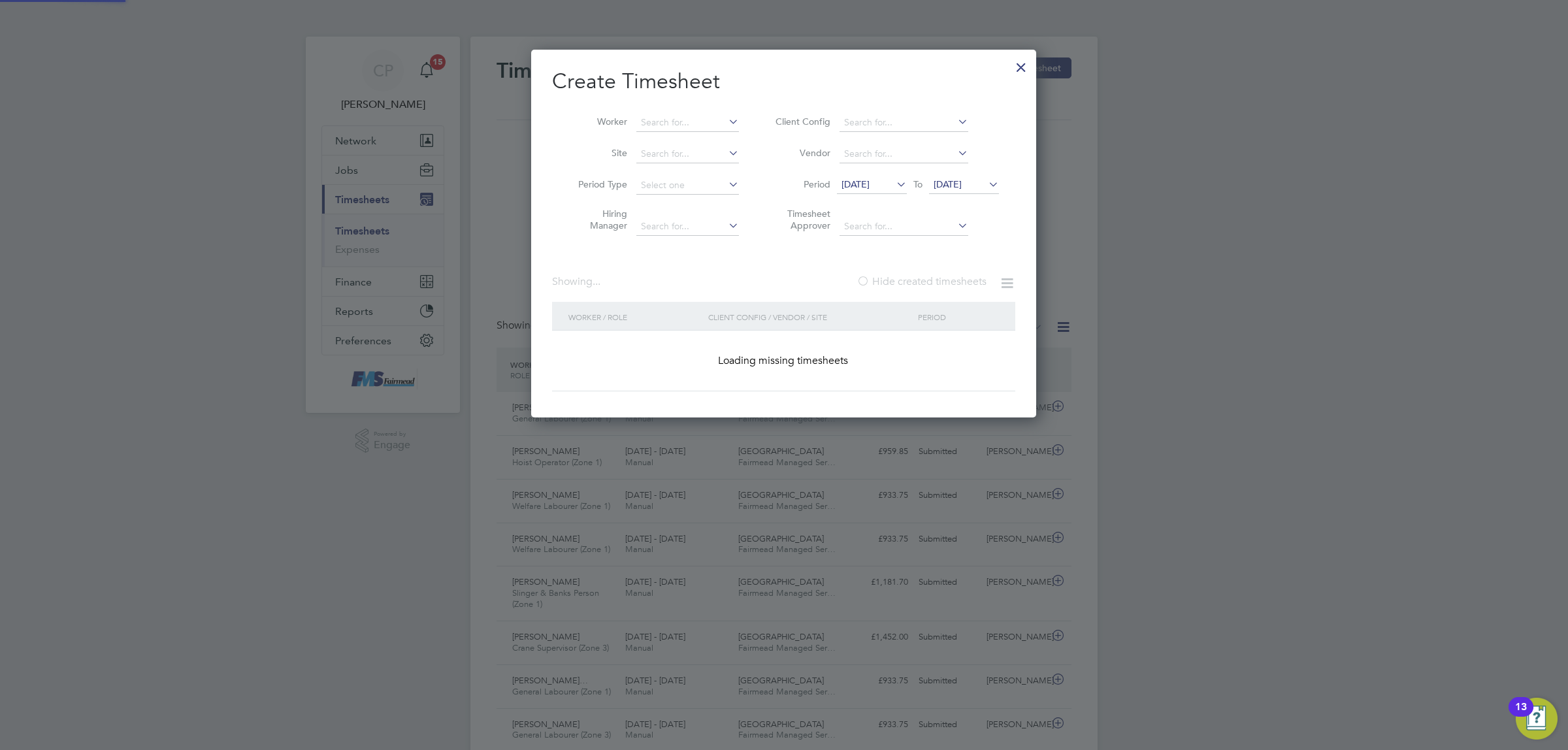
click at [703, 236] on li "Hiring Manager" at bounding box center [653, 222] width 203 height 41
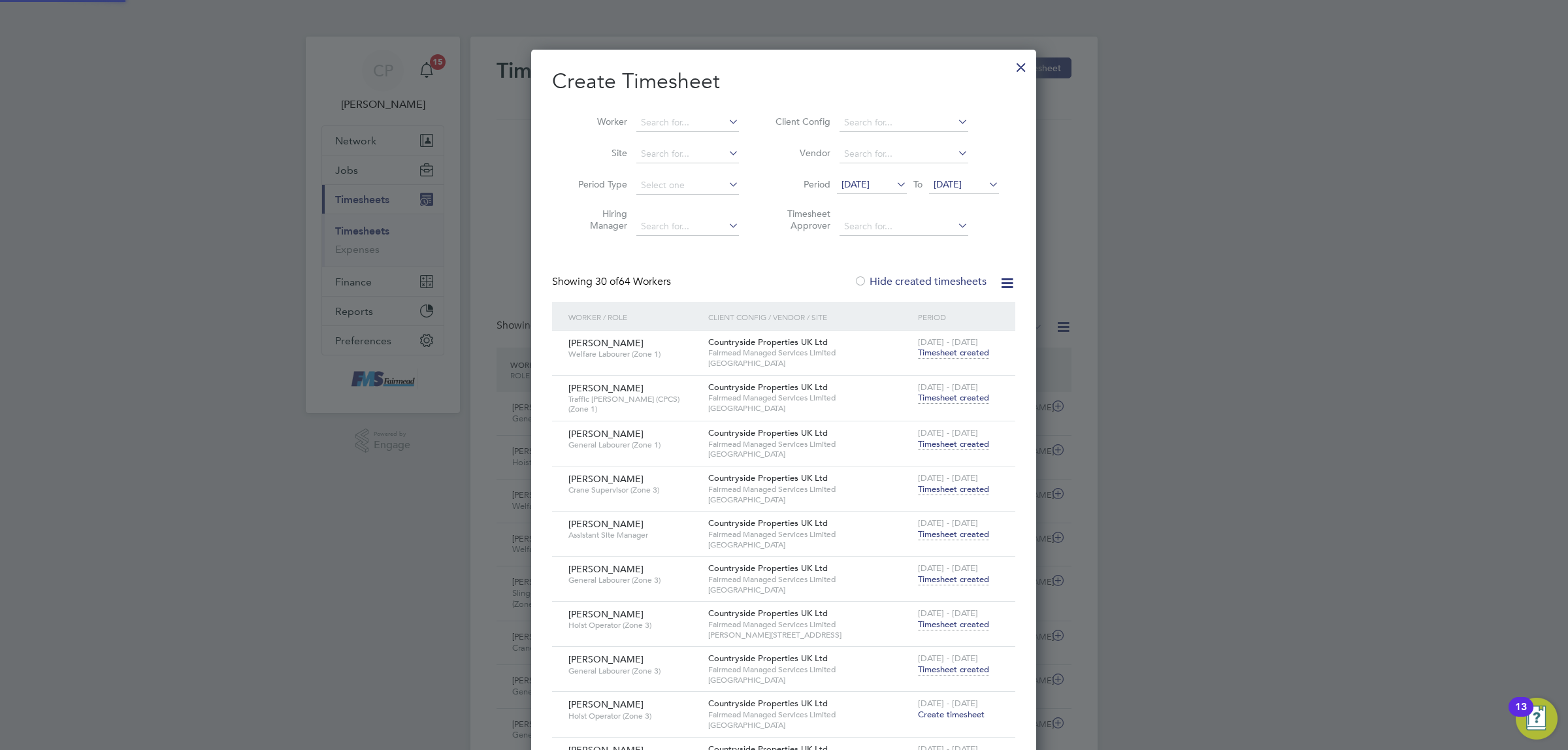
click at [703, 139] on li "Site" at bounding box center [653, 154] width 203 height 31
click at [712, 160] on li "Kieran Hamm ond" at bounding box center [724, 158] width 178 height 18
type input "Kieran Hammond"
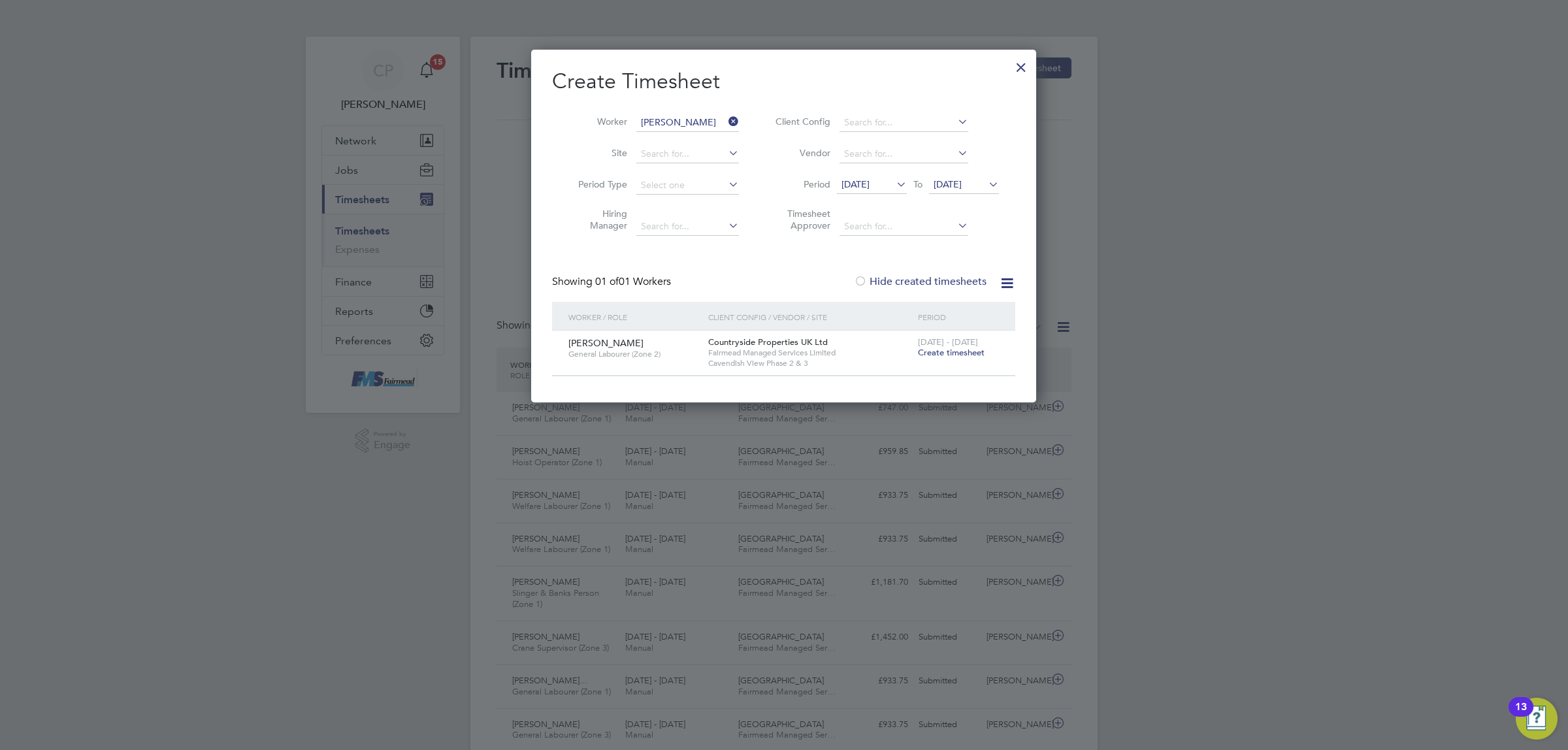
click at [953, 350] on span "Create timesheet" at bounding box center [951, 352] width 67 height 11
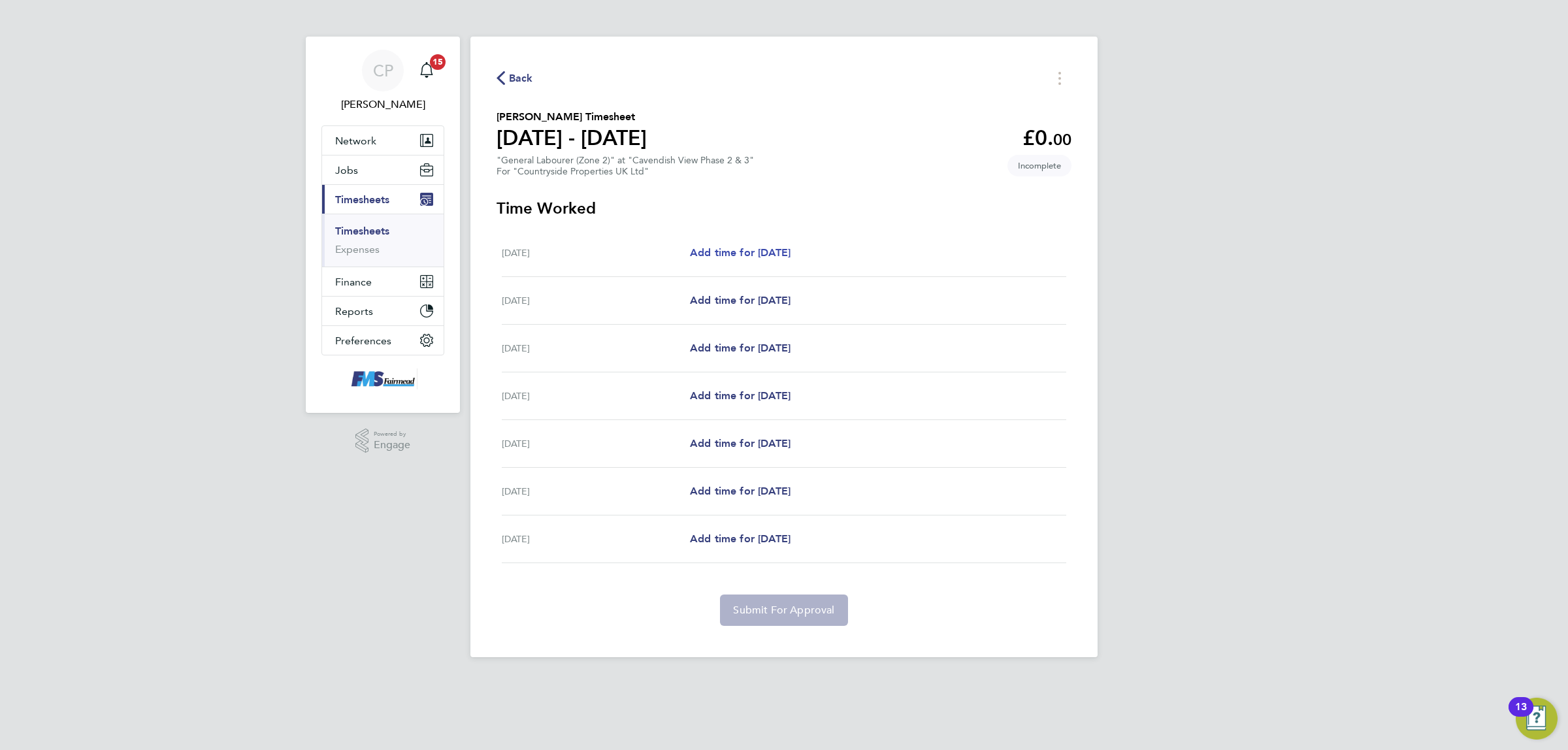
click at [720, 254] on span "Add time for Mon 18 Aug" at bounding box center [740, 252] width 101 height 13
select select "30"
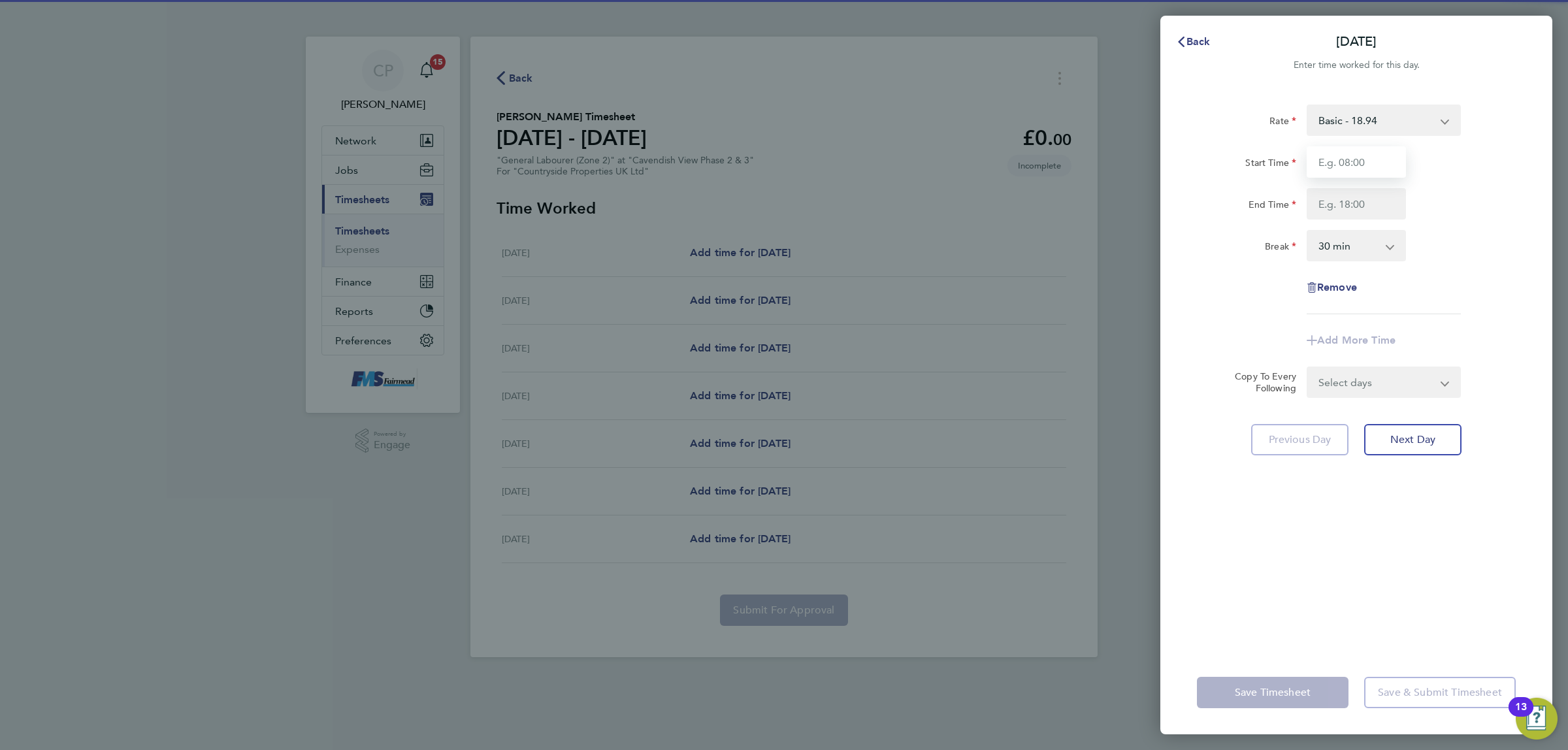
click at [1375, 158] on input "Start Time" at bounding box center [1356, 162] width 99 height 31
type input "07:30"
click at [1357, 203] on input "End Time" at bounding box center [1356, 203] width 99 height 31
type input "17:00"
drag, startPoint x: 1545, startPoint y: 220, endPoint x: 1504, endPoint y: 383, distance: 168.1
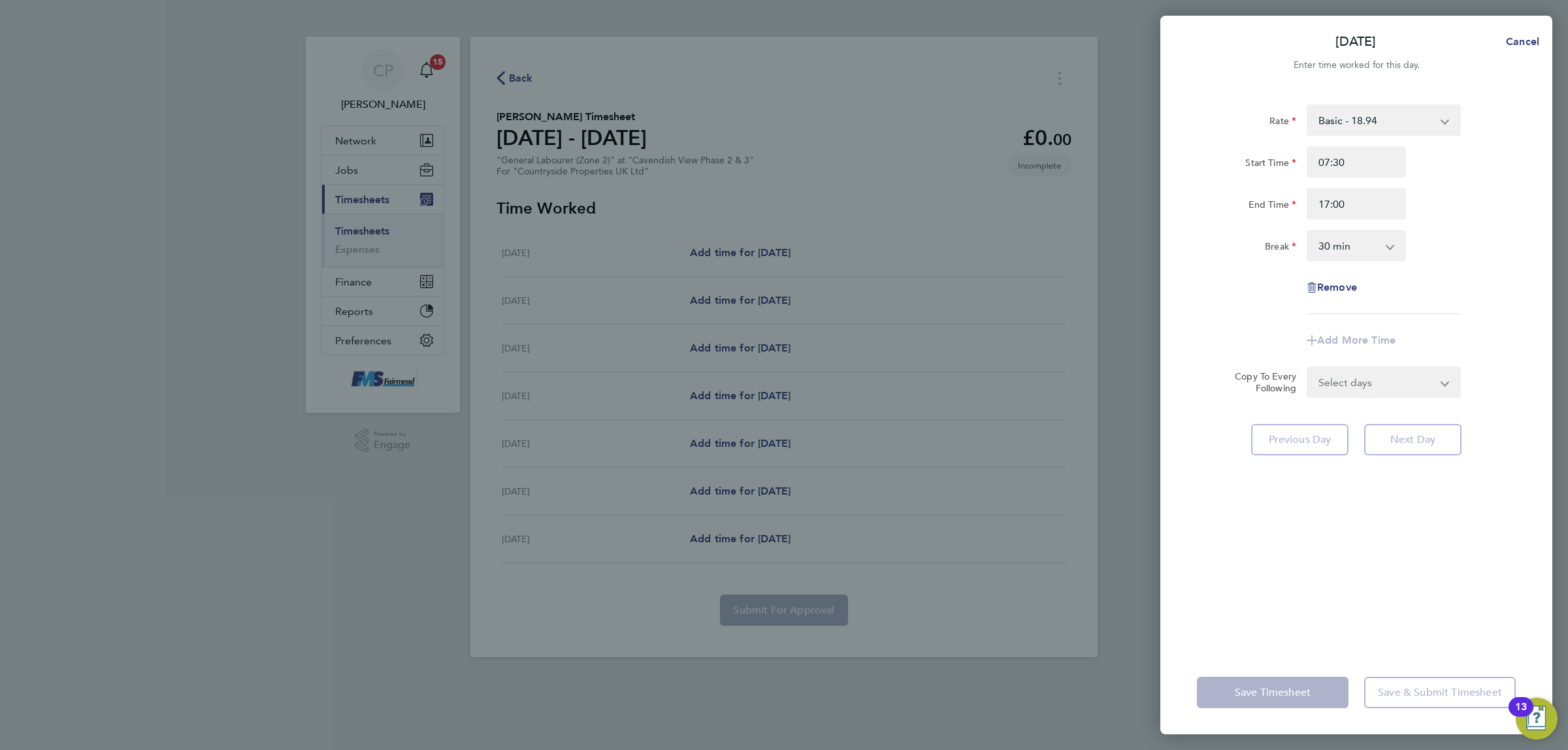
click at [1545, 220] on div "Rate Basic - 18.94 Start Time 07:30 End Time 17:00 Break 0 min 15 min 30 min 45…" at bounding box center [1356, 370] width 392 height 562
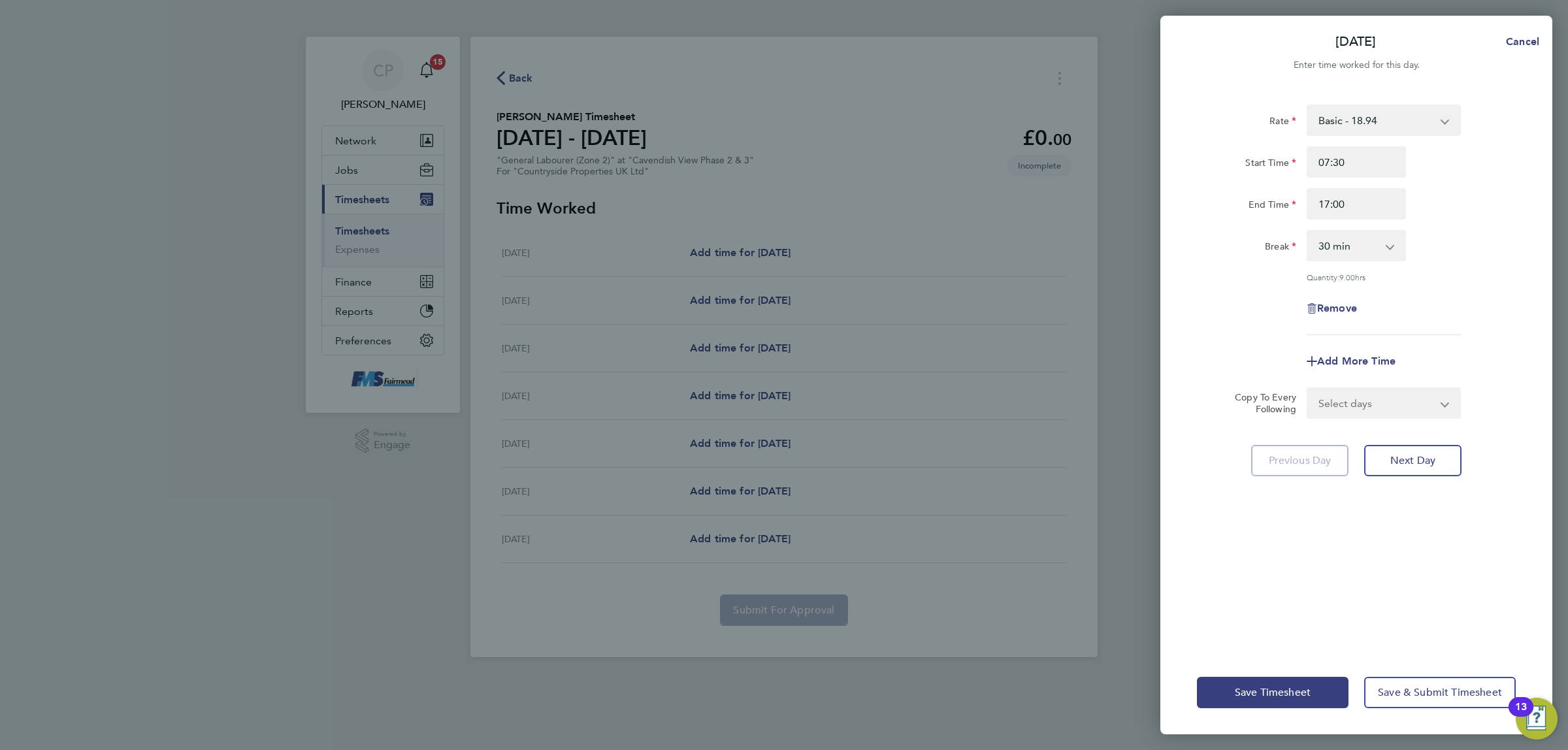
drag, startPoint x: 1383, startPoint y: 402, endPoint x: 1385, endPoint y: 413, distance: 11.2
click at [1383, 402] on select "Select days Day Weekday (Mon-Fri) Weekend (Sat-Sun) Tuesday Wednesday Thursday …" at bounding box center [1376, 403] width 137 height 29
select select "WEEKDAY"
click at [1308, 389] on select "Select days Day Weekday (Mon-Fri) Weekend (Sat-Sun) Tuesday Wednesday Thursday …" at bounding box center [1376, 403] width 137 height 29
select select "2025-08-24"
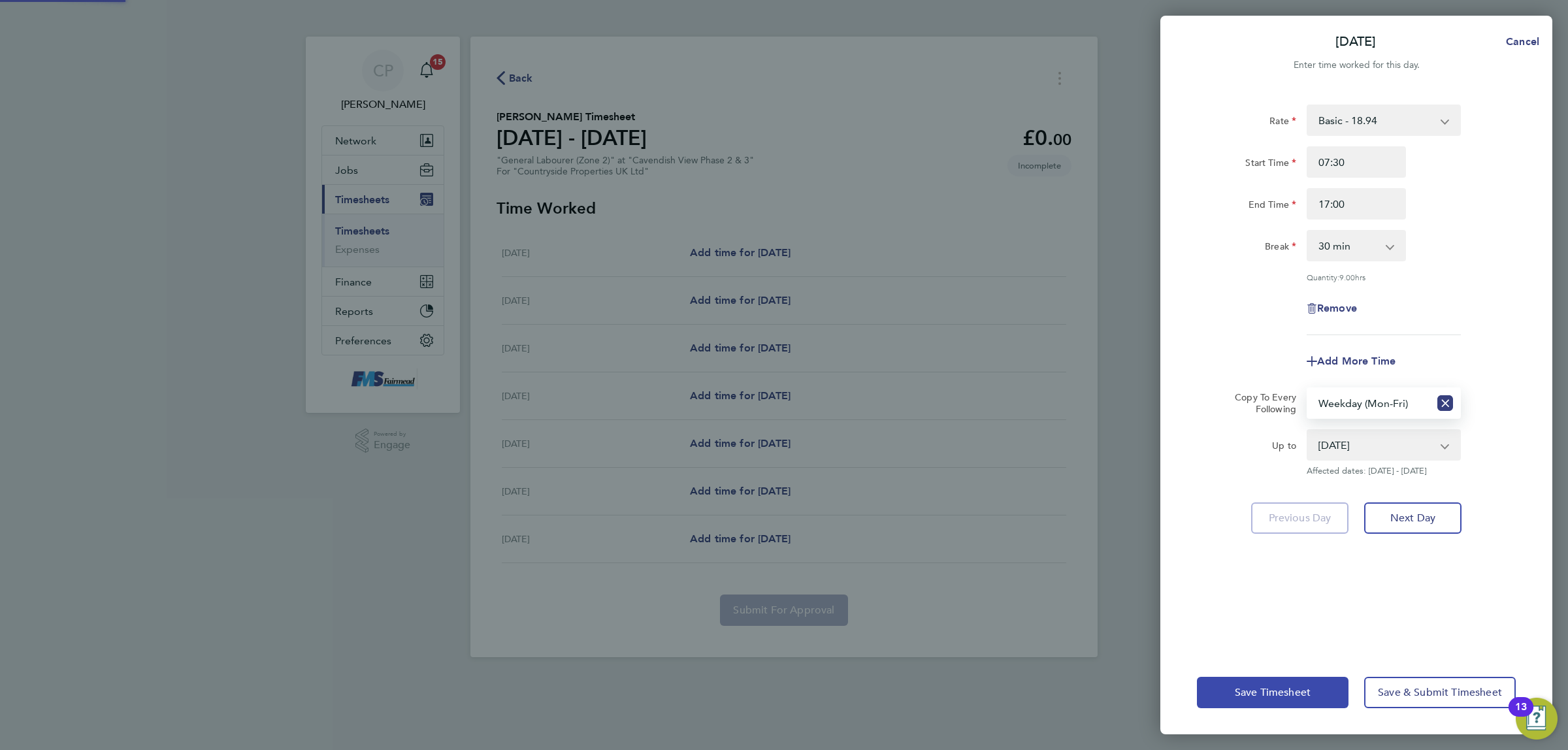
click at [1261, 687] on span "Save Timesheet" at bounding box center [1272, 692] width 75 height 13
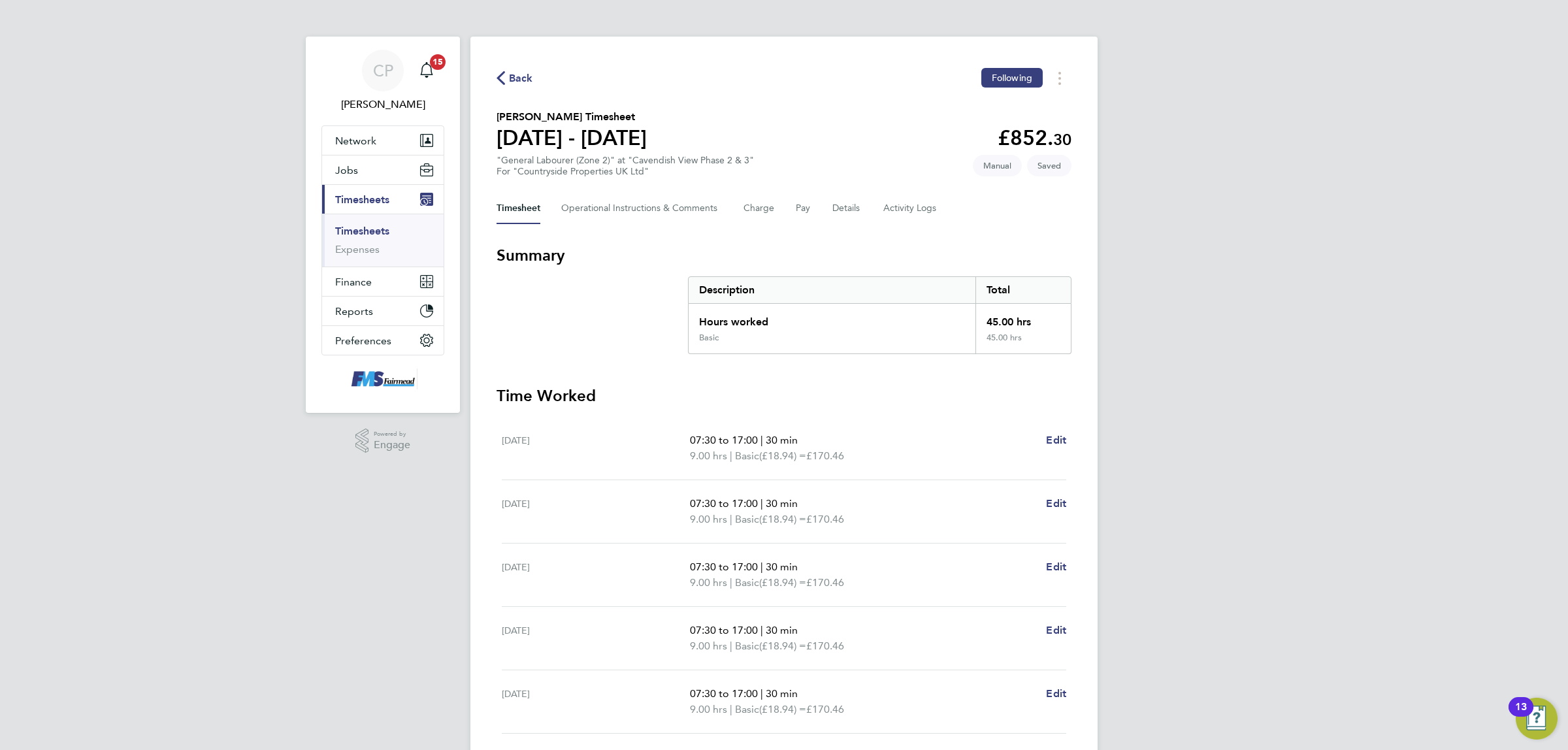
click at [382, 226] on link "Timesheets" at bounding box center [362, 231] width 54 height 13
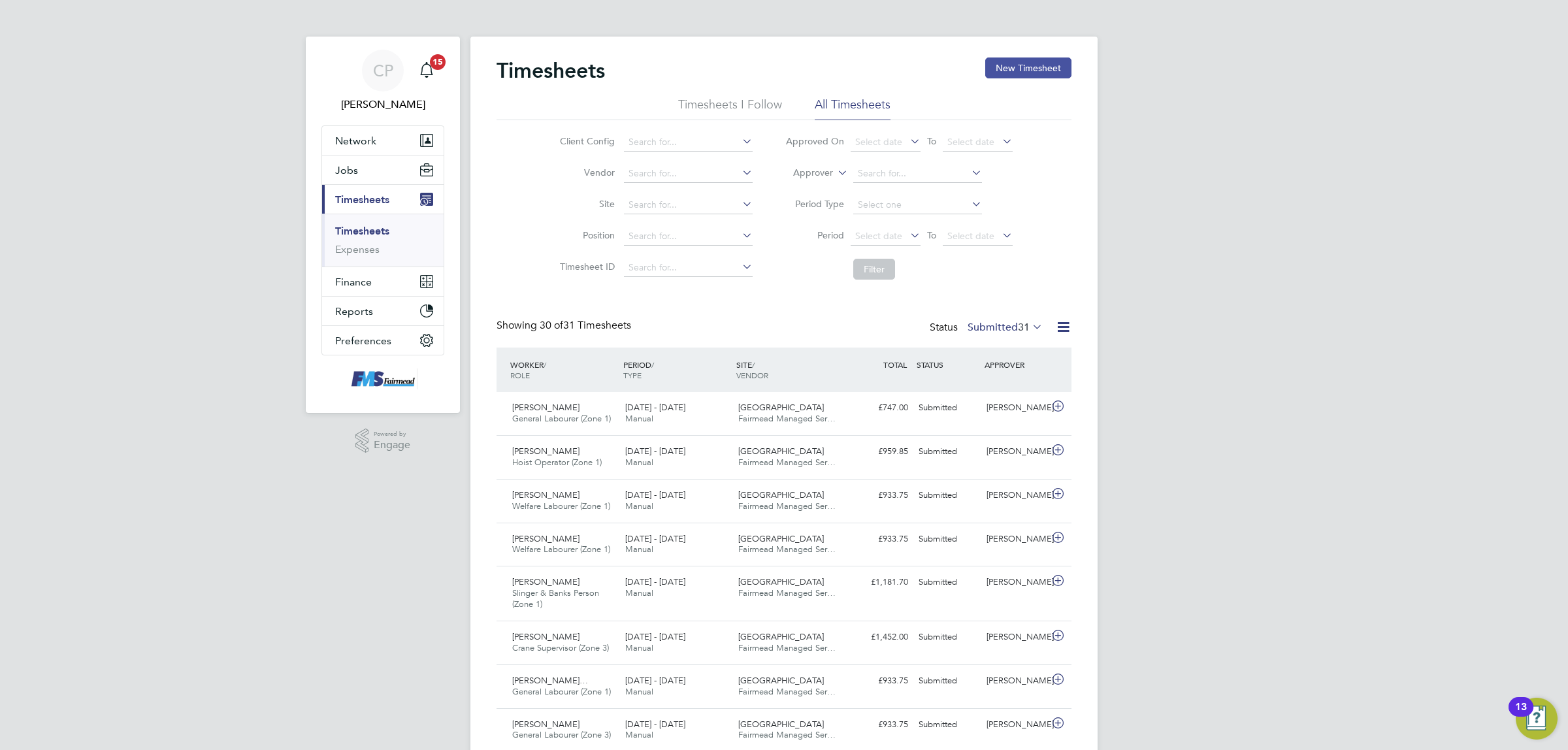
click at [995, 70] on button "New Timesheet" at bounding box center [1028, 68] width 87 height 21
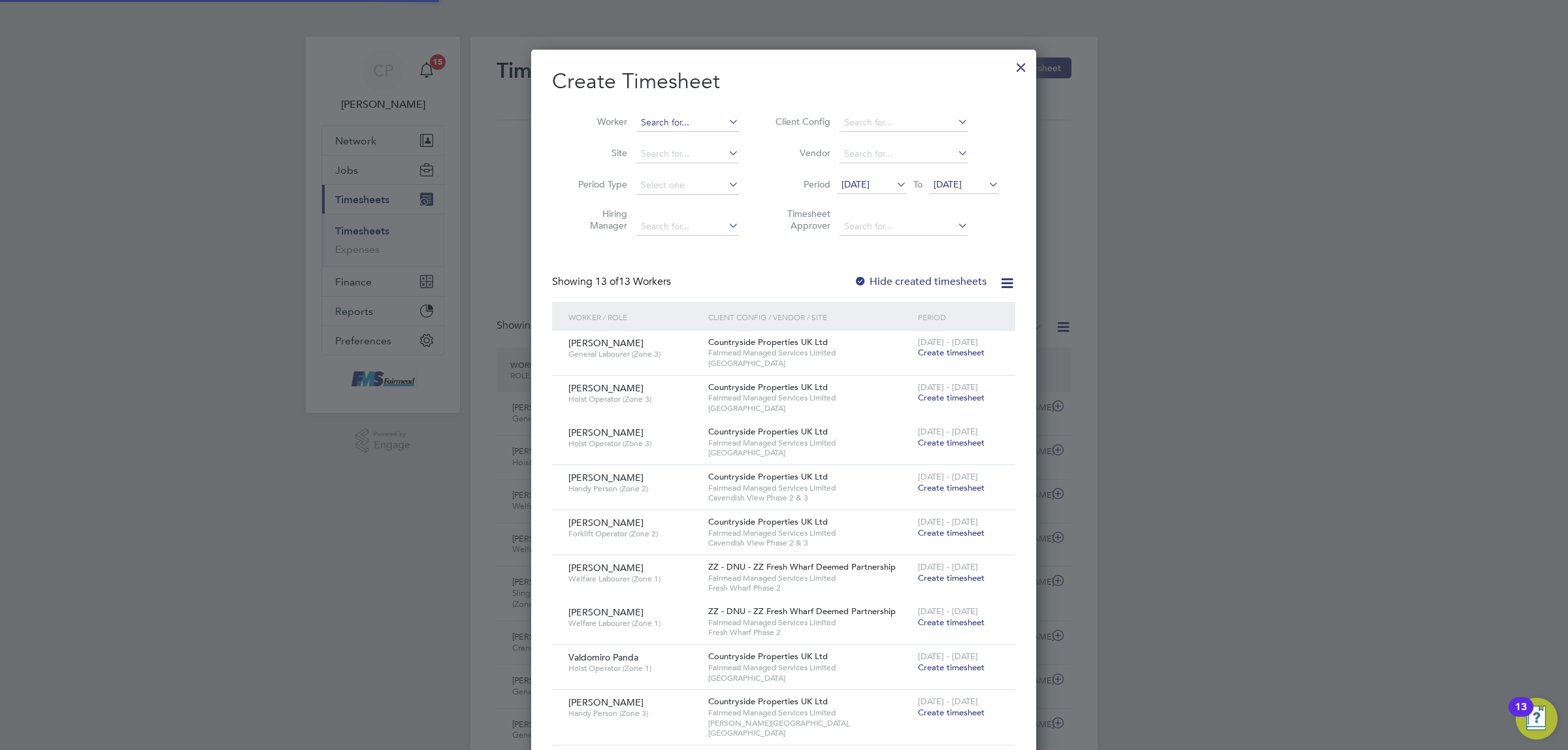
drag, startPoint x: 680, startPoint y: 106, endPoint x: 685, endPoint y: 123, distance: 17.7
click at [681, 109] on li "Worker" at bounding box center [653, 123] width 203 height 31
click at [685, 126] on input at bounding box center [687, 123] width 103 height 18
type input "p"
click at [658, 135] on b "Peter" at bounding box center [678, 140] width 75 height 11
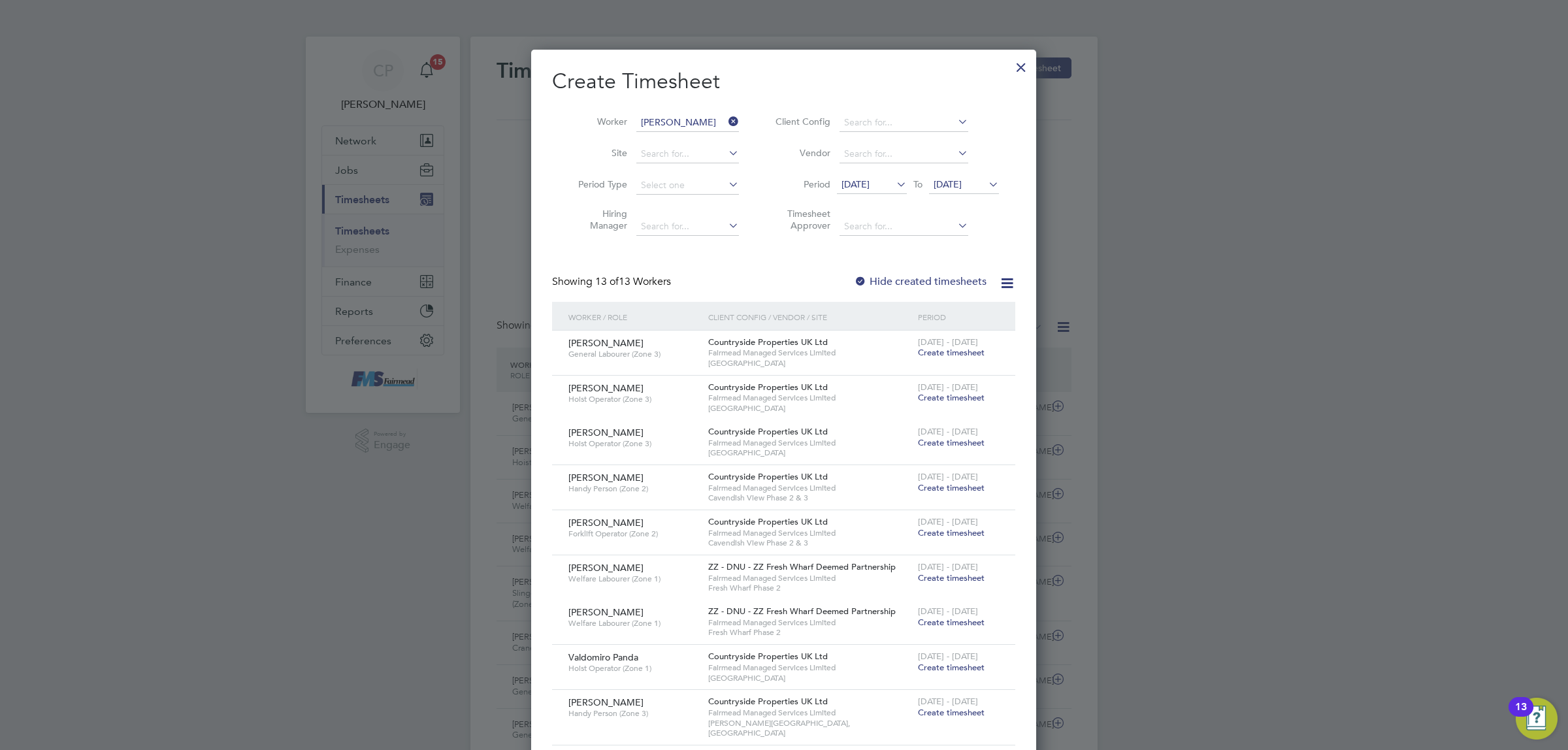
type input "Peter Fieldsend"
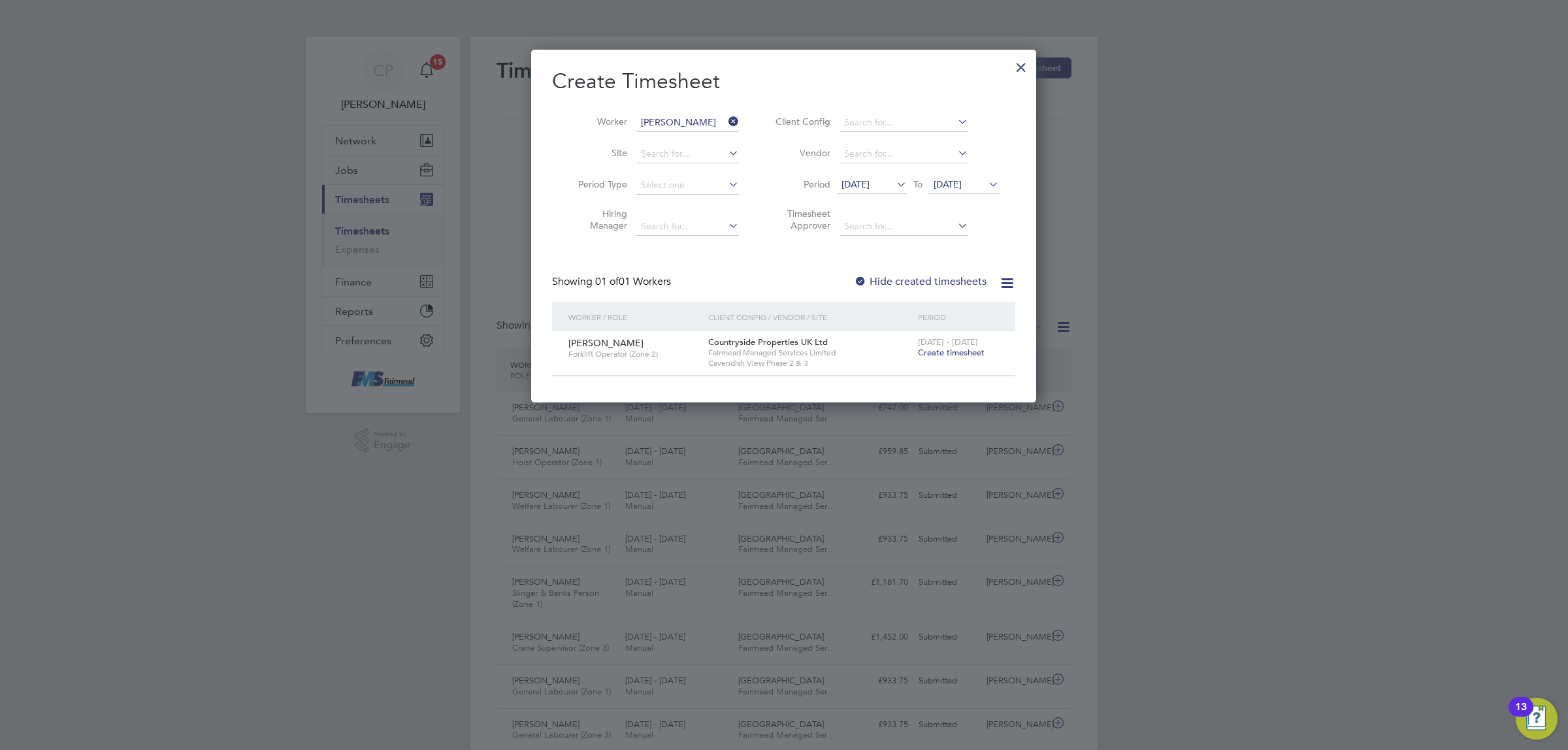
click at [939, 350] on span "Create timesheet" at bounding box center [951, 352] width 67 height 11
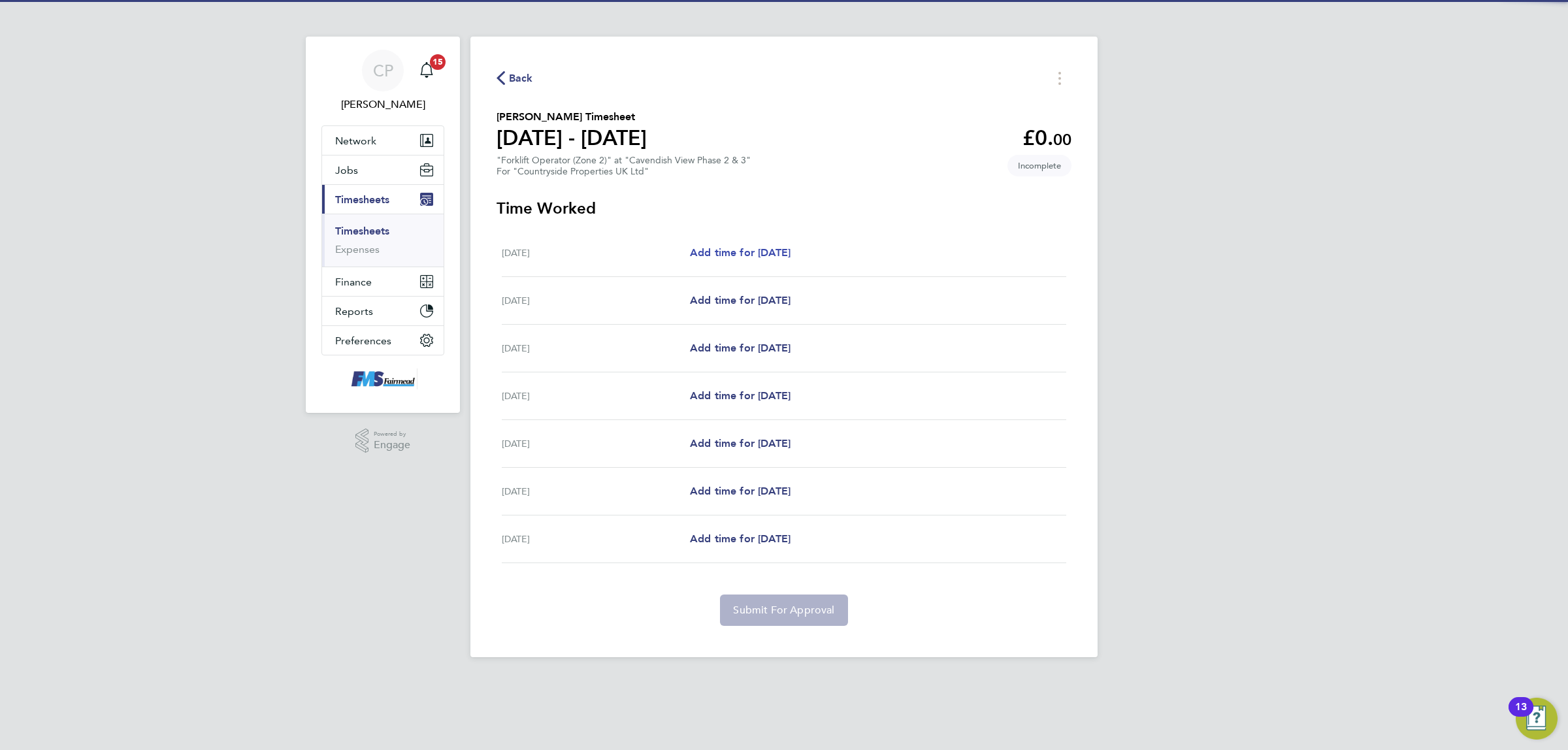
click at [708, 247] on span "Add time for Mon 18 Aug" at bounding box center [740, 252] width 101 height 13
select select "30"
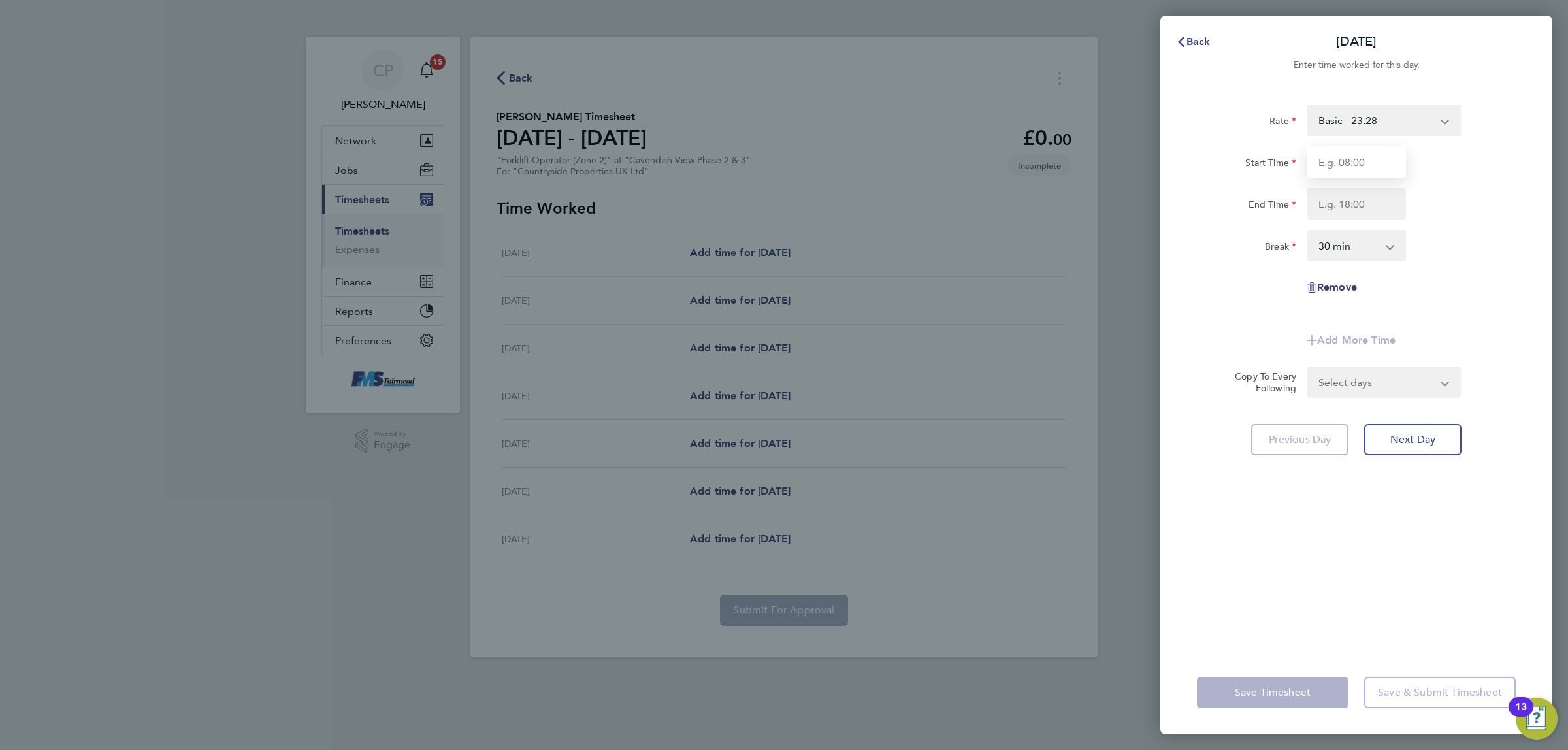
click at [1339, 165] on input "Start Time" at bounding box center [1356, 162] width 99 height 31
type input "07:30"
click at [1333, 196] on input "End Time" at bounding box center [1356, 203] width 99 height 31
type input "17:00"
click at [1212, 272] on div "Rate Basic - 23.28 Start Time 07:30 End Time 17:00 Break 0 min 15 min 30 min 45…" at bounding box center [1356, 209] width 319 height 210
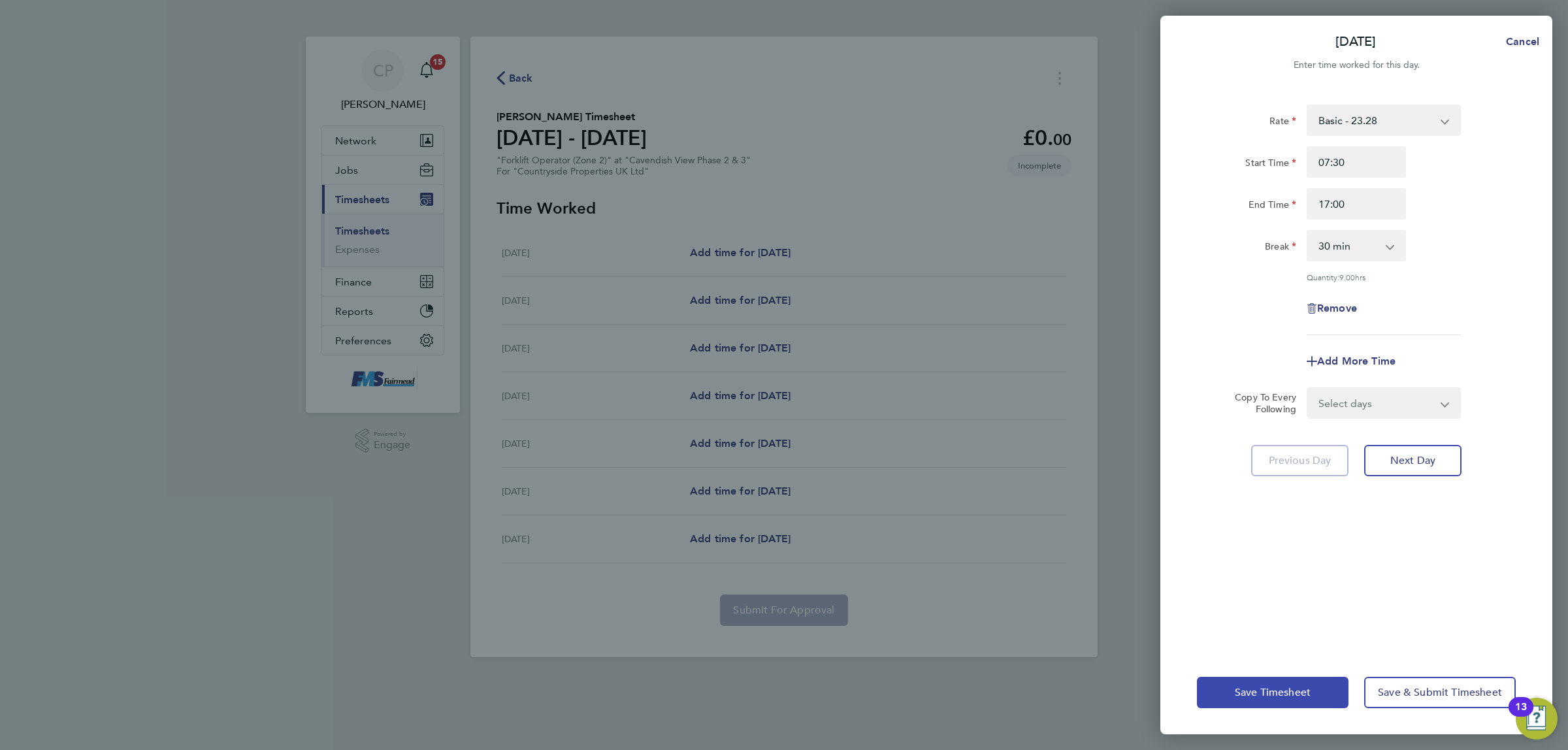
click at [1268, 694] on span "Save Timesheet" at bounding box center [1272, 692] width 75 height 13
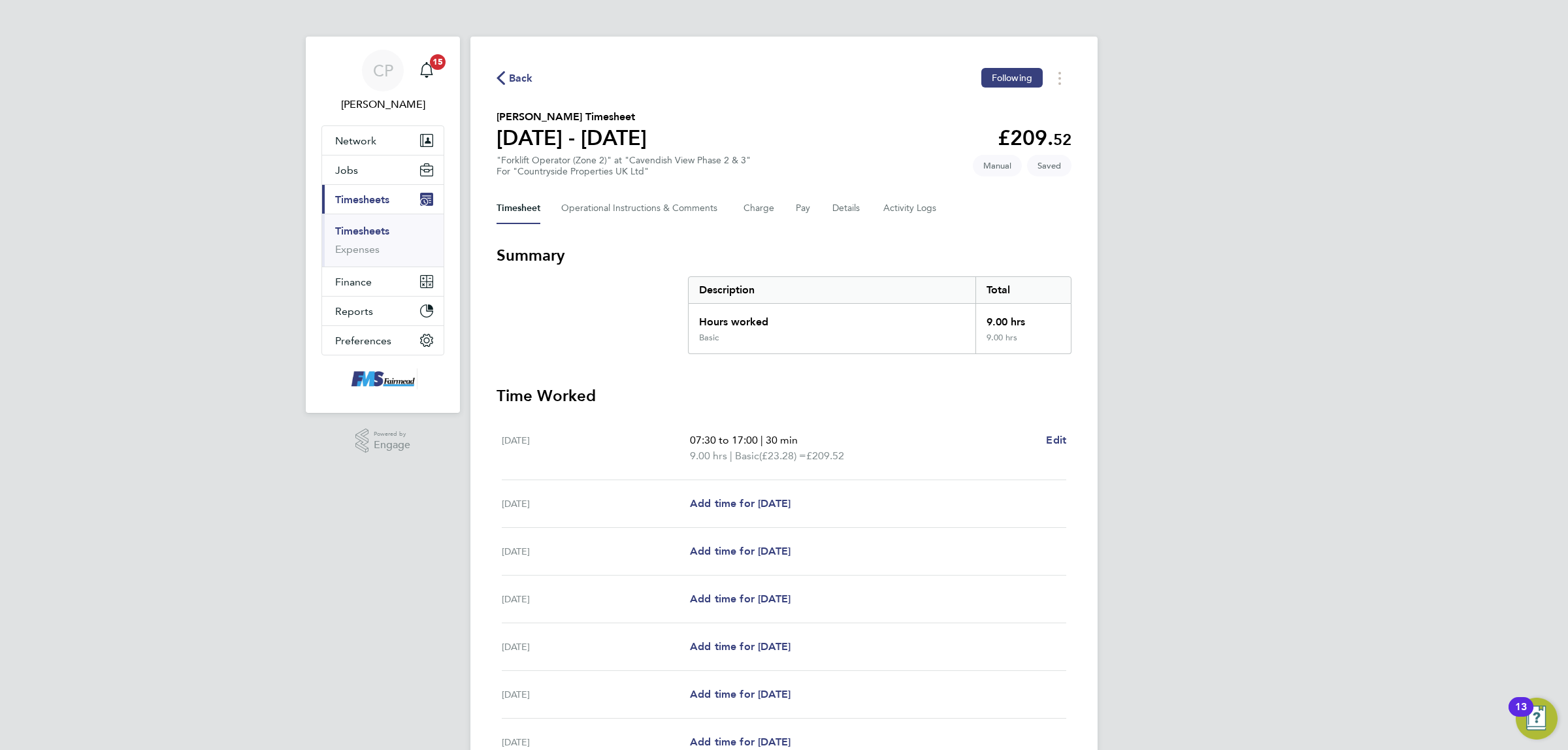
click at [1069, 439] on ul "Mon 18 Aug 07:30 to 17:00 | 30 min 9.00 hrs | Basic (£23.28) = £209.52 Edit Tue…" at bounding box center [783, 592] width 575 height 350
click at [1049, 445] on span "Edit" at bounding box center [1055, 439] width 20 height 13
select select "30"
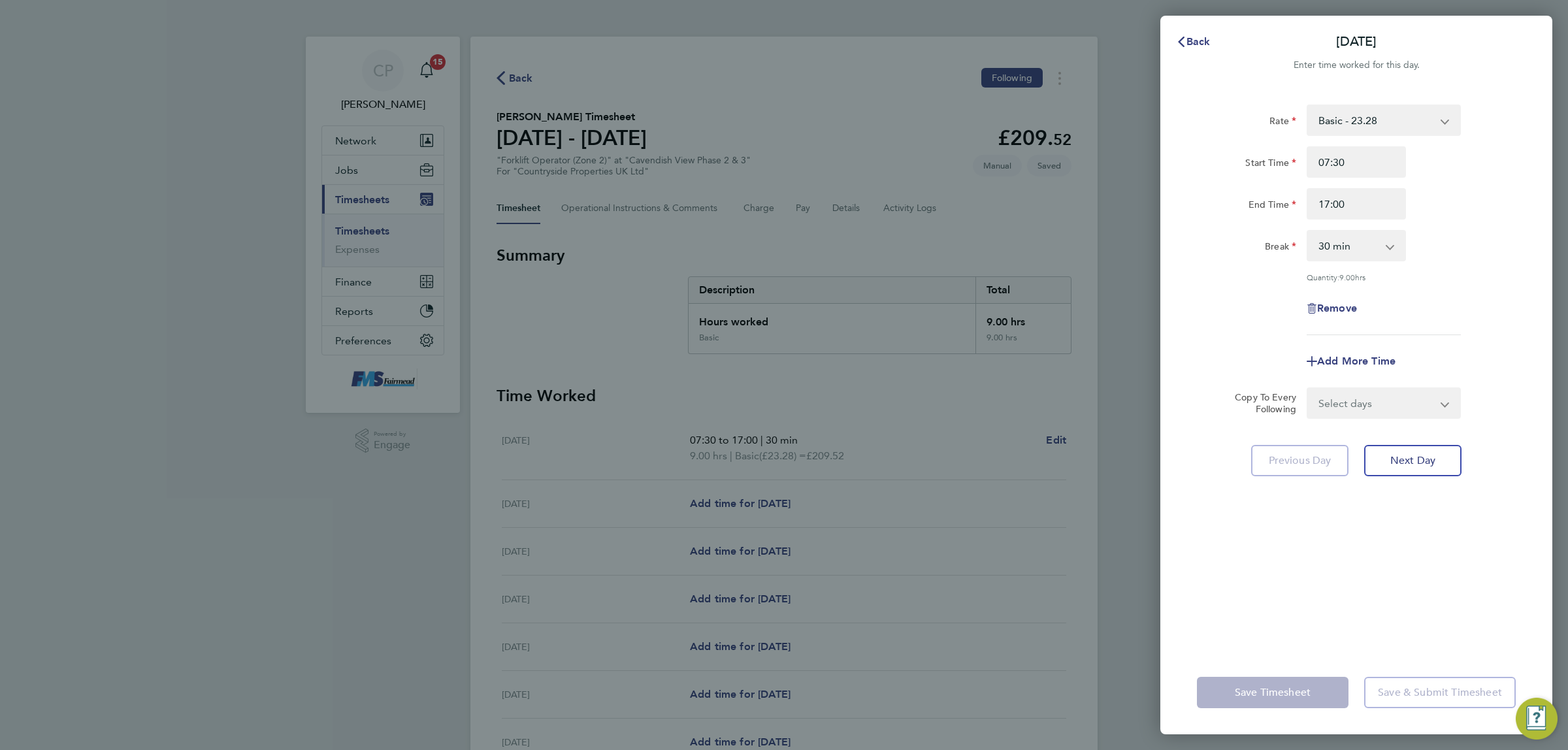
click at [1418, 406] on select "Select days Day Weekday (Mon-Fri) Weekend (Sat-Sun) Tuesday Wednesday Thursday …" at bounding box center [1376, 403] width 137 height 29
select select "WEEKDAY"
click at [1308, 389] on select "Select days Day Weekday (Mon-Fri) Weekend (Sat-Sun) Tuesday Wednesday Thursday …" at bounding box center [1376, 403] width 137 height 29
select select "2025-08-24"
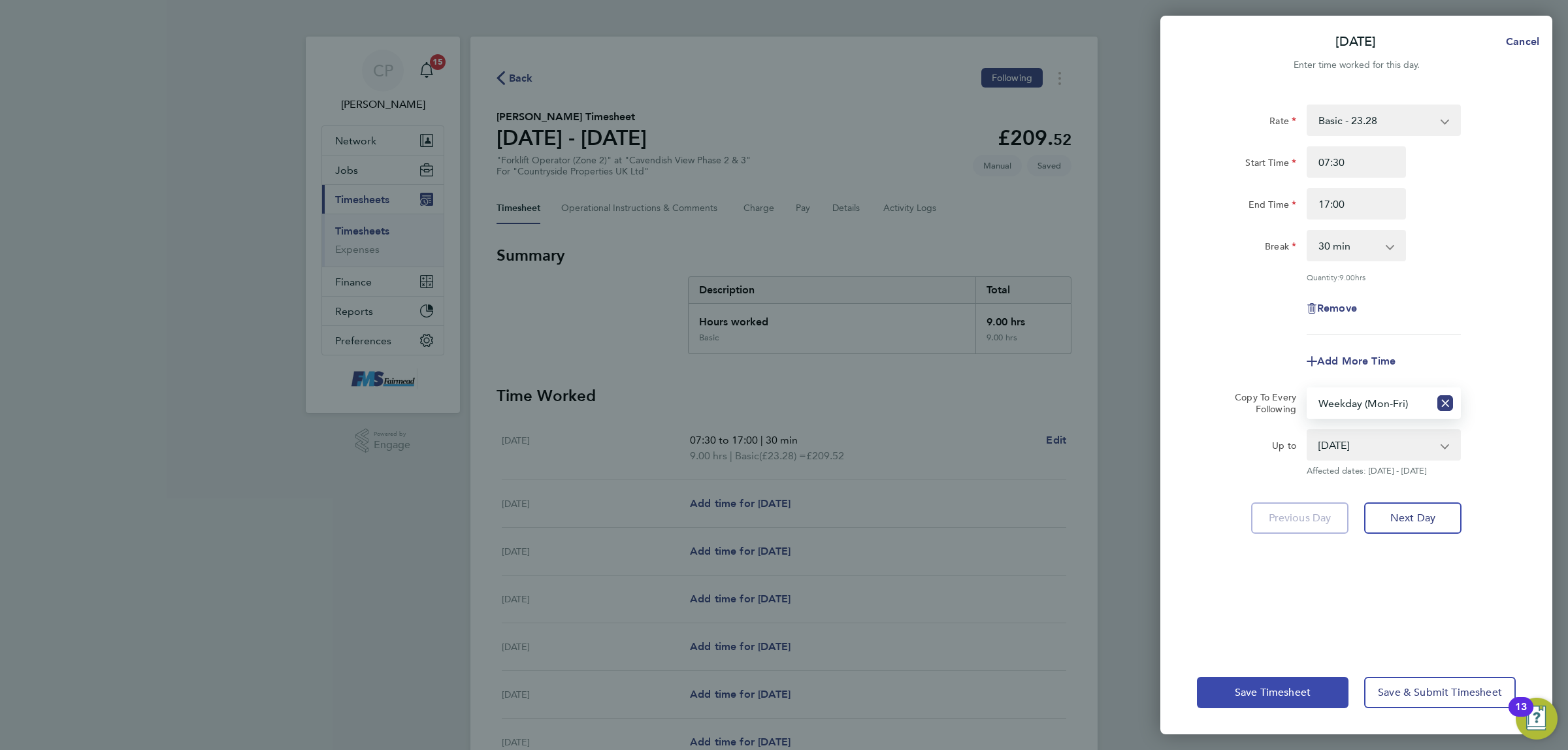
click at [1268, 700] on button "Save Timesheet" at bounding box center [1272, 692] width 152 height 31
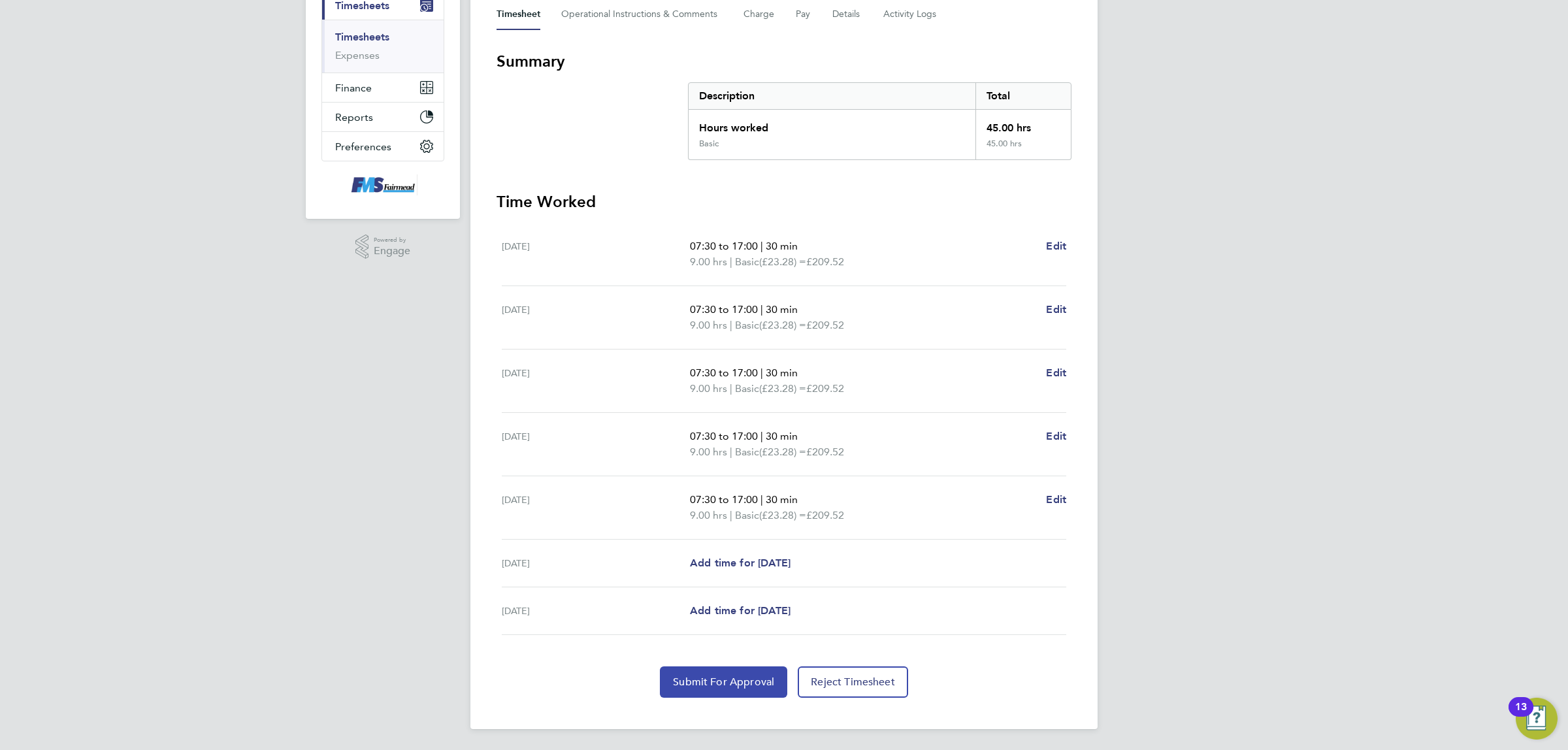
click at [742, 690] on button "Submit For Approval" at bounding box center [723, 682] width 127 height 31
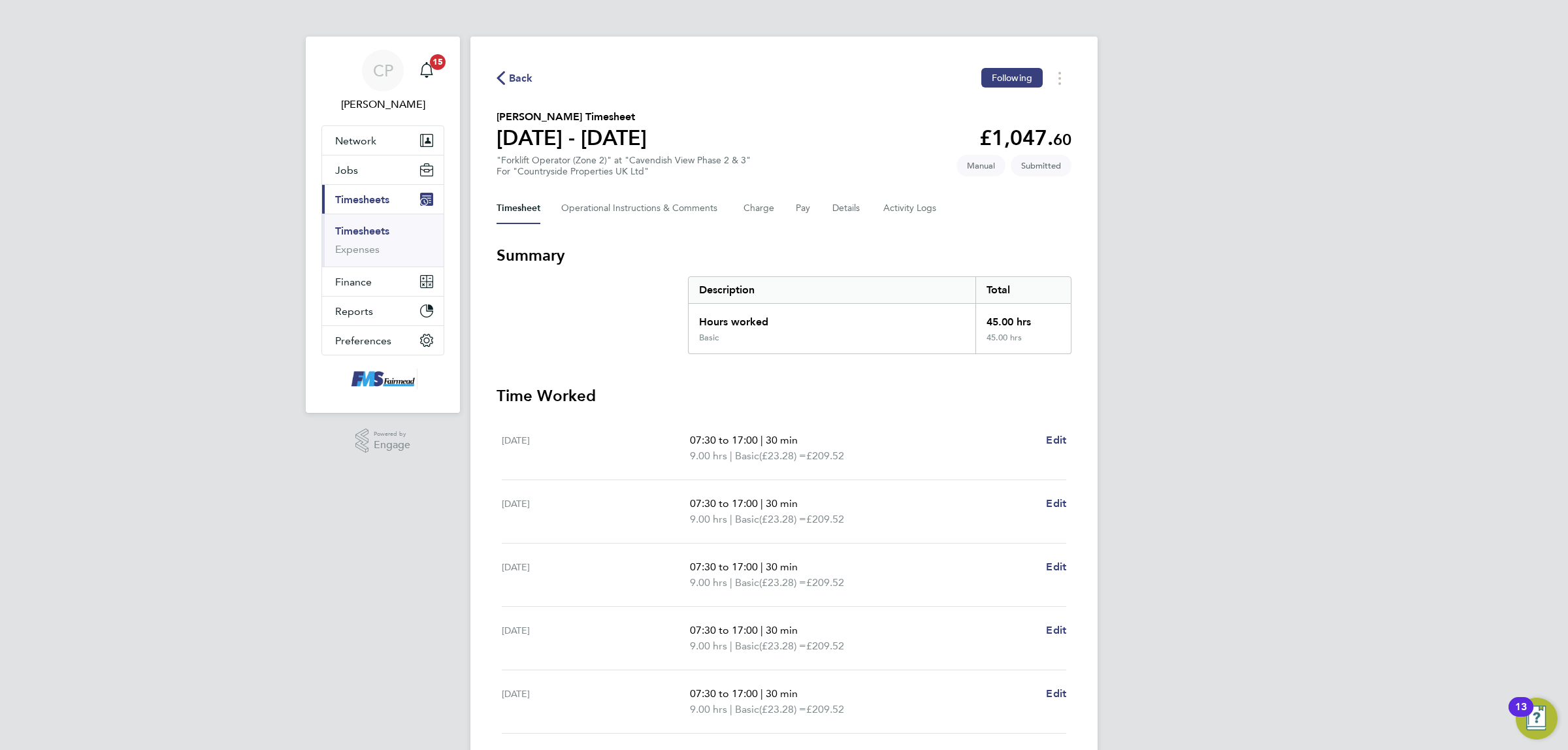
drag, startPoint x: 362, startPoint y: 224, endPoint x: 252, endPoint y: 180, distance: 118.5
click at [362, 225] on link "Timesheets" at bounding box center [362, 231] width 54 height 13
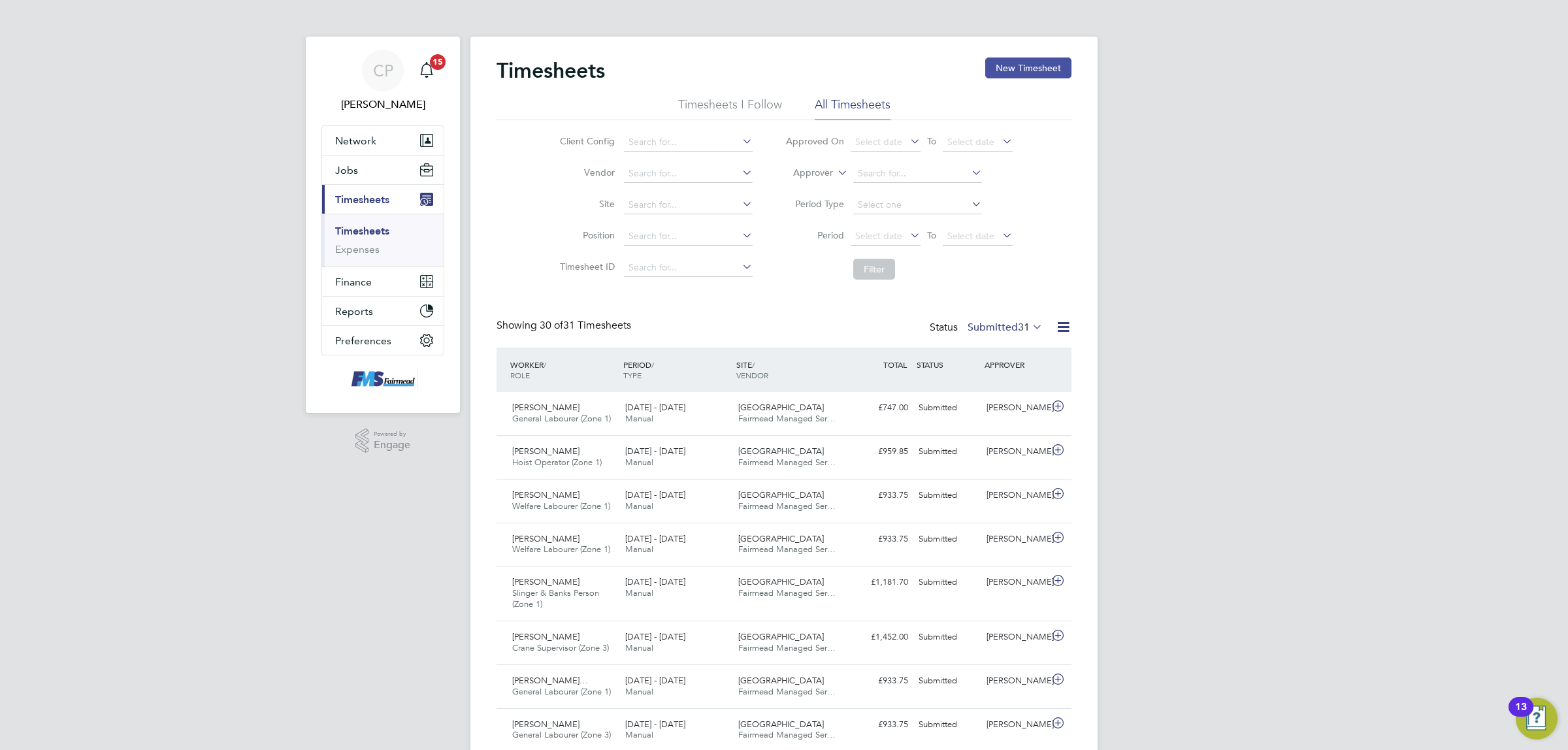
click at [1016, 69] on button "New Timesheet" at bounding box center [1028, 68] width 87 height 21
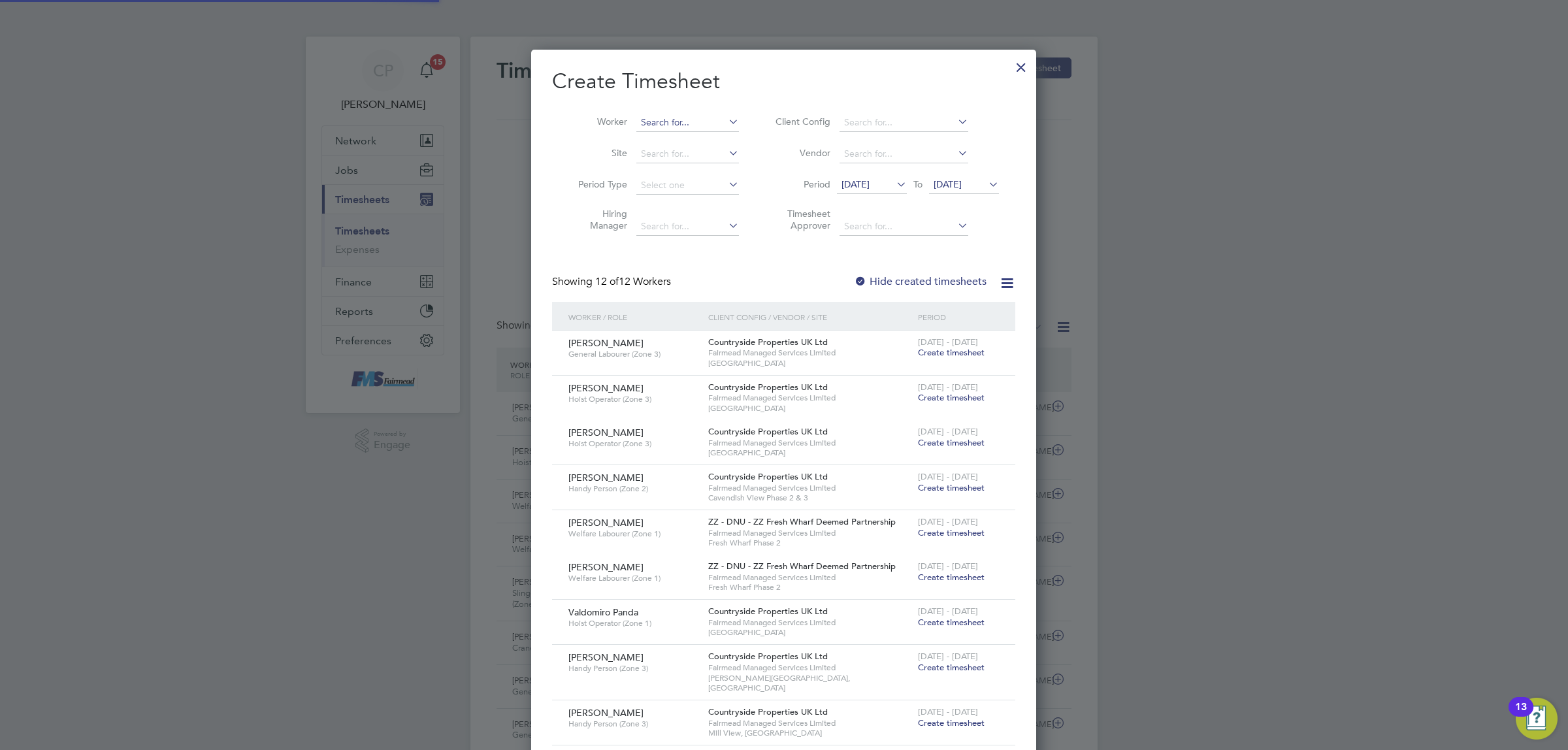
click at [683, 120] on input at bounding box center [687, 123] width 103 height 18
click at [674, 175] on li "Darr en Bashford" at bounding box center [731, 175] width 193 height 18
type input "Darren Bashford"
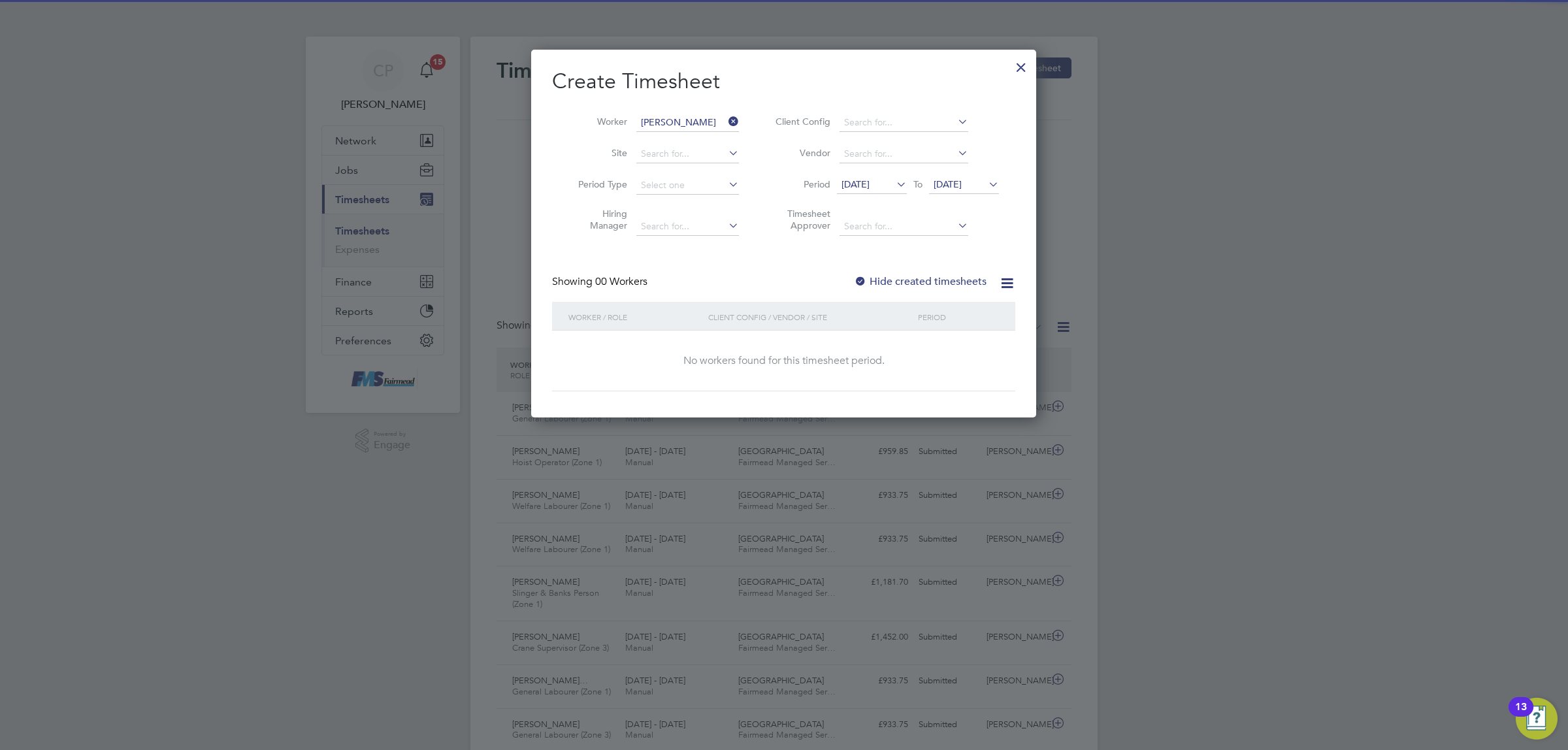
click at [726, 115] on icon at bounding box center [726, 121] width 0 height 18
click at [691, 116] on input at bounding box center [687, 123] width 103 height 18
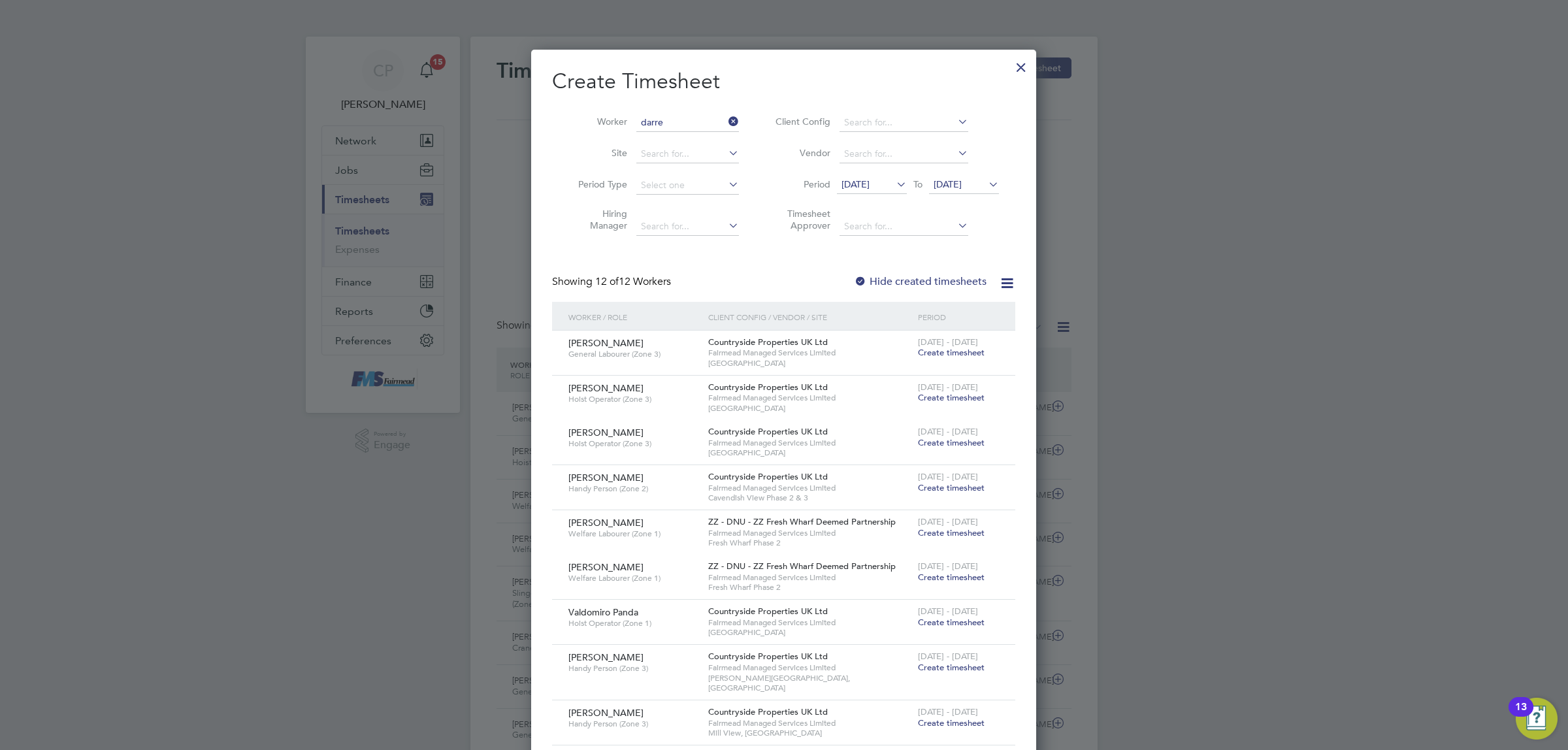
click at [666, 197] on li "Darre n Clarke" at bounding box center [694, 193] width 118 height 18
type input "Darren Clarke"
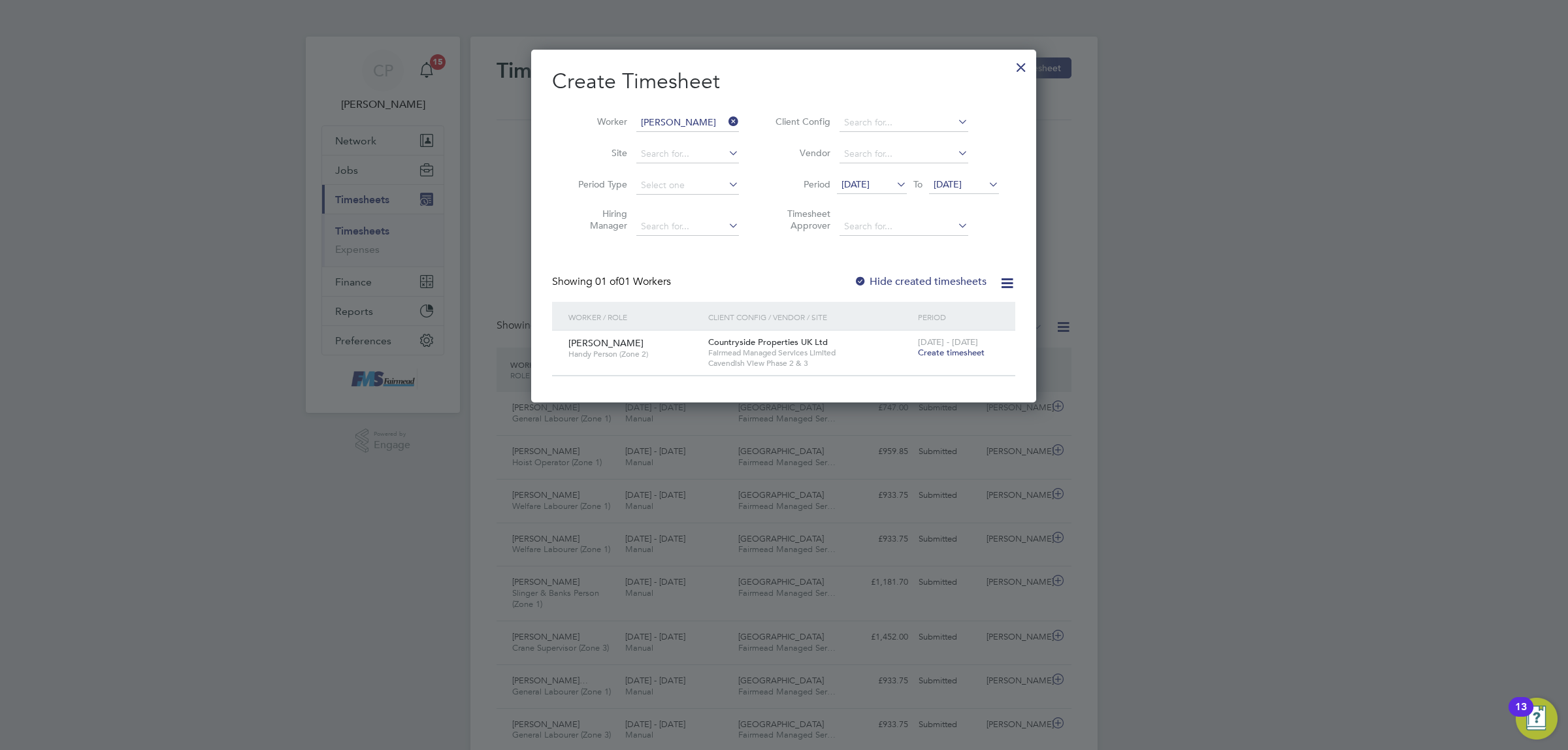
click at [941, 347] on span "Create timesheet" at bounding box center [951, 352] width 67 height 11
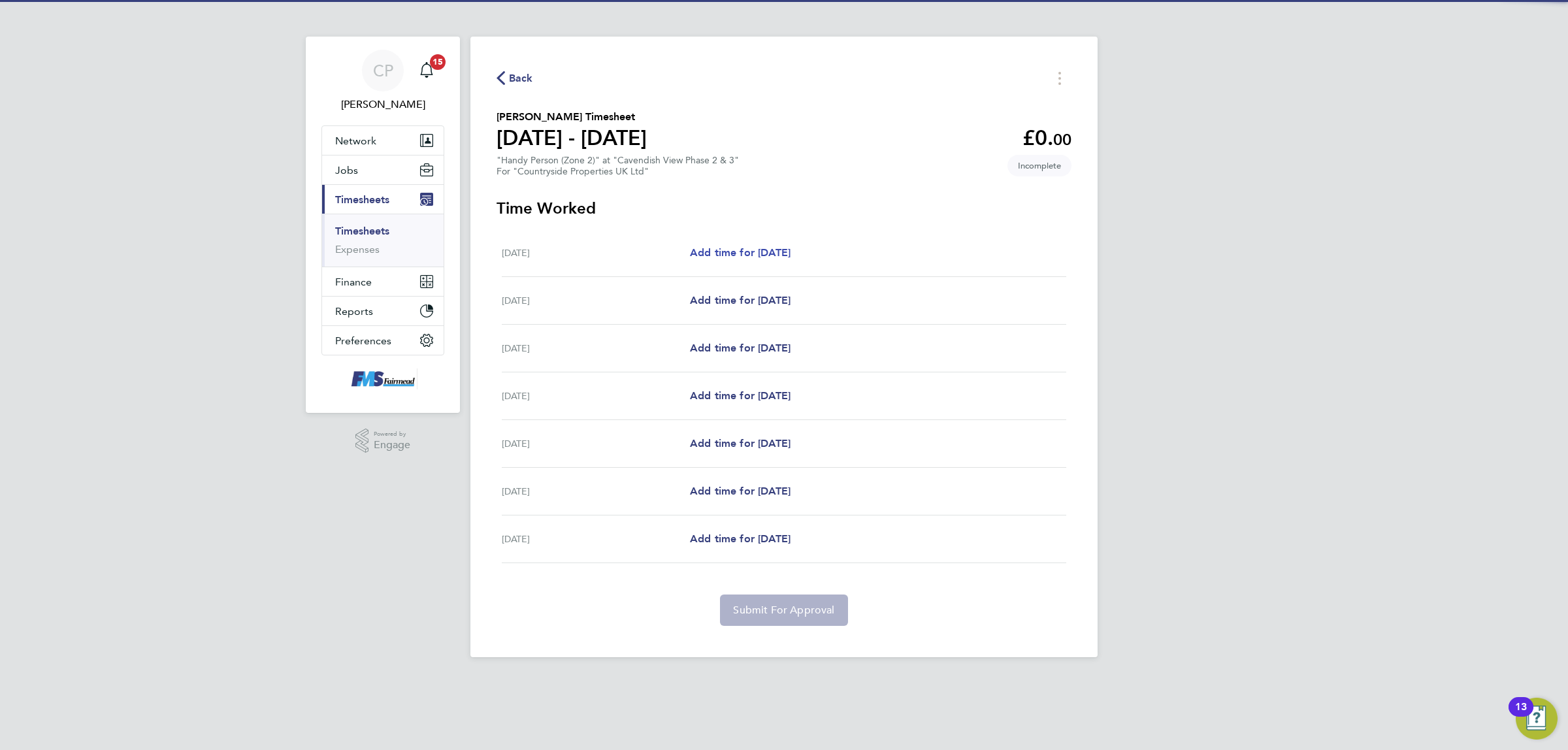
click at [762, 252] on span "Add time for Mon 18 Aug" at bounding box center [740, 252] width 101 height 13
select select "30"
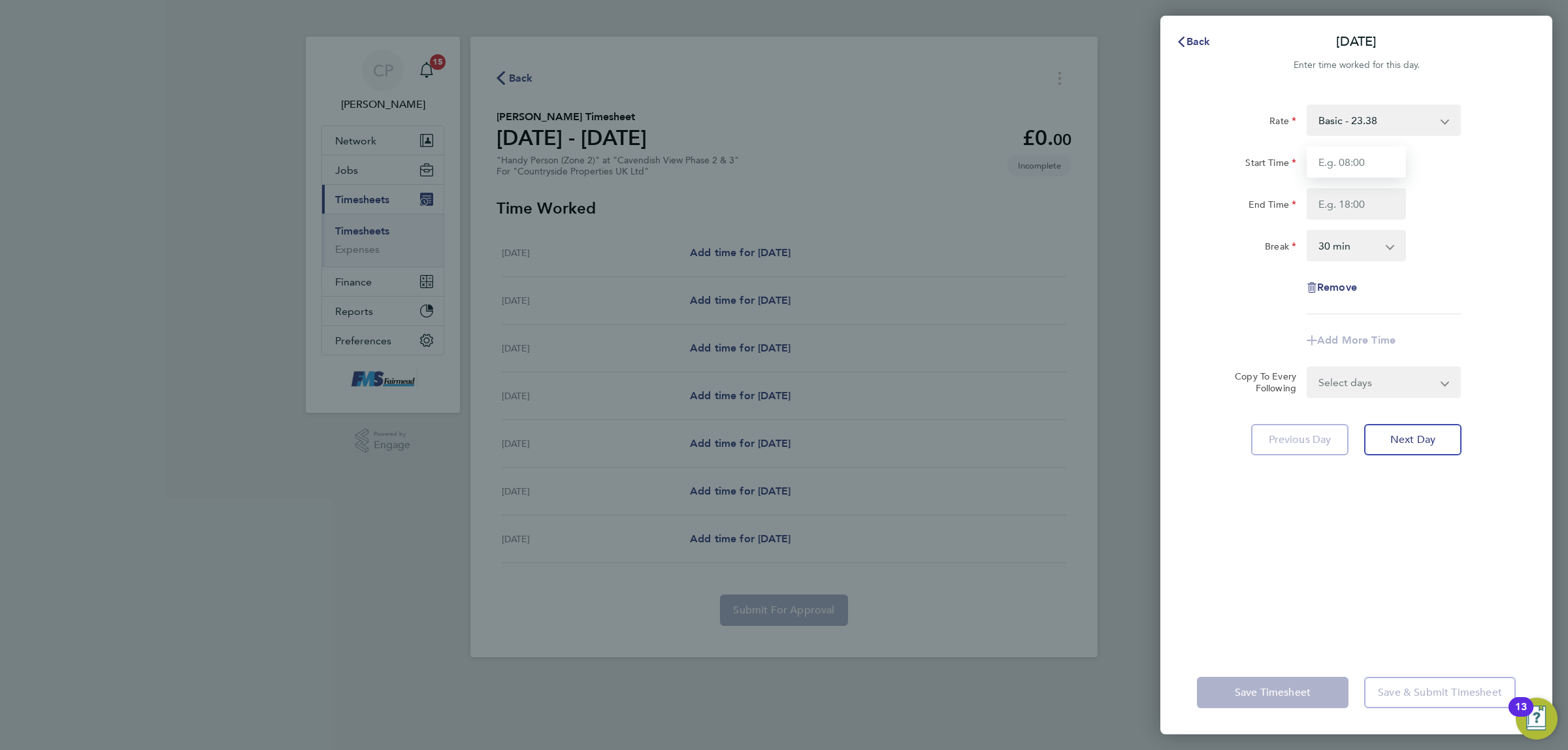
drag, startPoint x: 1400, startPoint y: 155, endPoint x: 1388, endPoint y: 158, distance: 12.4
click at [1400, 155] on input "Start Time" at bounding box center [1356, 162] width 99 height 31
type input "07:30"
click at [1331, 203] on input "End Time" at bounding box center [1356, 203] width 99 height 31
type input "17:00"
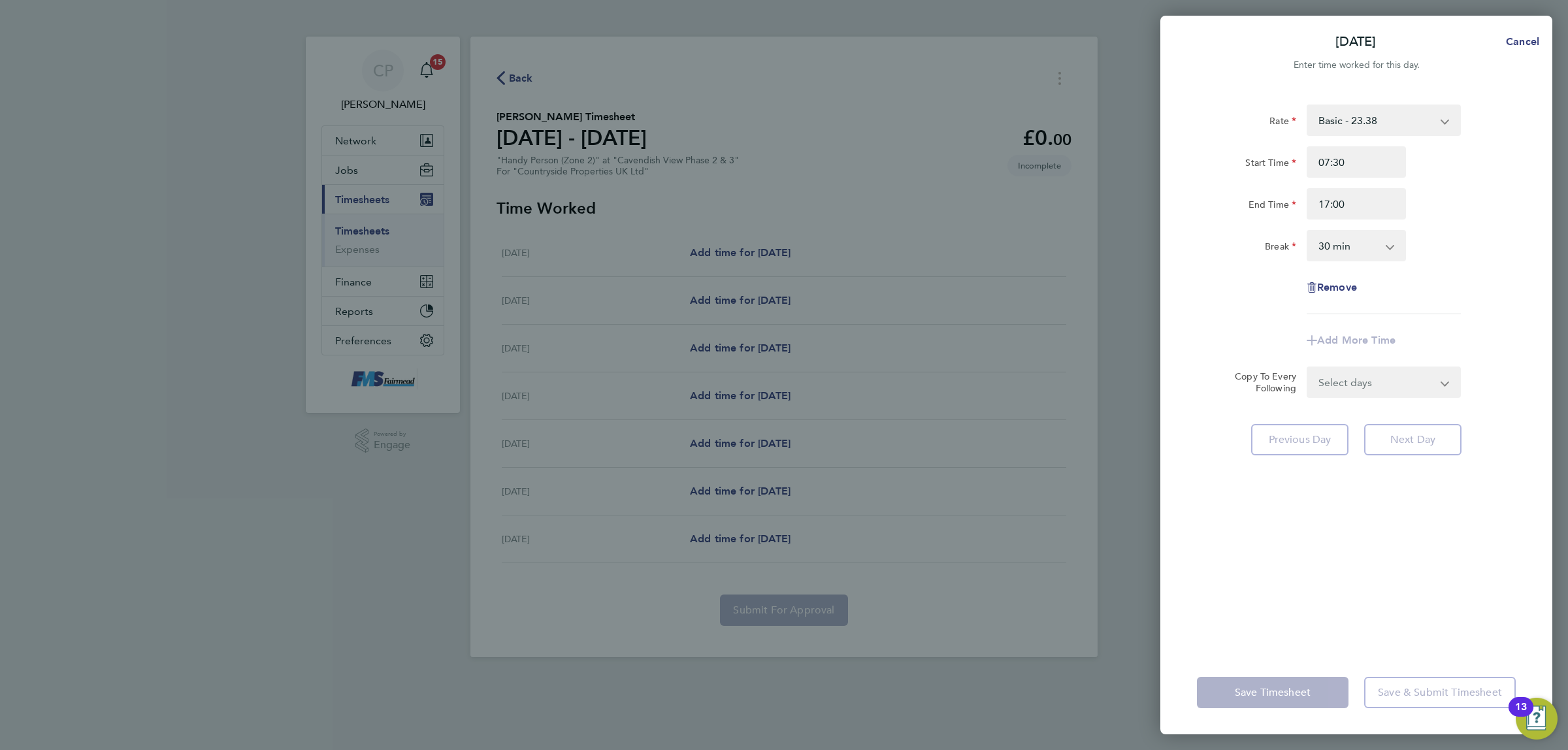
drag, startPoint x: 1530, startPoint y: 234, endPoint x: 1510, endPoint y: 249, distance: 25.0
click at [1526, 233] on div "Rate Basic - 23.38 Start Time 07:30 End Time 17:00 Break 0 min 15 min 30 min 45…" at bounding box center [1356, 370] width 392 height 562
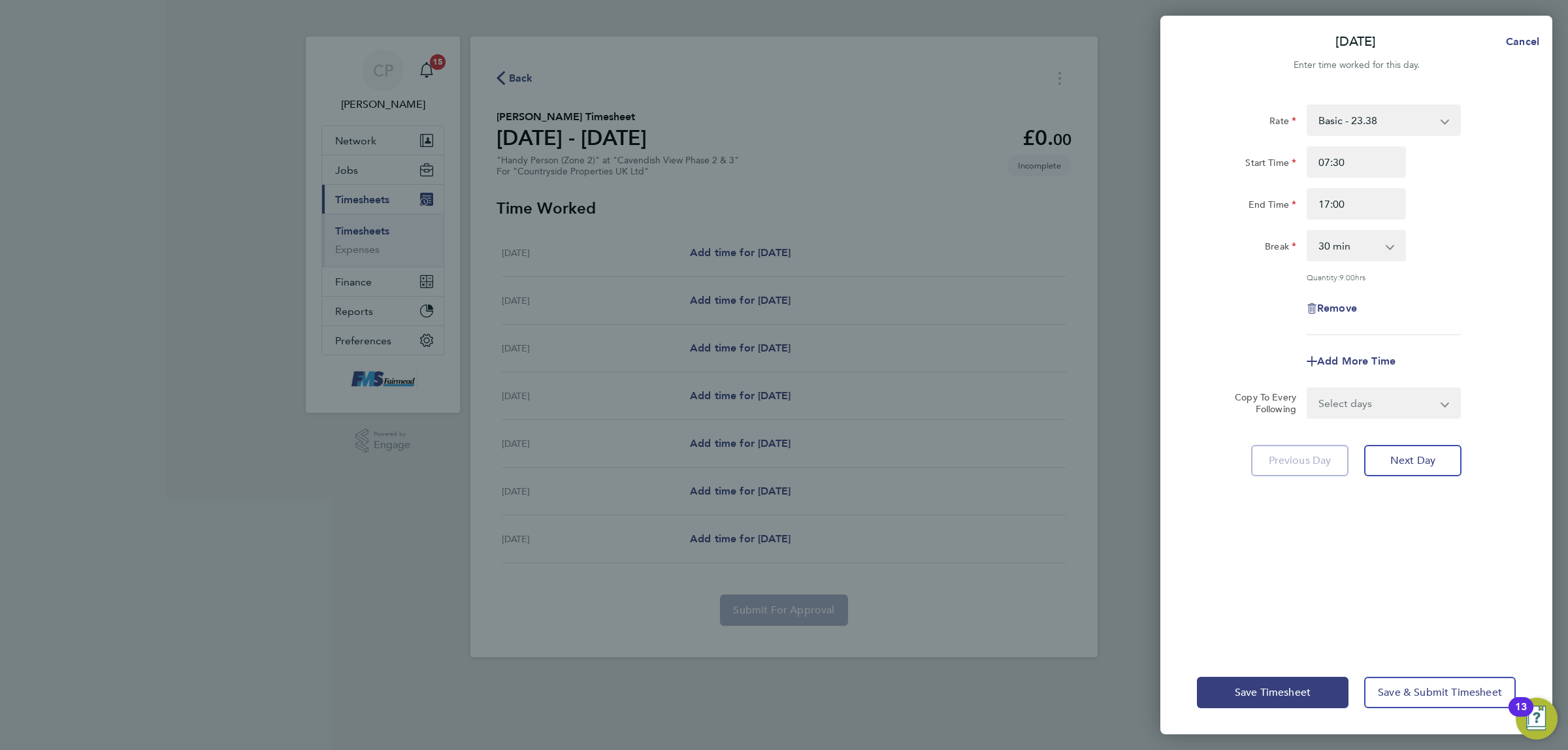
click at [1364, 399] on select "Select days Day Weekday (Mon-Fri) Weekend (Sat-Sun) Tuesday Wednesday Thursday …" at bounding box center [1376, 403] width 137 height 29
select select "WEEKDAY"
click at [1308, 389] on select "Select days Day Weekday (Mon-Fri) Weekend (Sat-Sun) Tuesday Wednesday Thursday …" at bounding box center [1376, 403] width 137 height 29
select select "2025-08-24"
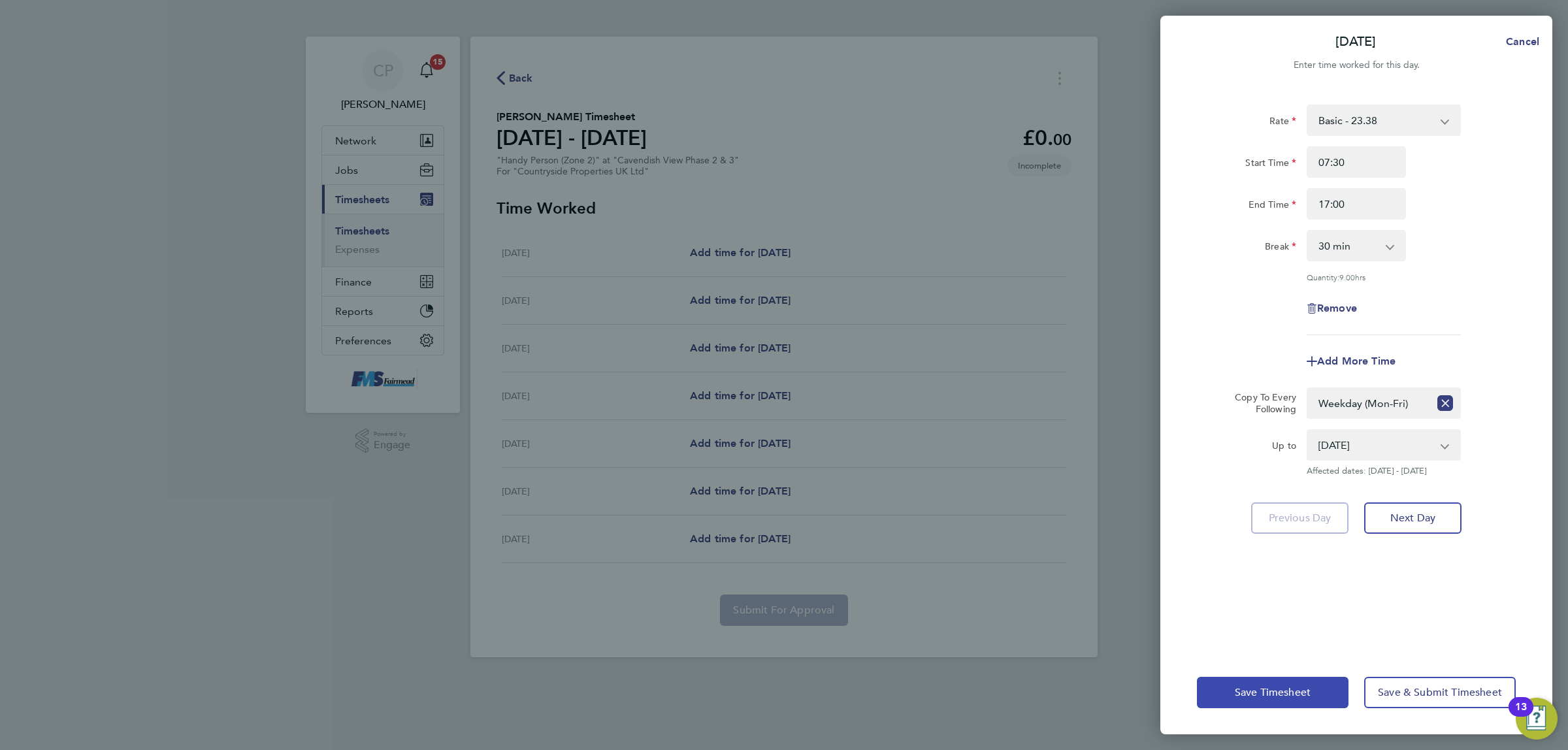
click at [1229, 693] on button "Save Timesheet" at bounding box center [1272, 692] width 152 height 31
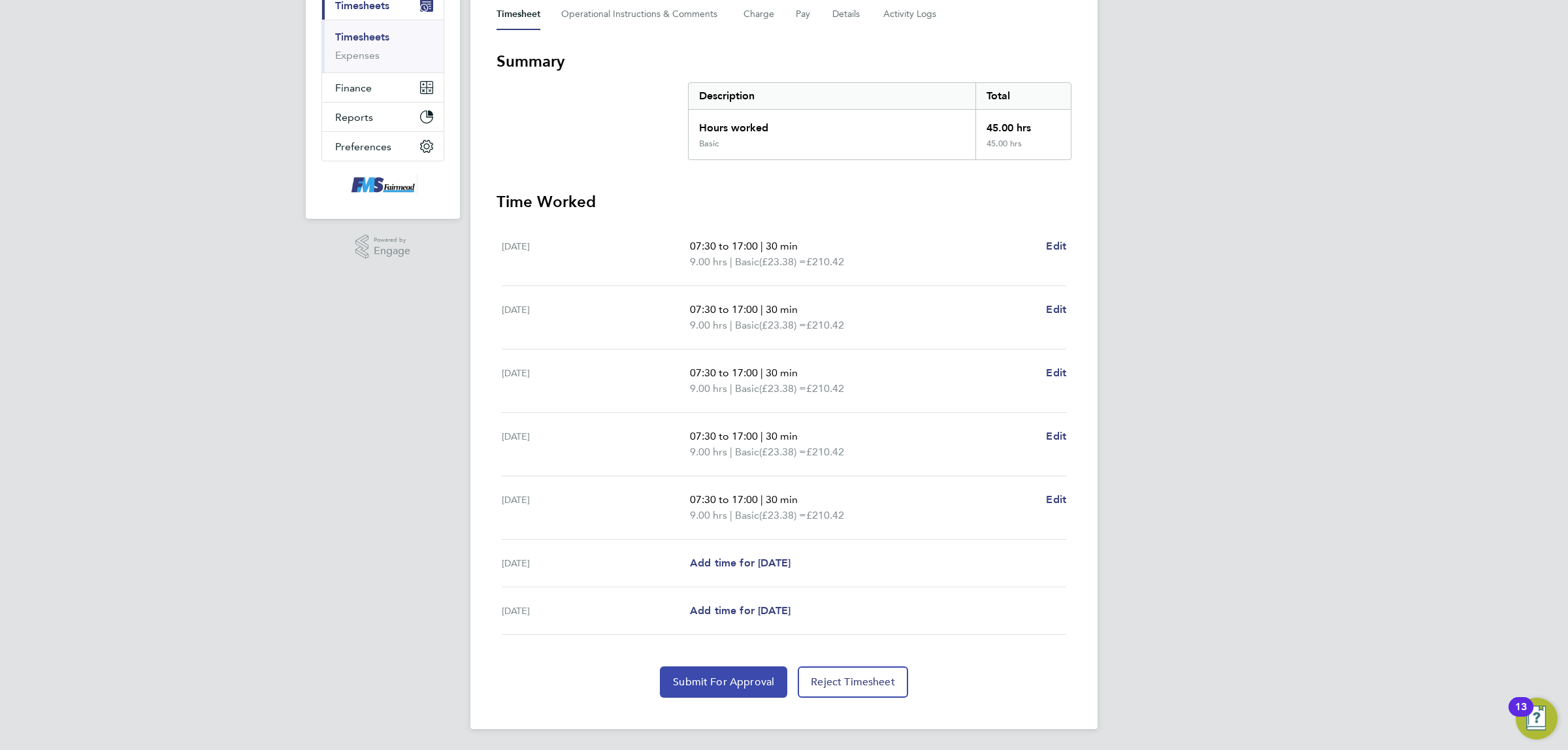
click at [709, 678] on span "Submit For Approval" at bounding box center [723, 682] width 101 height 13
